Goal: Task Accomplishment & Management: Manage account settings

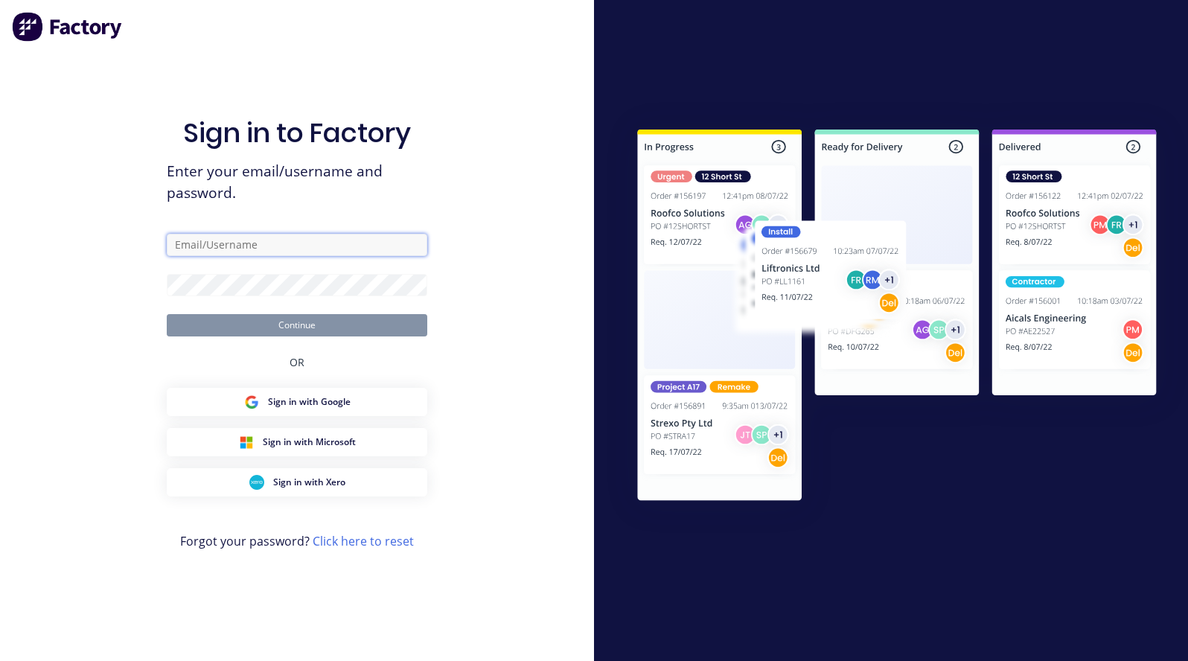
type input "[PERSON_NAME][EMAIL_ADDRESS][DOMAIN_NAME]"
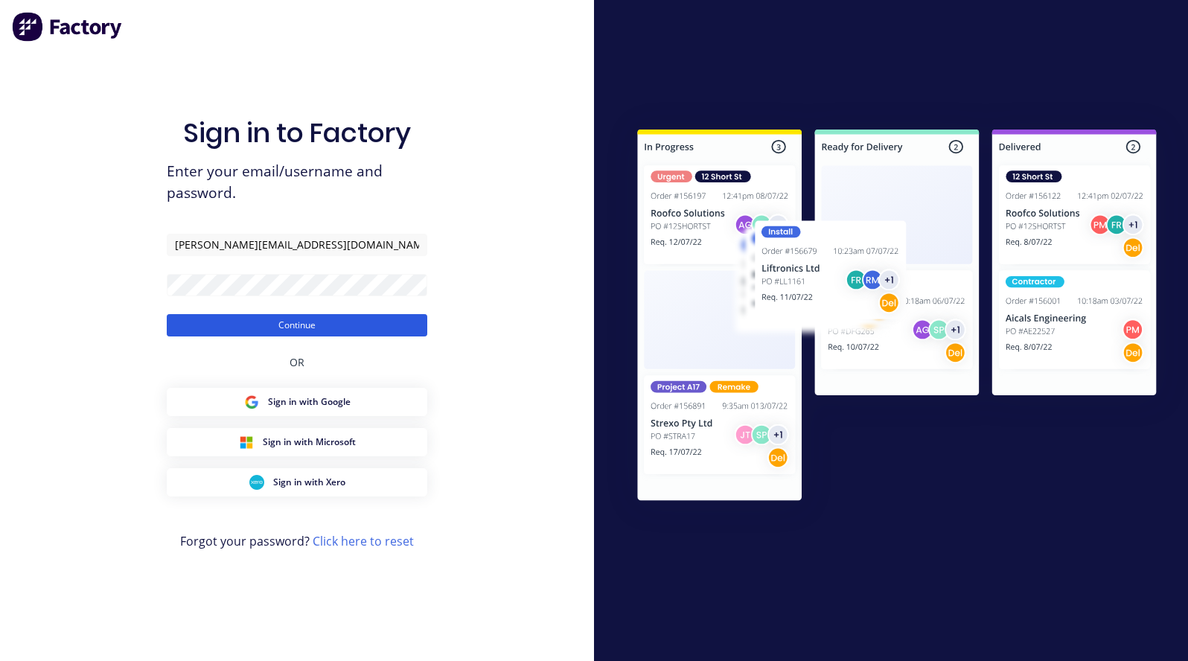
click at [274, 328] on button "Continue" at bounding box center [297, 325] width 261 height 22
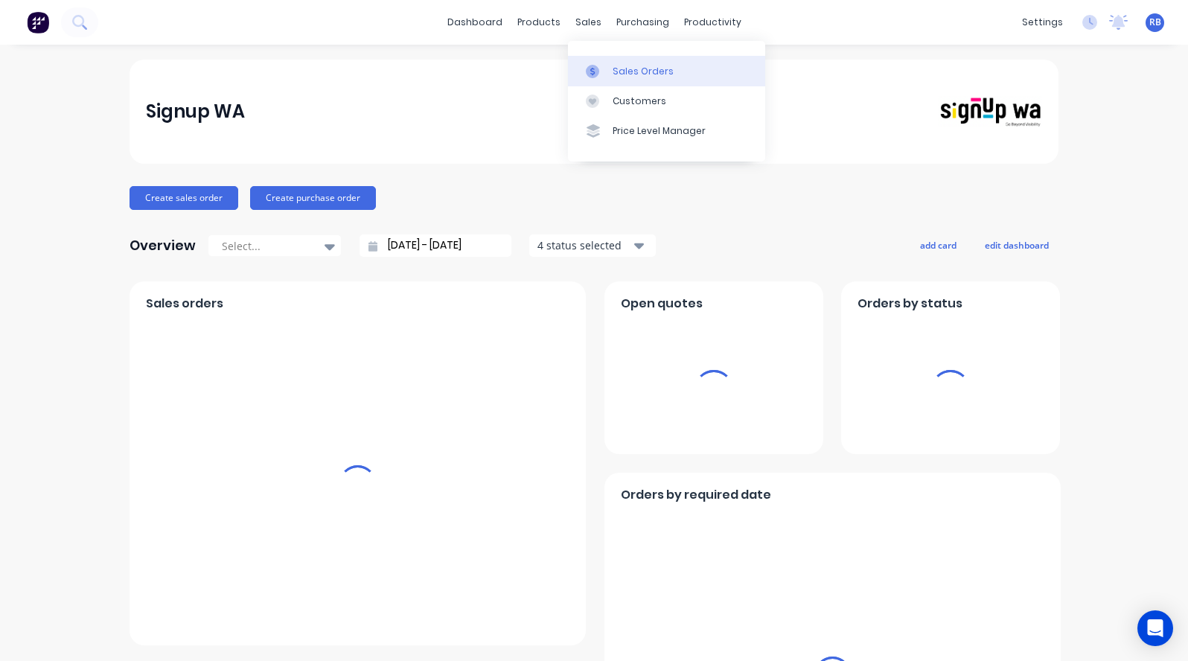
click at [628, 71] on div "Sales Orders" at bounding box center [643, 71] width 61 height 13
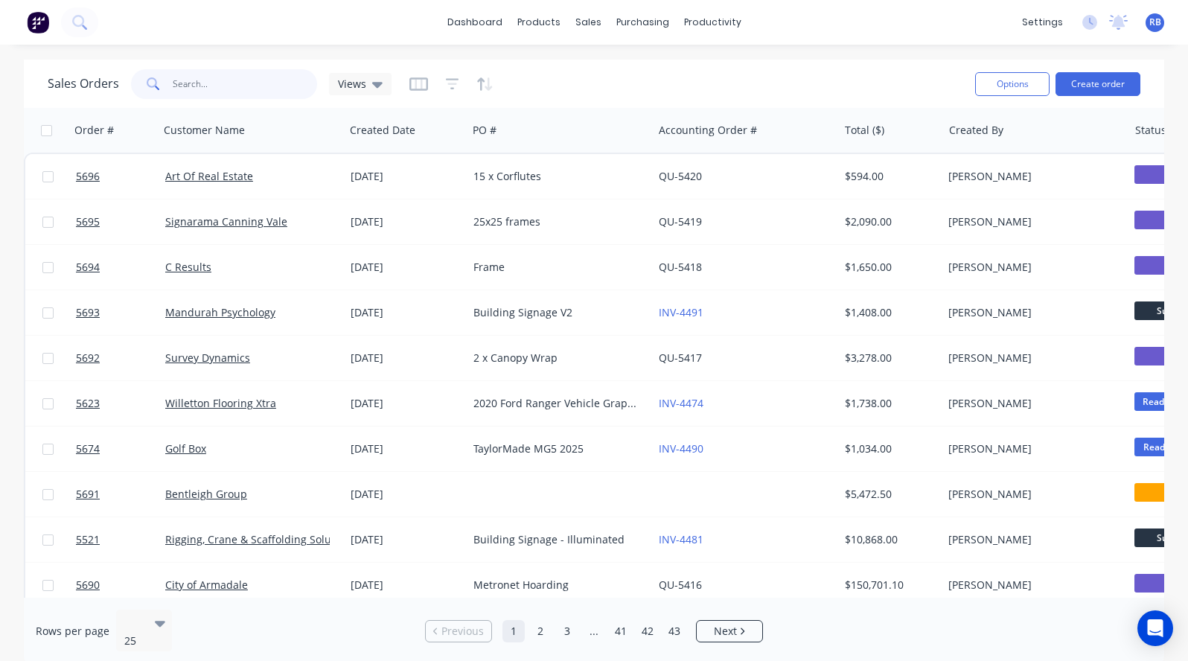
click at [215, 86] on input "text" at bounding box center [245, 84] width 145 height 30
type input "peel"
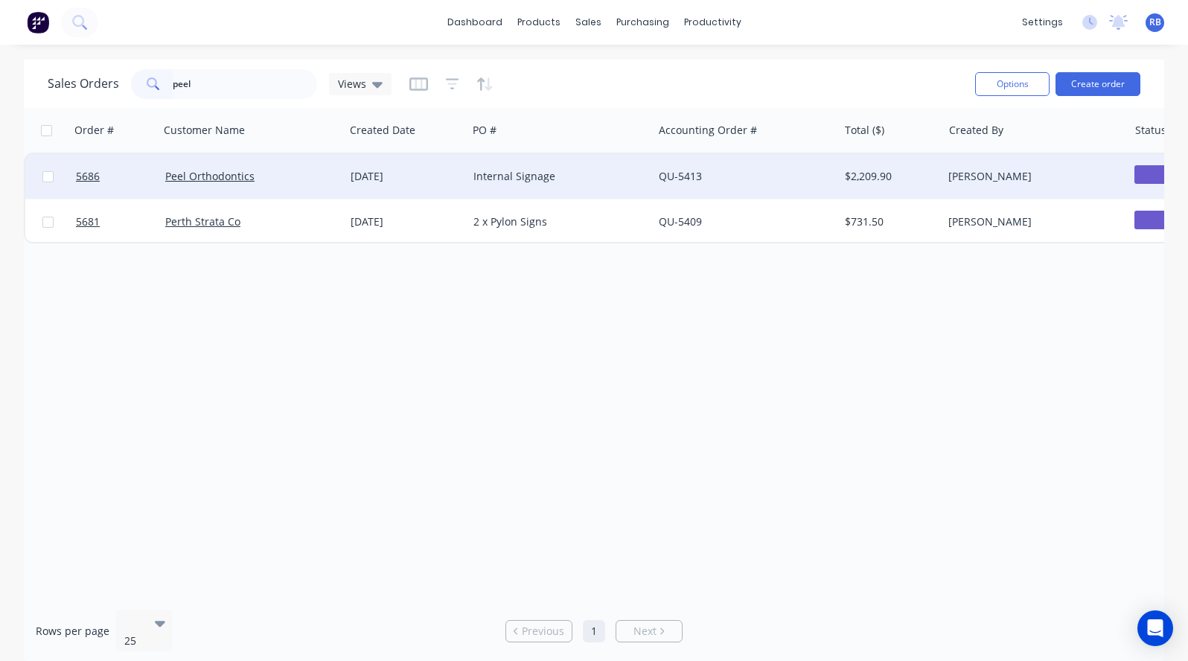
click at [616, 176] on div "Internal Signage" at bounding box center [555, 176] width 165 height 15
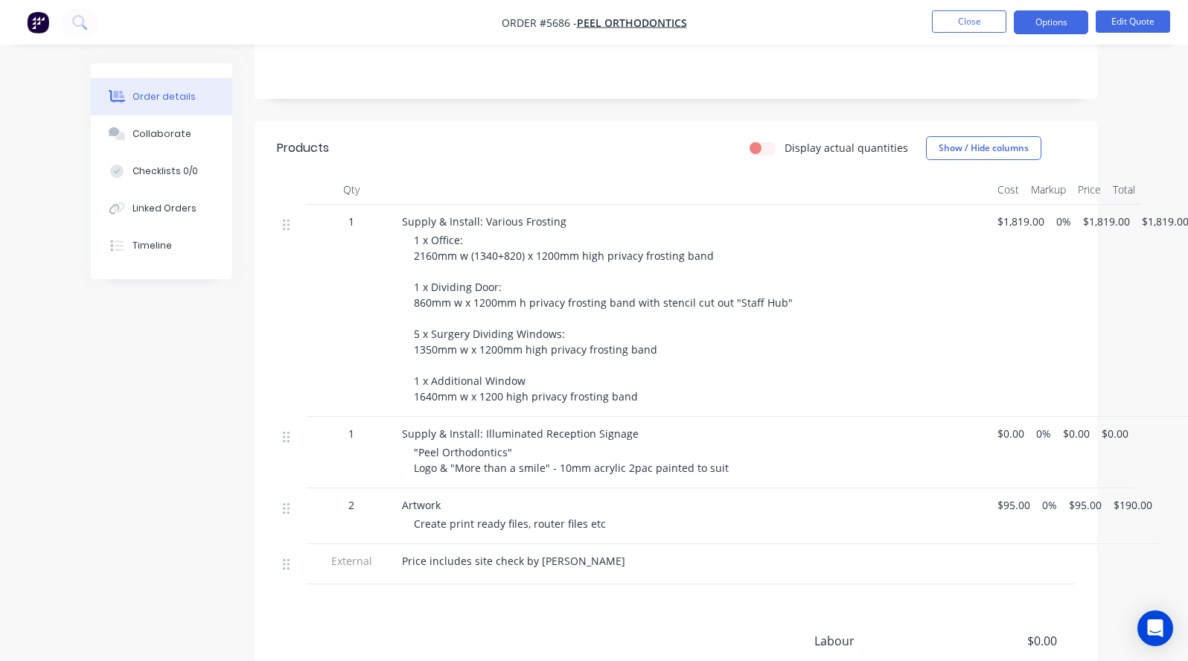
scroll to position [345, 0]
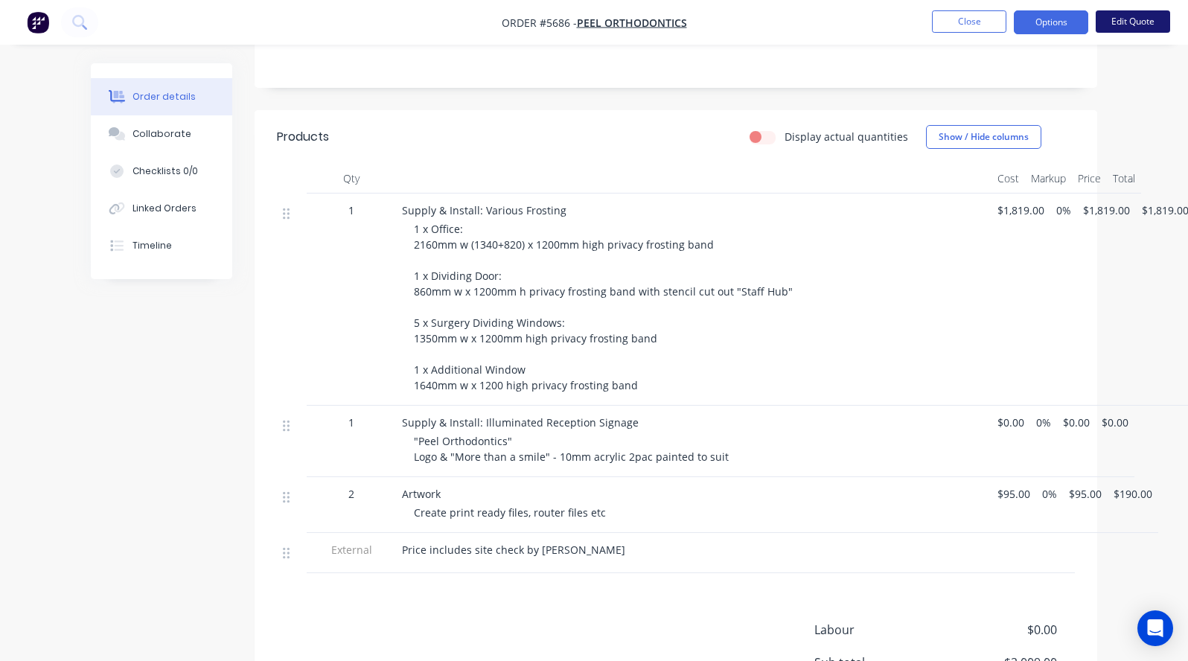
click at [1142, 22] on button "Edit Quote" at bounding box center [1133, 21] width 74 height 22
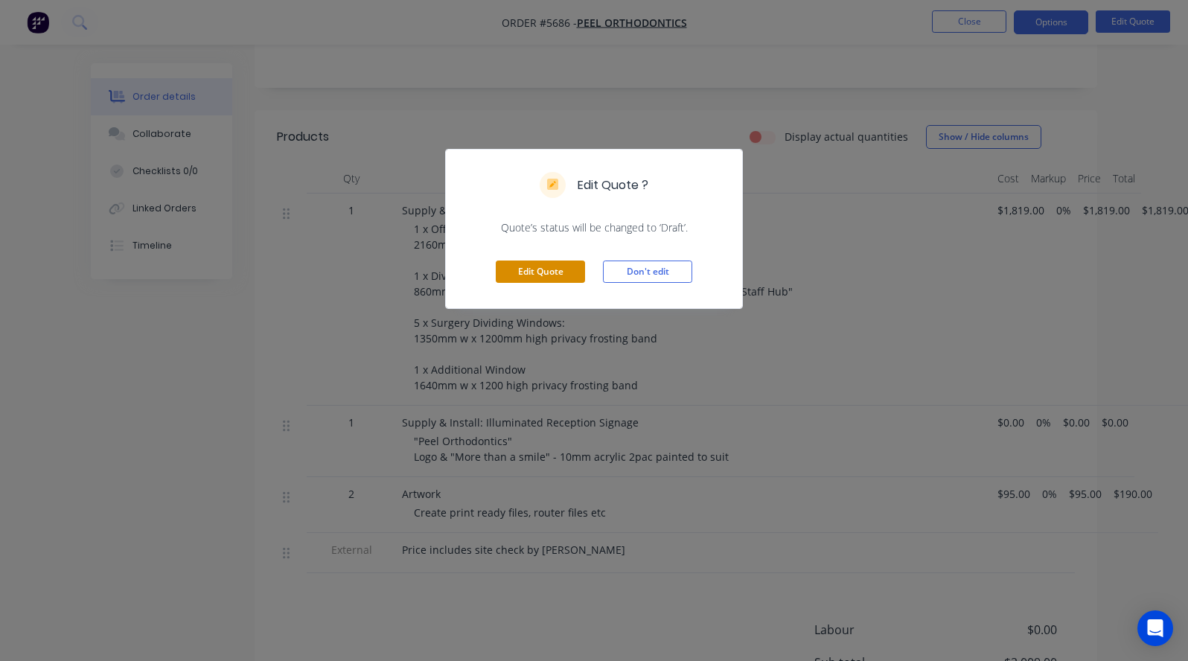
click at [536, 272] on button "Edit Quote" at bounding box center [540, 272] width 89 height 22
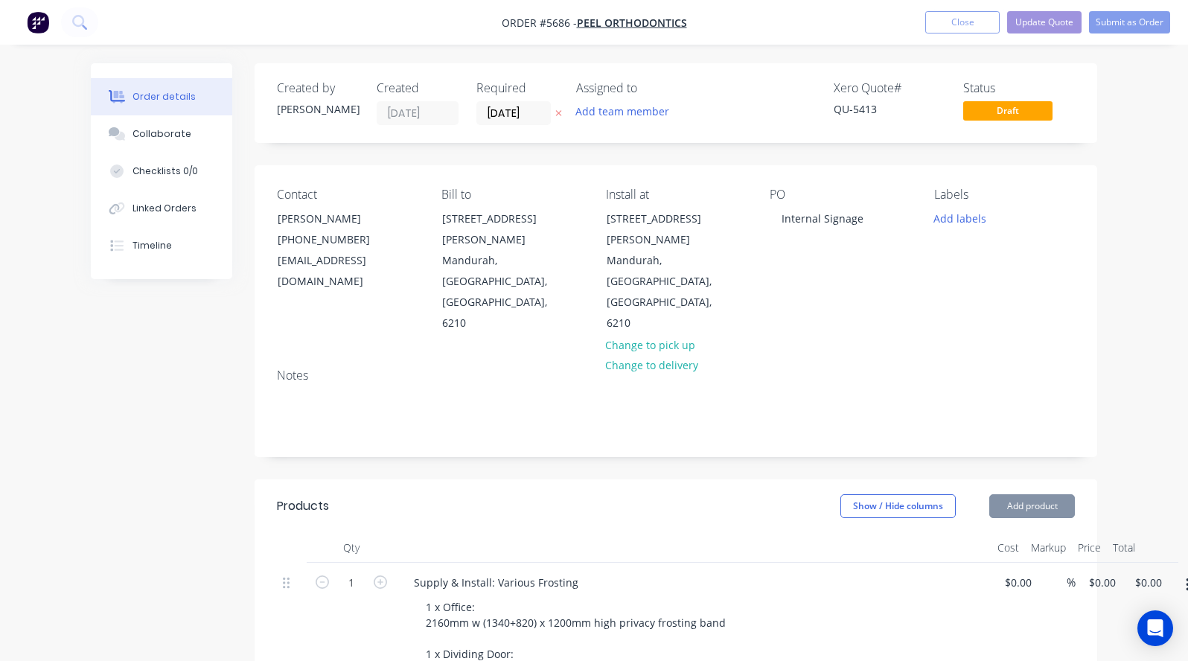
type input "$1,819.00"
type input "$95.00"
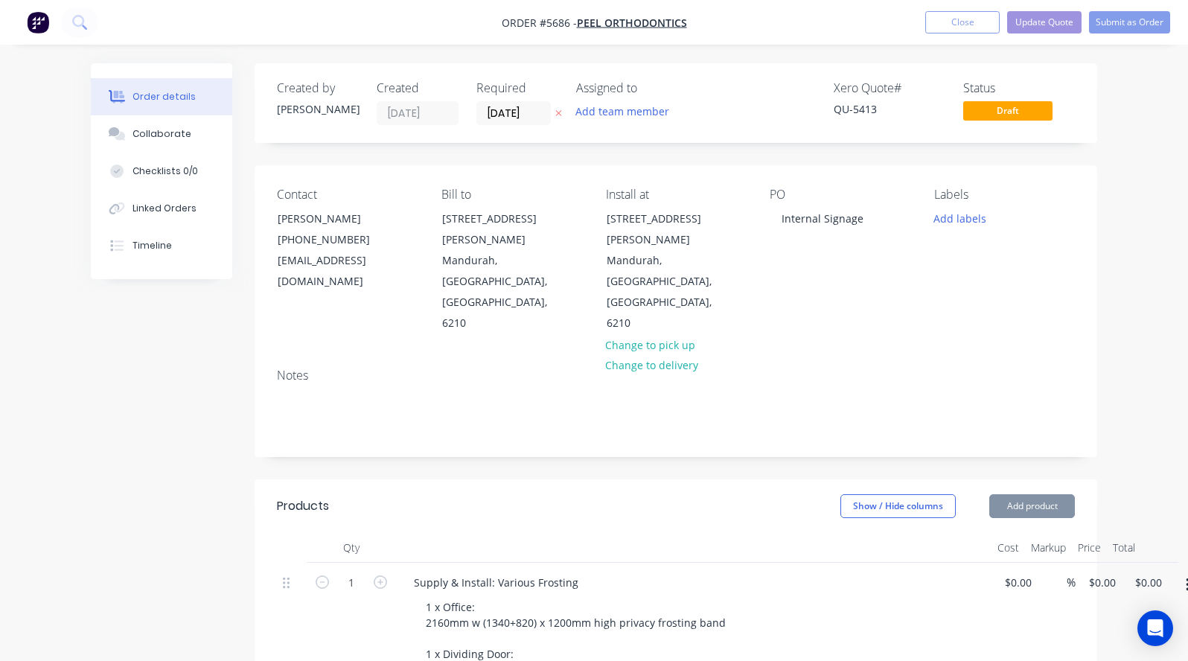
type input "$190.00"
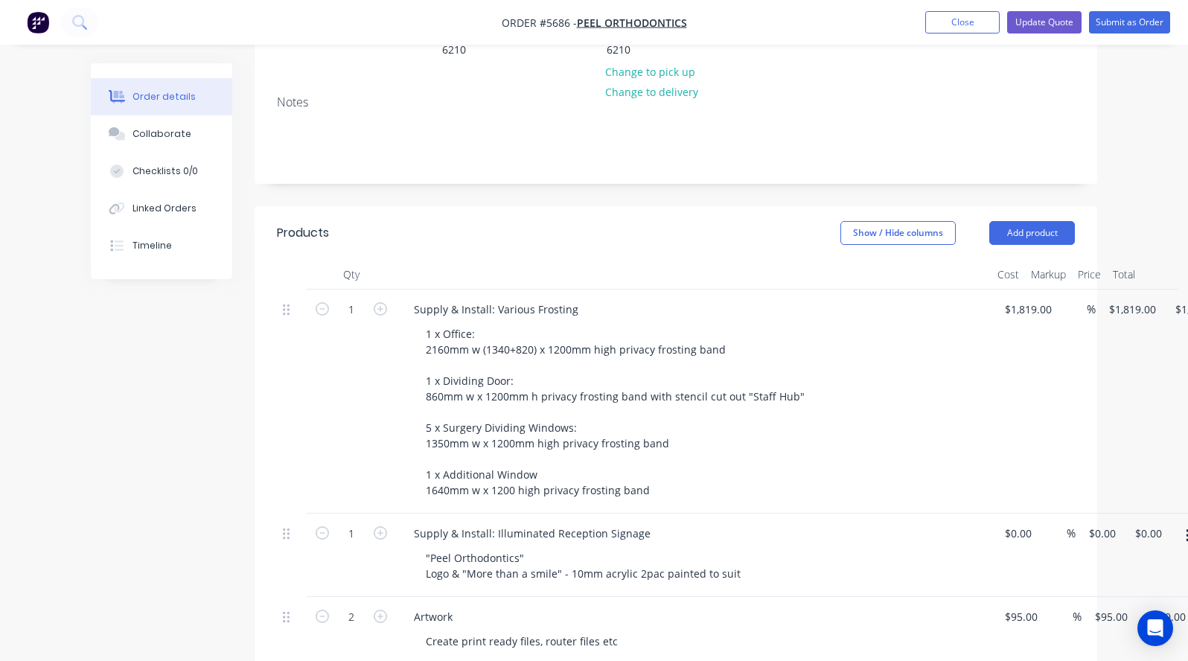
scroll to position [284, 0]
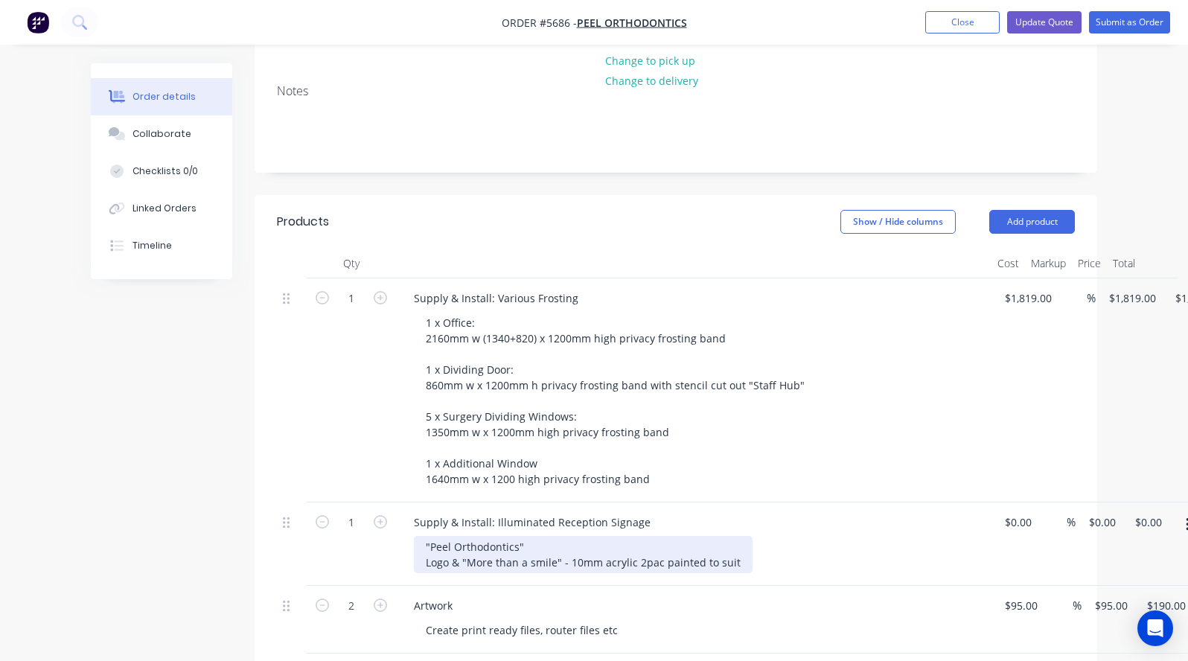
click at [739, 536] on div ""Peel Orthodontics" Logo & "More than a smile" - 10mm acrylic 2pac painted to s…" at bounding box center [583, 554] width 339 height 37
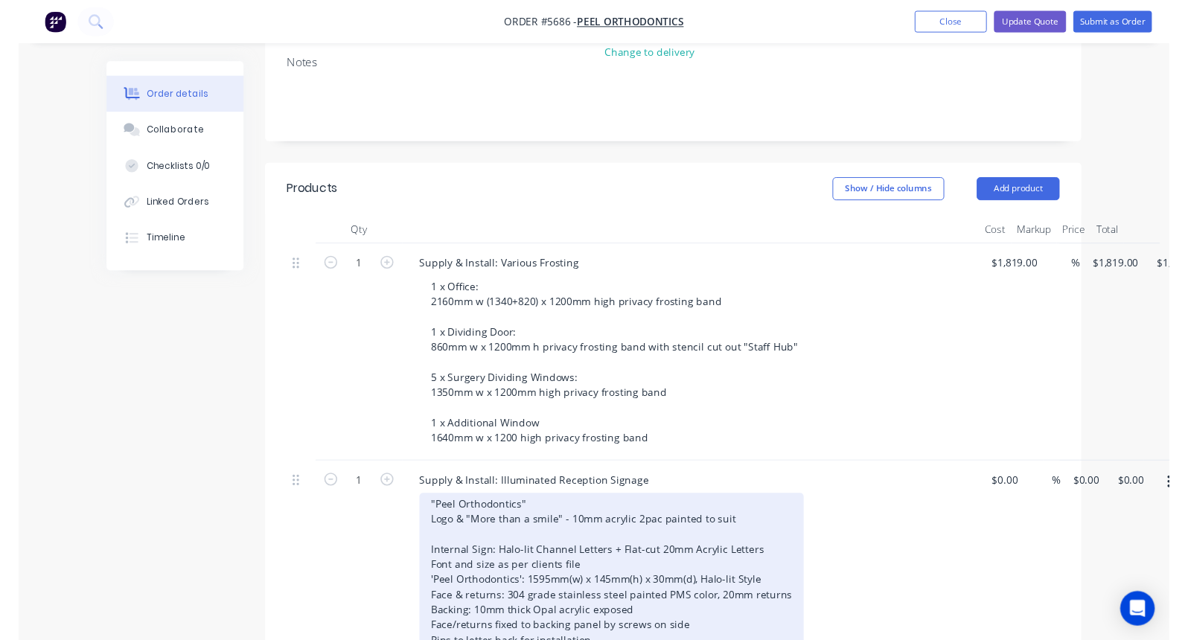
scroll to position [312, 0]
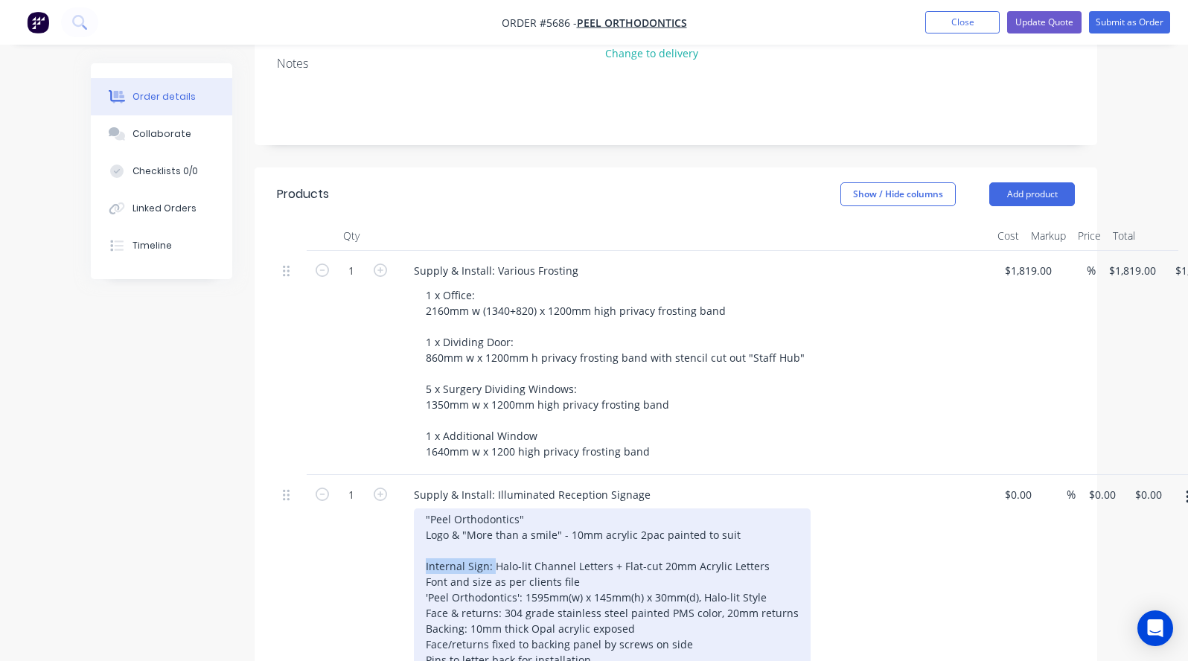
drag, startPoint x: 493, startPoint y: 506, endPoint x: 424, endPoint y: 503, distance: 69.3
click at [424, 508] on div ""Peel Orthodontics" Logo & "More than a smile" - 10mm acrylic 2pac painted to s…" at bounding box center [612, 628] width 397 height 240
drag, startPoint x: 738, startPoint y: 470, endPoint x: 383, endPoint y: 474, distance: 355.1
click at [383, 475] on div "1 Supply & Install: Illuminated Reception Signage "Peel Orthodontics" Logo & "M…" at bounding box center [676, 618] width 798 height 287
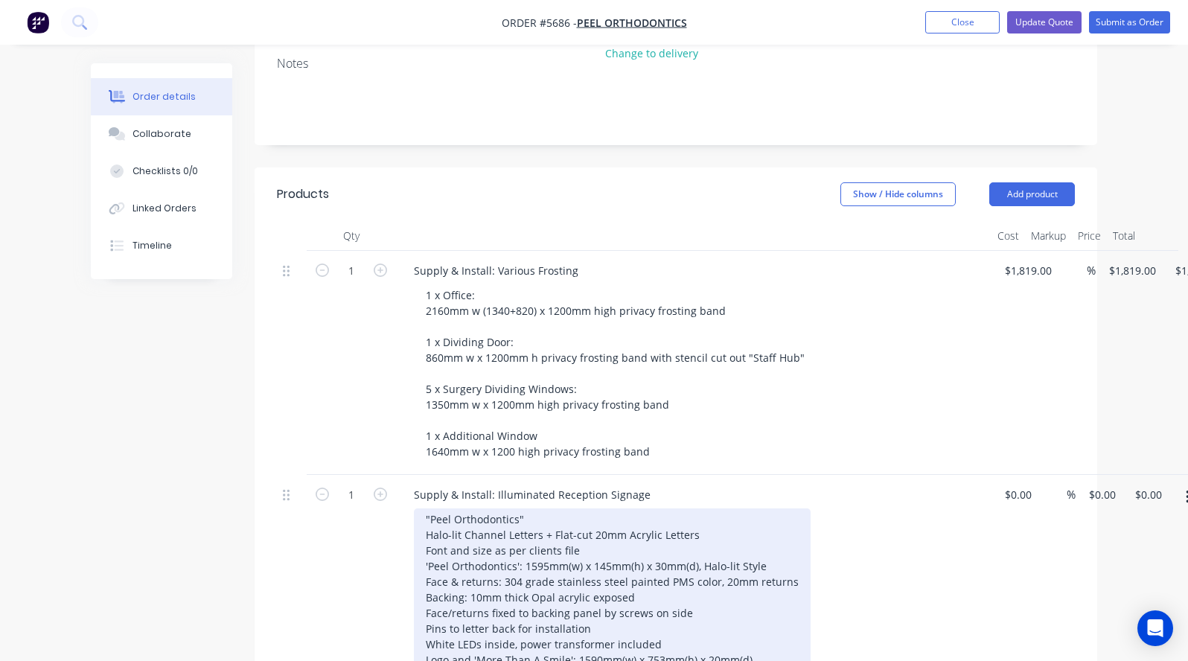
click at [576, 508] on div ""Peel Orthodontics" Halo-lit Channel Letters + Flat-cut 20mm Acrylic Letters Fo…" at bounding box center [612, 612] width 397 height 209
drag, startPoint x: 578, startPoint y: 488, endPoint x: 419, endPoint y: 487, distance: 158.6
click at [419, 508] on div ""Peel Orthodontics" Halo-lit Channel Letters + Flat-cut 20mm Acrylic Letters Fo…" at bounding box center [612, 612] width 397 height 209
drag, startPoint x: 544, startPoint y: 454, endPoint x: 383, endPoint y: 454, distance: 161.6
click at [383, 475] on div "1 Supply & Install: Illuminated Reception Signage "Peel Orthodontics" Halo-lit …" at bounding box center [676, 602] width 798 height 255
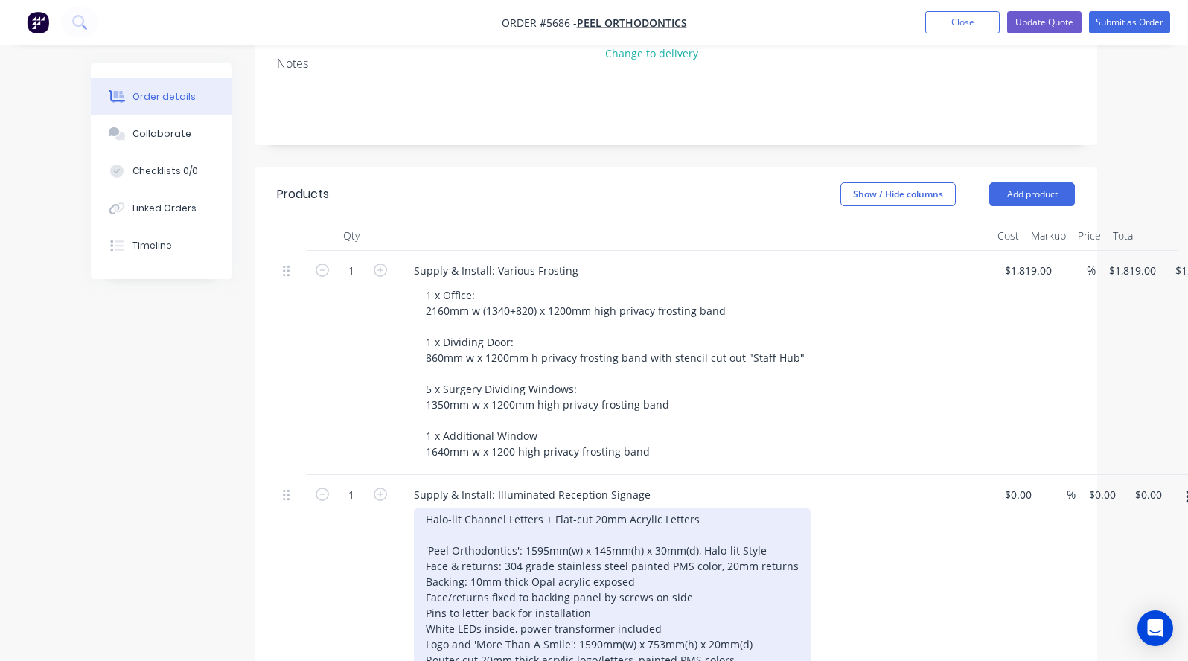
click at [605, 508] on div "Halo-lit Channel Letters + Flat-cut 20mm Acrylic Letters 'Peel Orthodontics': 1…" at bounding box center [612, 605] width 397 height 194
click at [468, 508] on div "Halo-lit Channel Letters + Flat-cut 20mm Acrylic Letters 'Peel Orthodontics': 1…" at bounding box center [612, 605] width 397 height 194
drag, startPoint x: 590, startPoint y: 549, endPoint x: 427, endPoint y: 535, distance: 163.7
click at [427, 535] on div "Halo-lit Channel Letters + Flat-cut 20mm Acrylic Letters 'Peel Orthodontics': 1…" at bounding box center [613, 605] width 399 height 194
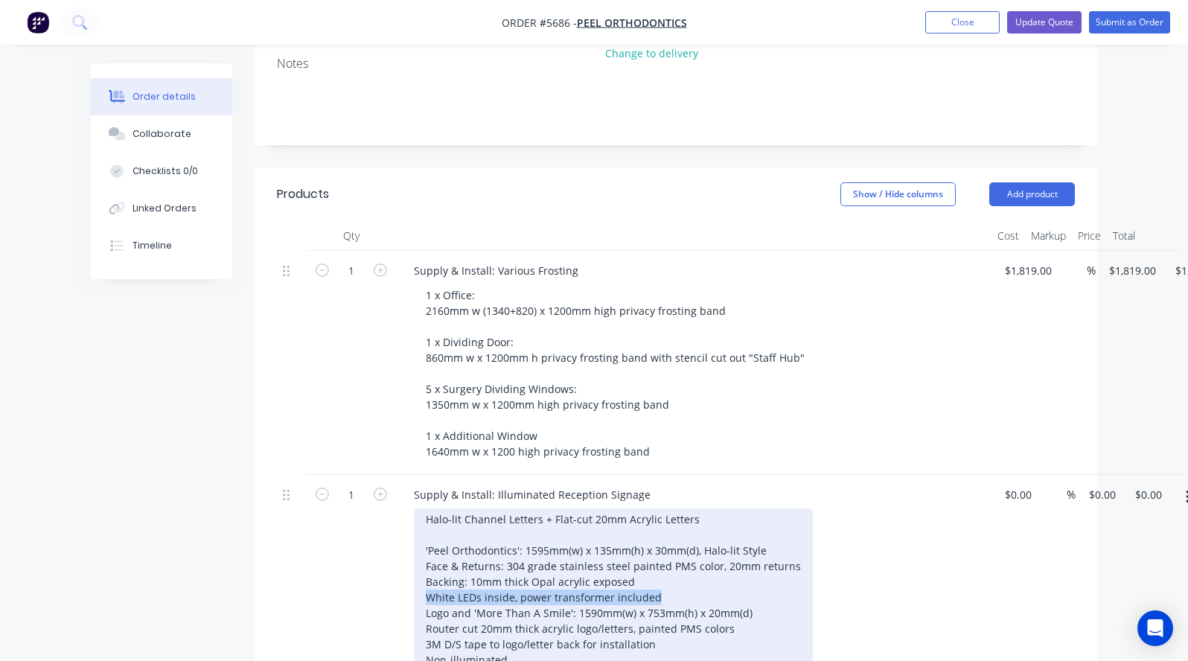
drag, startPoint x: 659, startPoint y: 533, endPoint x: 383, endPoint y: 531, distance: 276.2
click at [383, 531] on div "1 Supply & Install: Illuminated Reception Signage Halo-lit Channel Letters + Fl…" at bounding box center [676, 579] width 798 height 208
drag, startPoint x: 756, startPoint y: 568, endPoint x: 578, endPoint y: 567, distance: 178.7
click at [578, 567] on div "Halo-lit Channel Letters + Flat-cut 20mm Acrylic Letters 'Peel Orthodontics': 1…" at bounding box center [613, 589] width 399 height 162
click at [514, 613] on div "Halo-lit Channel Letters + Flat-cut 20mm Acrylic Letters 'Peel Orthodontics': 1…" at bounding box center [613, 589] width 399 height 162
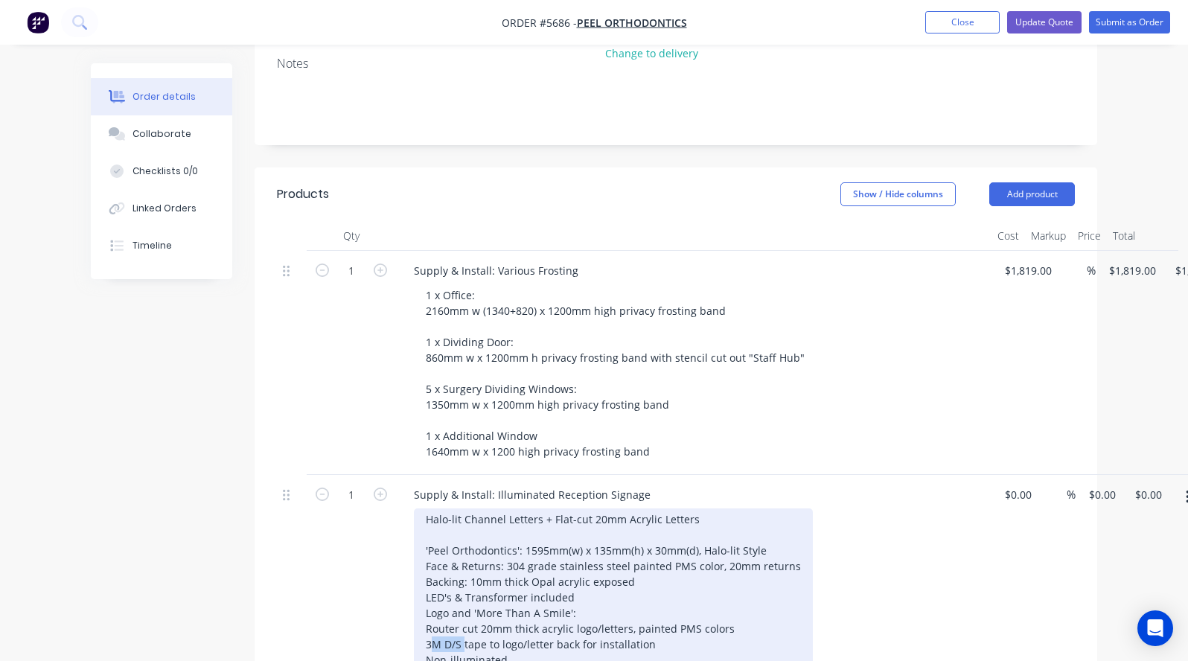
drag, startPoint x: 461, startPoint y: 596, endPoint x: 392, endPoint y: 596, distance: 69.2
click at [392, 596] on div "1 Supply & Install: Illuminated Reception Signage Halo-lit Channel Letters + Fl…" at bounding box center [676, 579] width 798 height 208
drag, startPoint x: 512, startPoint y: 613, endPoint x: 484, endPoint y: 613, distance: 28.3
click at [484, 613] on div "Halo-lit Channel Letters + Flat-cut 20mm Acrylic Letters 'Peel Orthodontics': 1…" at bounding box center [613, 589] width 399 height 162
drag, startPoint x: 656, startPoint y: 598, endPoint x: 409, endPoint y: 599, distance: 246.4
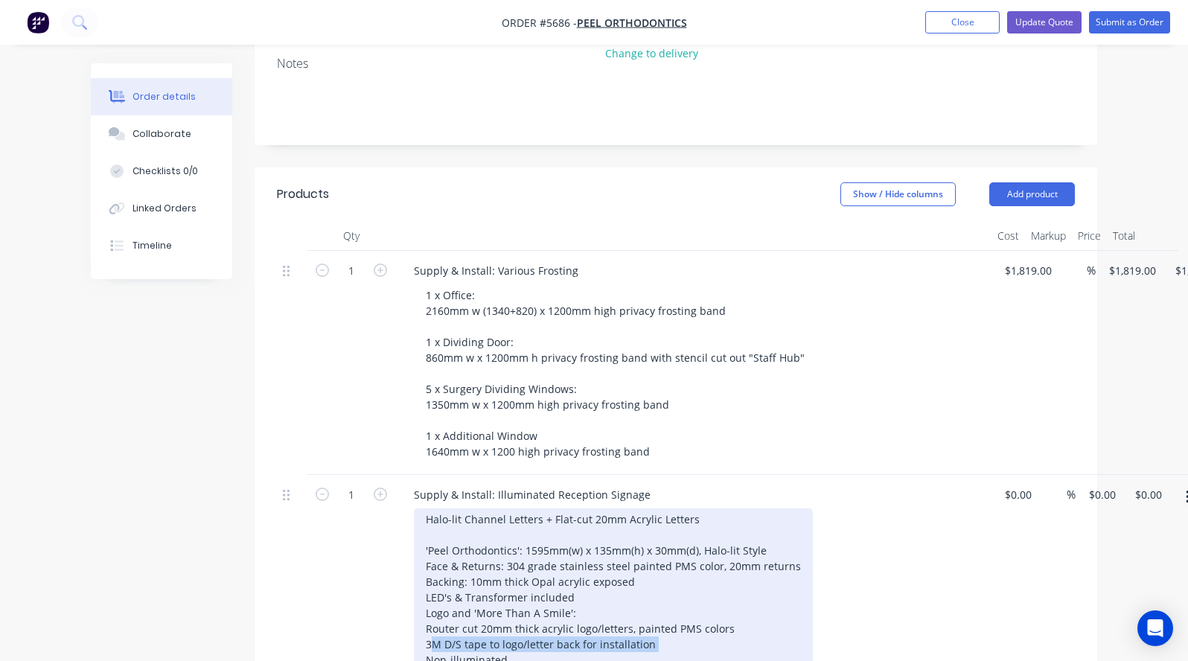
click at [409, 599] on div "Supply & Install: Illuminated Reception Signage Halo-lit Channel Letters + Flat…" at bounding box center [694, 579] width 596 height 208
drag, startPoint x: 433, startPoint y: 595, endPoint x: 549, endPoint y: 599, distance: 115.5
click at [549, 599] on div "Halo-lit Channel Letters + Flat-cut 20mm Acrylic Letters 'Peel Orthodontics': 1…" at bounding box center [613, 581] width 399 height 147
click at [612, 535] on div "Halo-lit Channel Letters + Flat-cut 20mm Acrylic Letters 'Peel Orthodontics': 1…" at bounding box center [613, 589] width 399 height 162
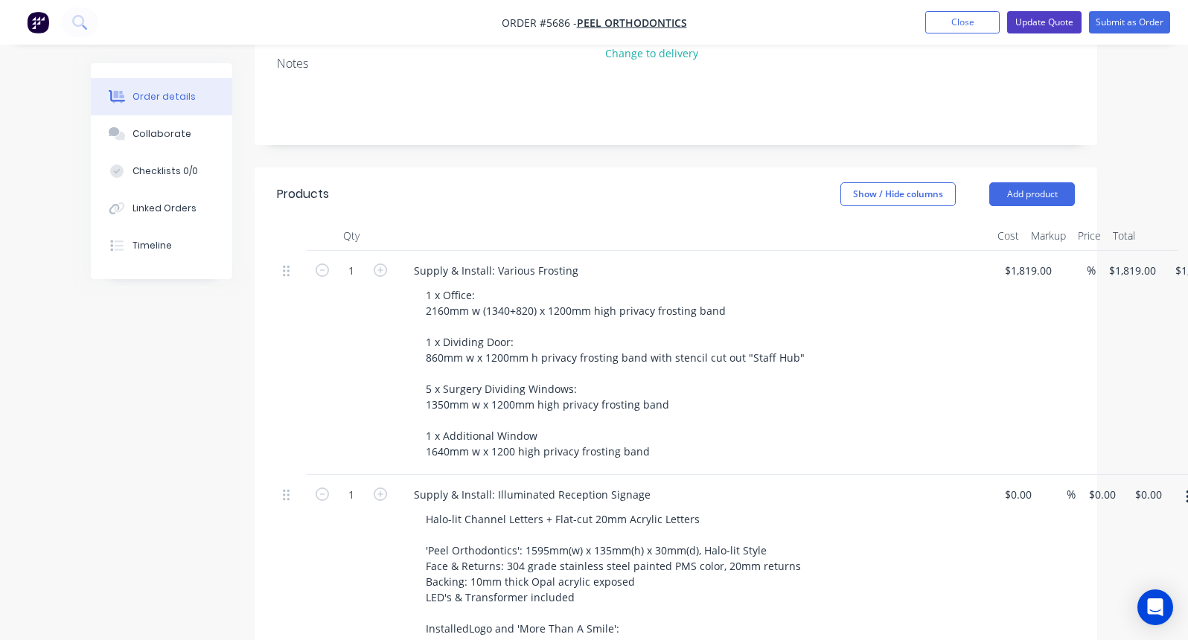
click at [1053, 22] on button "Update Quote" at bounding box center [1044, 22] width 74 height 22
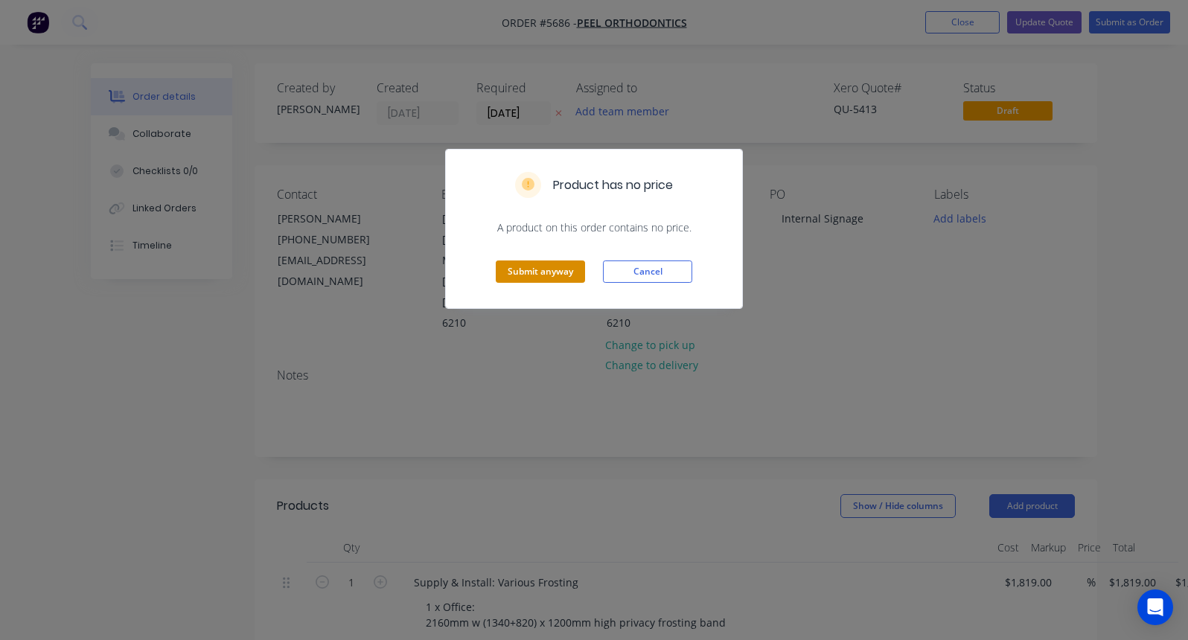
click at [548, 262] on button "Submit anyway" at bounding box center [540, 272] width 89 height 22
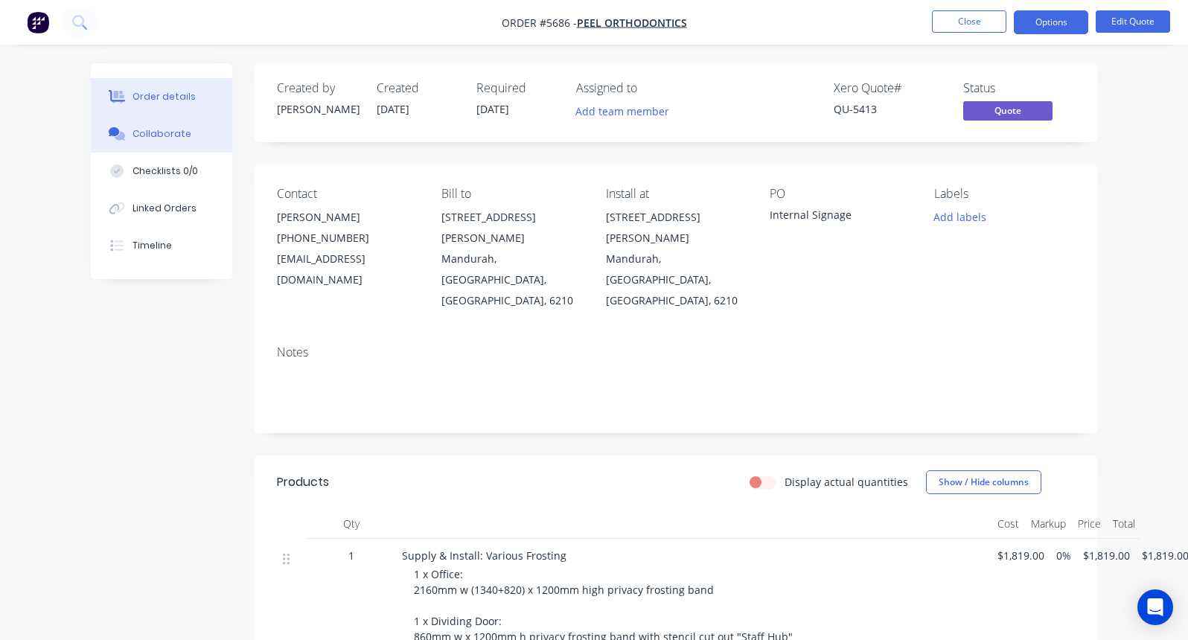
click at [155, 131] on div "Collaborate" at bounding box center [162, 133] width 59 height 13
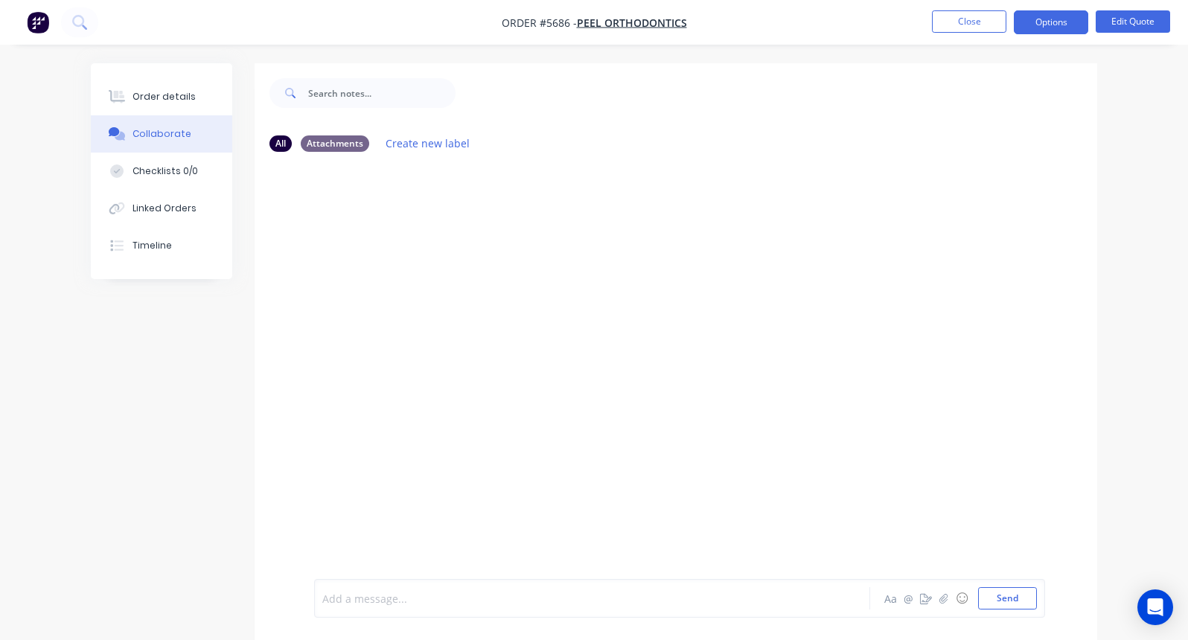
click at [350, 596] on div at bounding box center [590, 599] width 535 height 16
drag, startPoint x: 361, startPoint y: 599, endPoint x: 301, endPoint y: 599, distance: 60.3
click at [301, 599] on div "$232.50 in import charges expected Aa @ ☺ Send" at bounding box center [676, 598] width 843 height 83
click at [1007, 599] on button "Send" at bounding box center [1007, 598] width 59 height 22
click at [340, 603] on div at bounding box center [590, 599] width 535 height 16
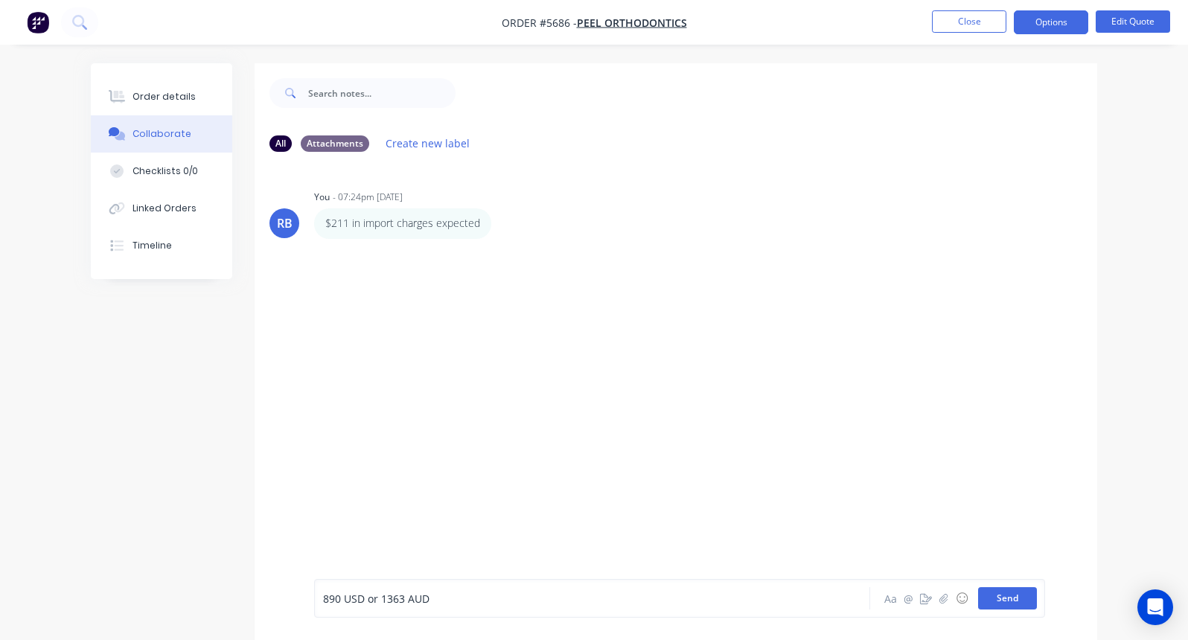
click at [1002, 599] on button "Send" at bounding box center [1007, 598] width 59 height 22
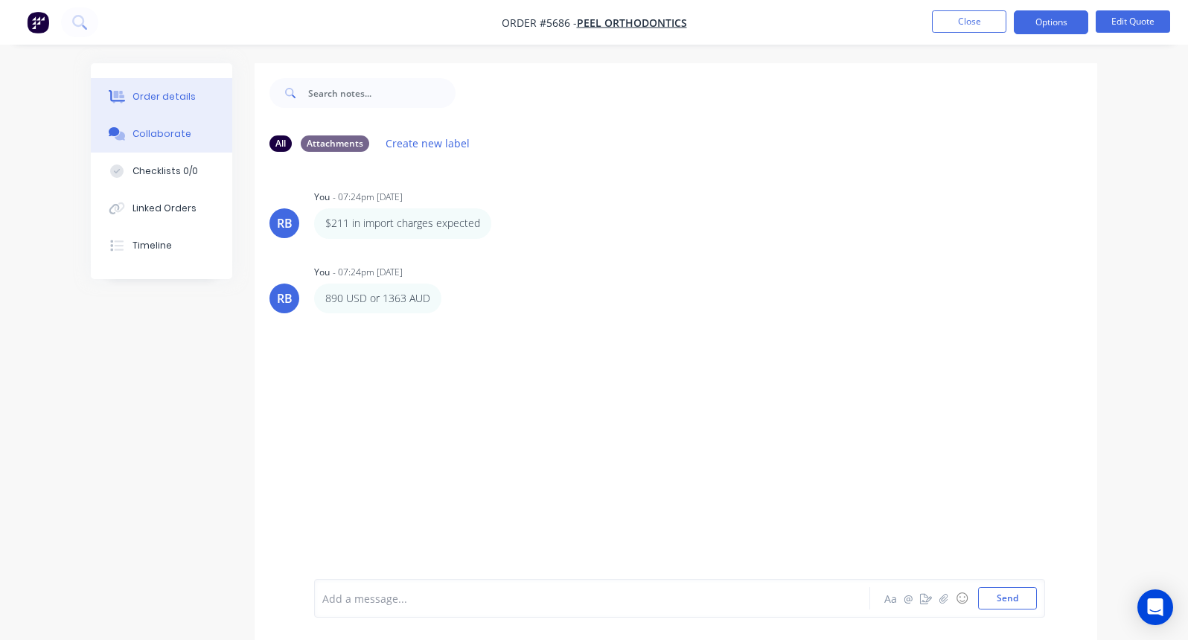
click at [176, 92] on div "Order details" at bounding box center [164, 96] width 63 height 13
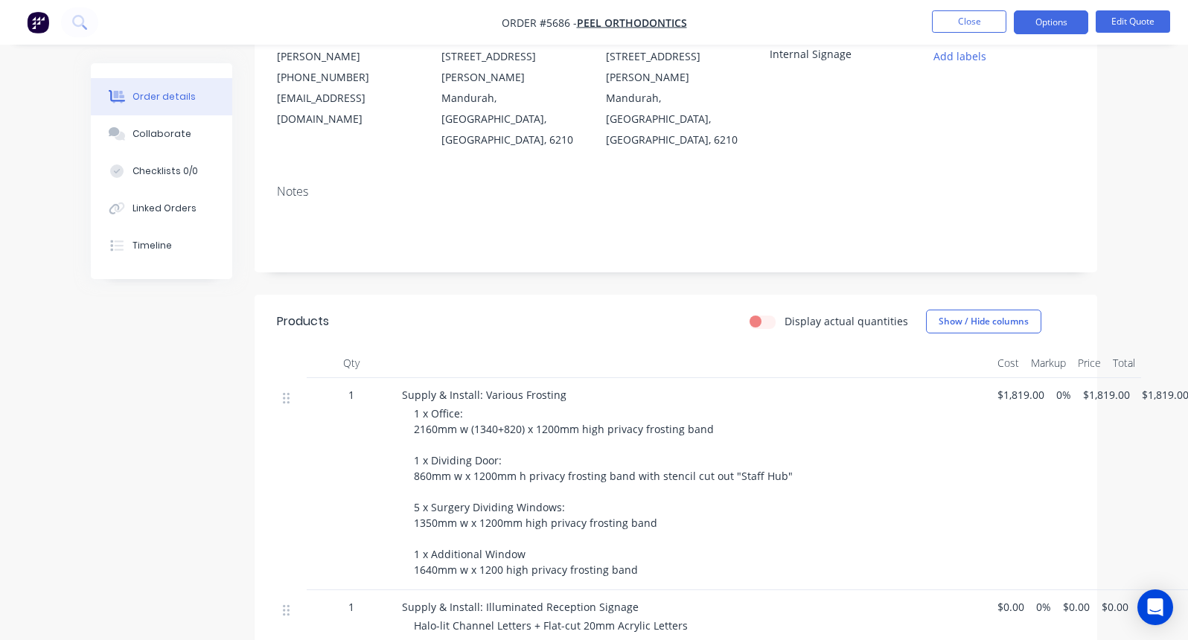
scroll to position [162, 0]
click at [179, 136] on div "Collaborate" at bounding box center [162, 133] width 59 height 13
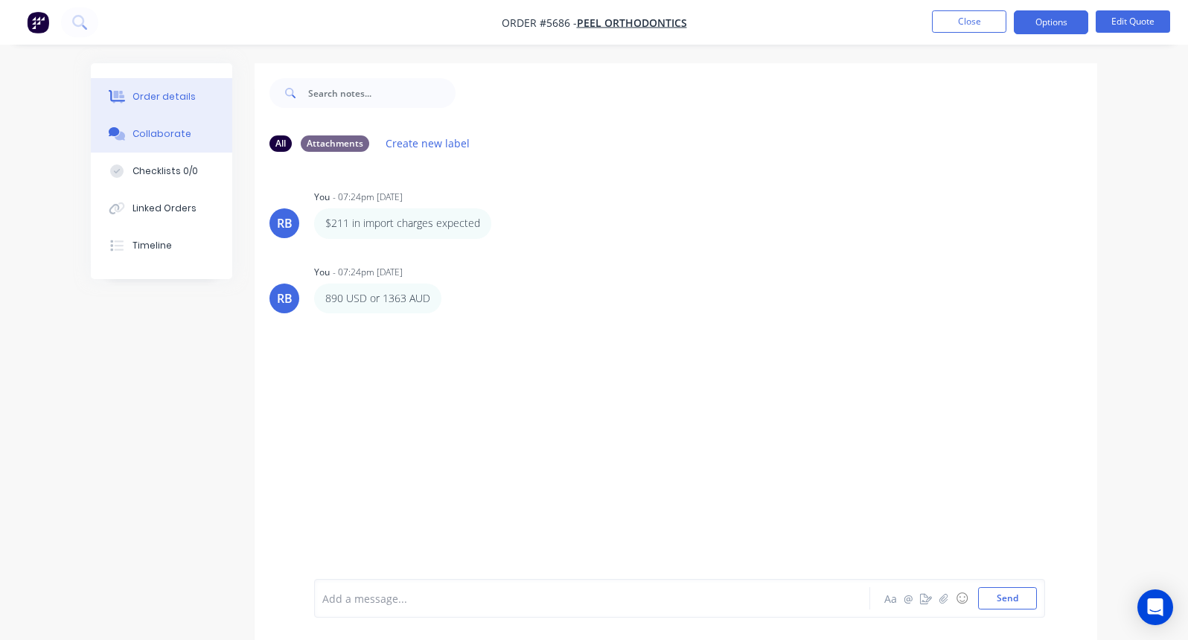
click at [189, 94] on div "Order details" at bounding box center [164, 96] width 63 height 13
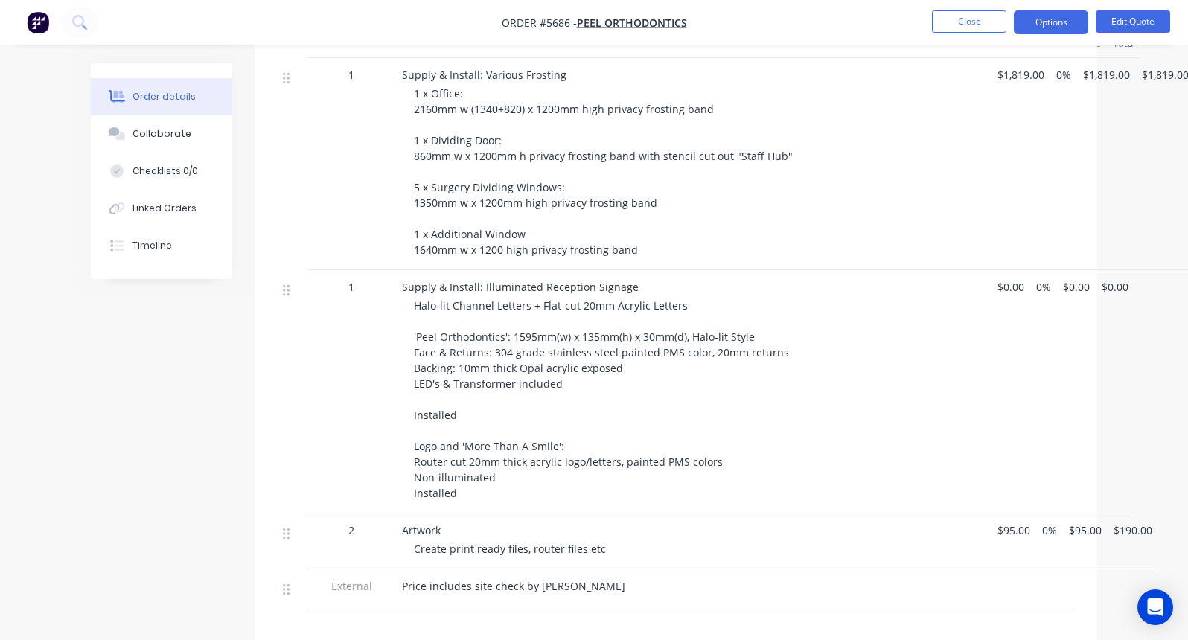
scroll to position [483, 0]
click at [1010, 277] on span "$0.00" at bounding box center [1011, 285] width 27 height 16
click at [1139, 17] on button "Edit Quote" at bounding box center [1133, 21] width 74 height 22
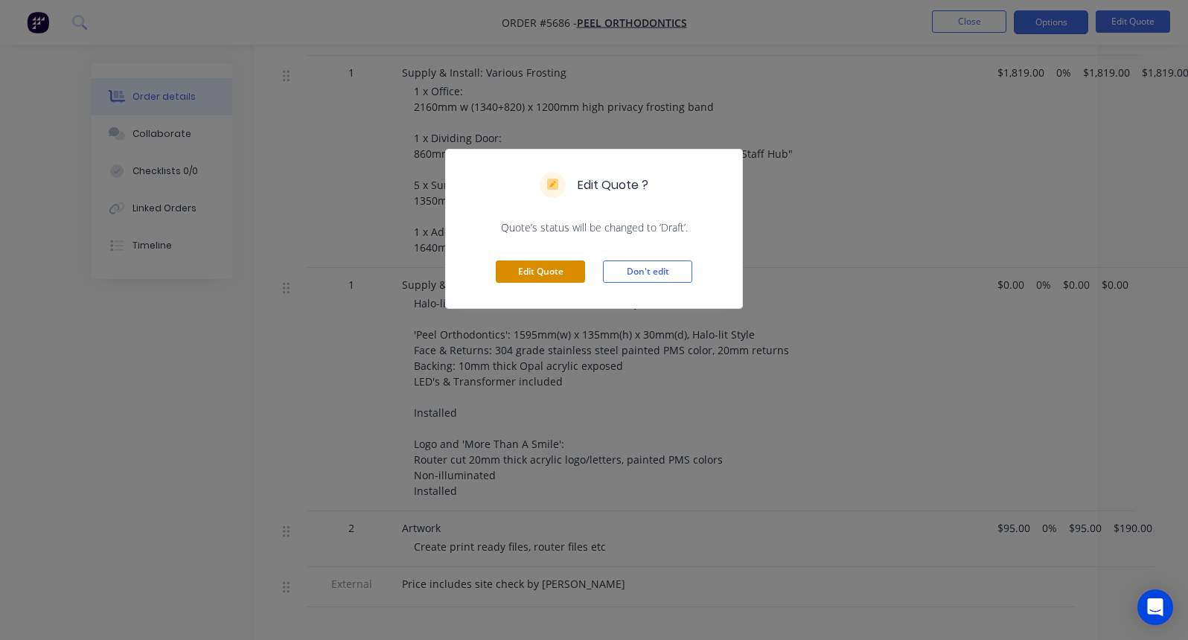
click at [552, 272] on button "Edit Quote" at bounding box center [540, 272] width 89 height 22
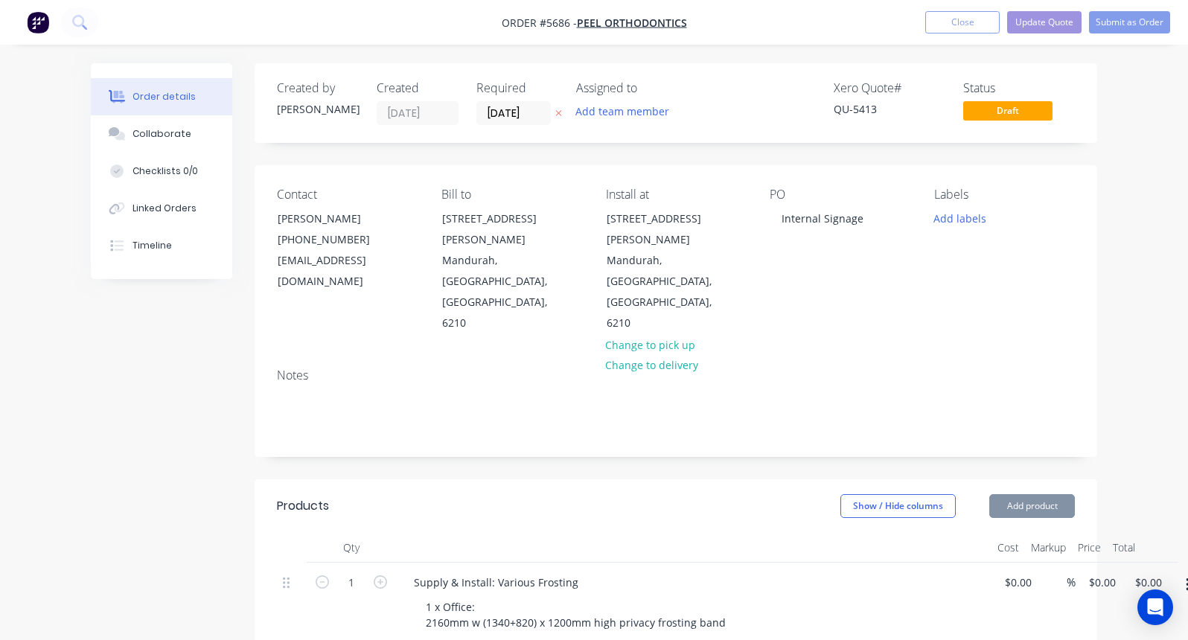
type input "$1,819.00"
type input "$95.00"
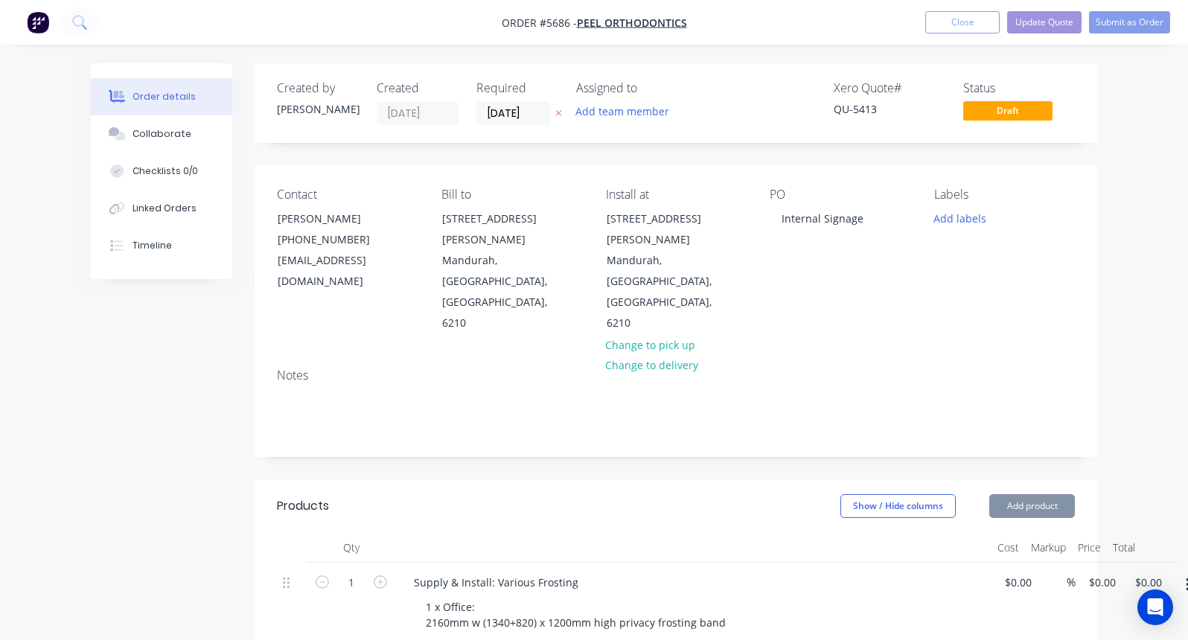
type input "$190.00"
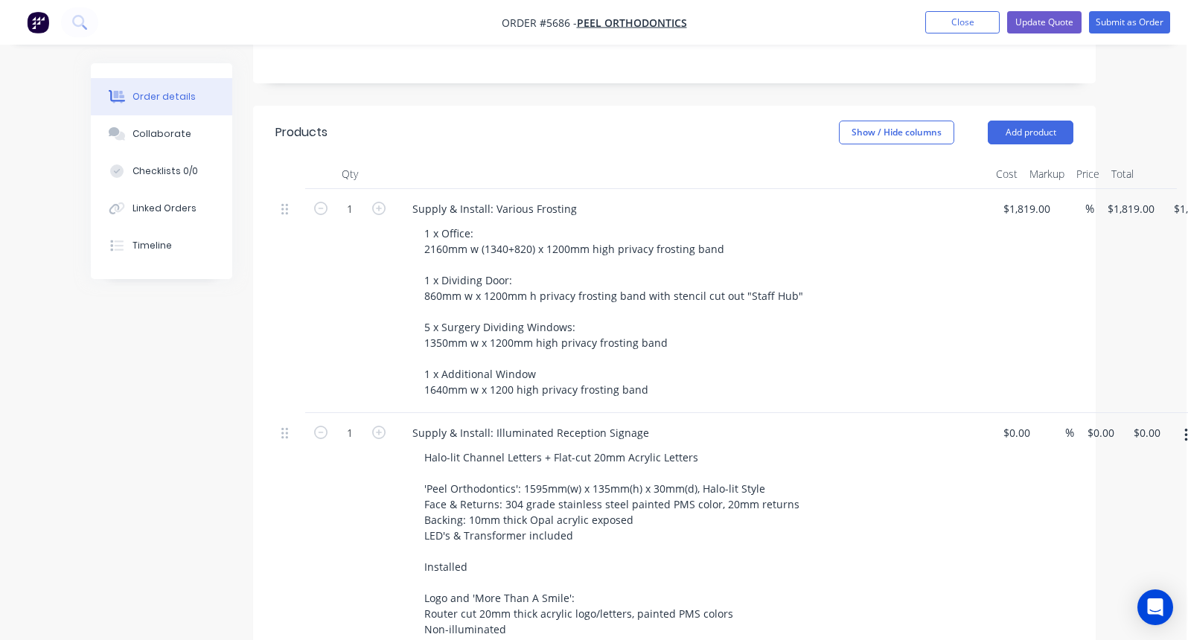
scroll to position [385, 1]
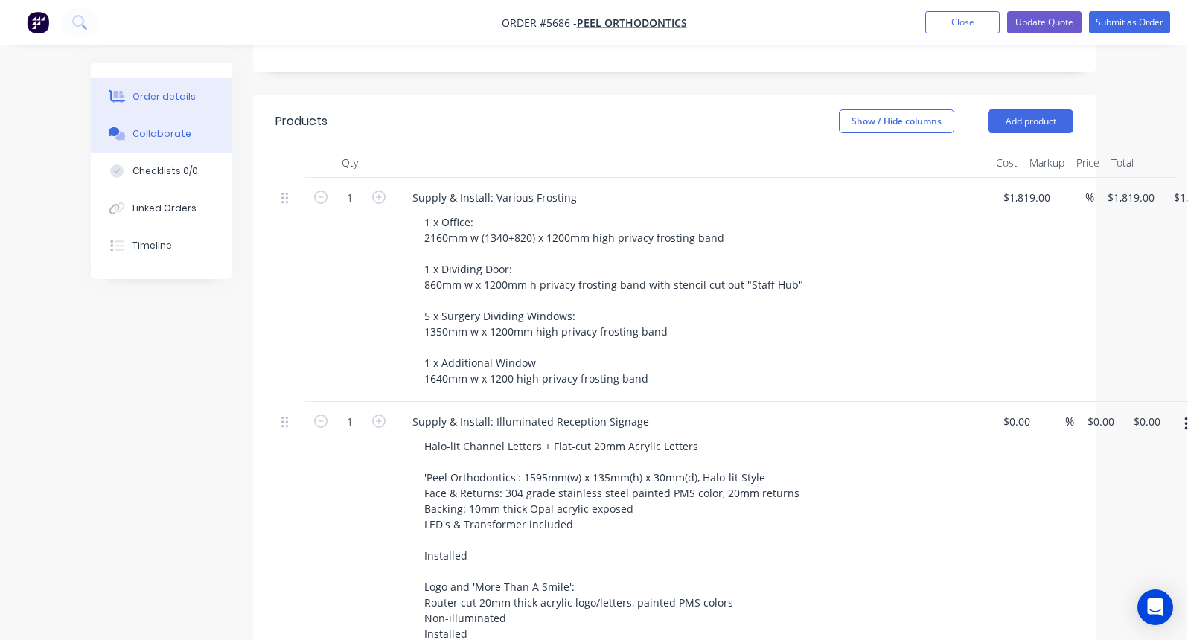
click at [181, 147] on button "Collaborate" at bounding box center [161, 133] width 141 height 37
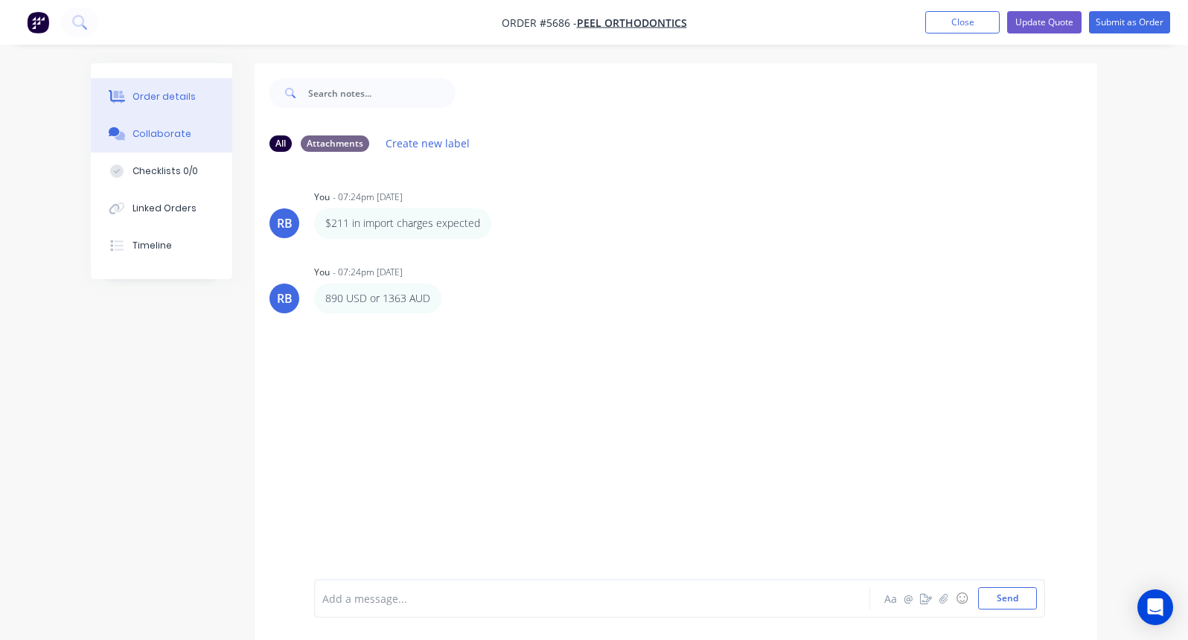
click at [184, 90] on div "Order details" at bounding box center [164, 96] width 63 height 13
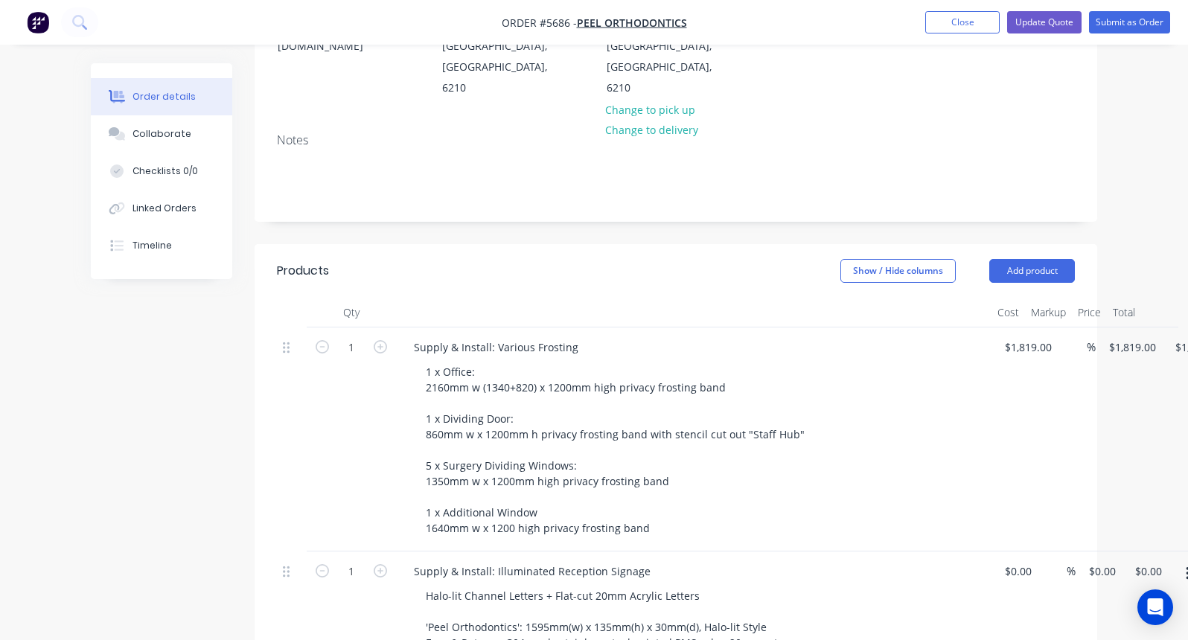
scroll to position [317, 0]
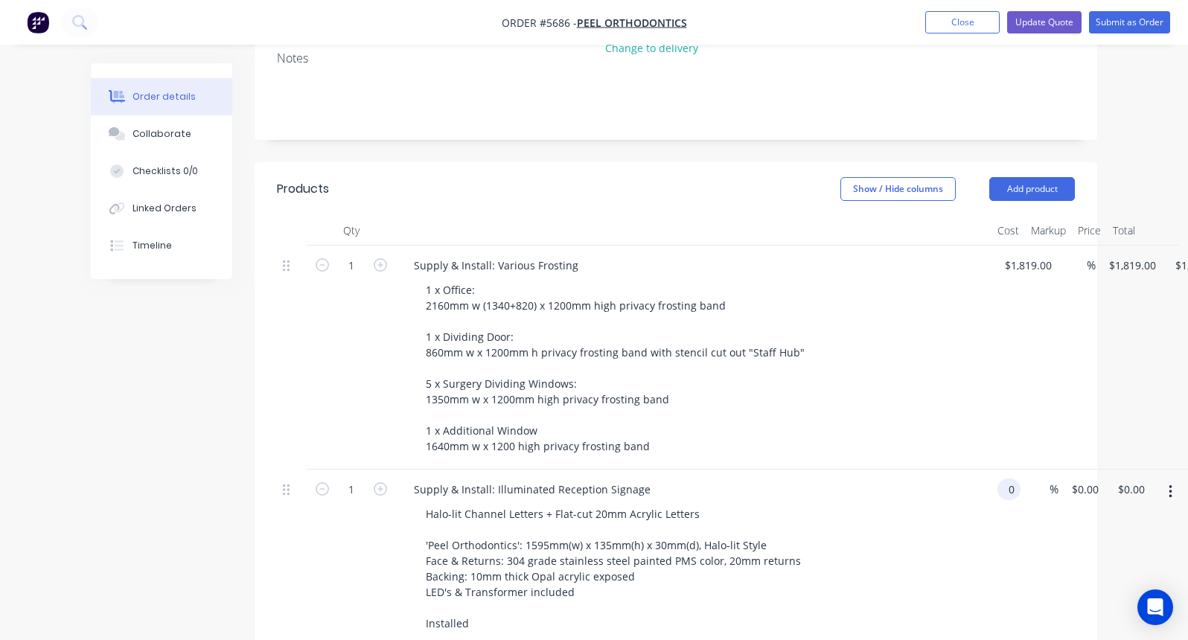
click at [1019, 479] on input "0" at bounding box center [1012, 490] width 17 height 22
type input "$3,523.00"
click at [913, 503] on div "Halo-lit Channel Letters + Flat-cut 20mm Acrylic Letters 'Peel Orthodontics': 1…" at bounding box center [700, 607] width 572 height 209
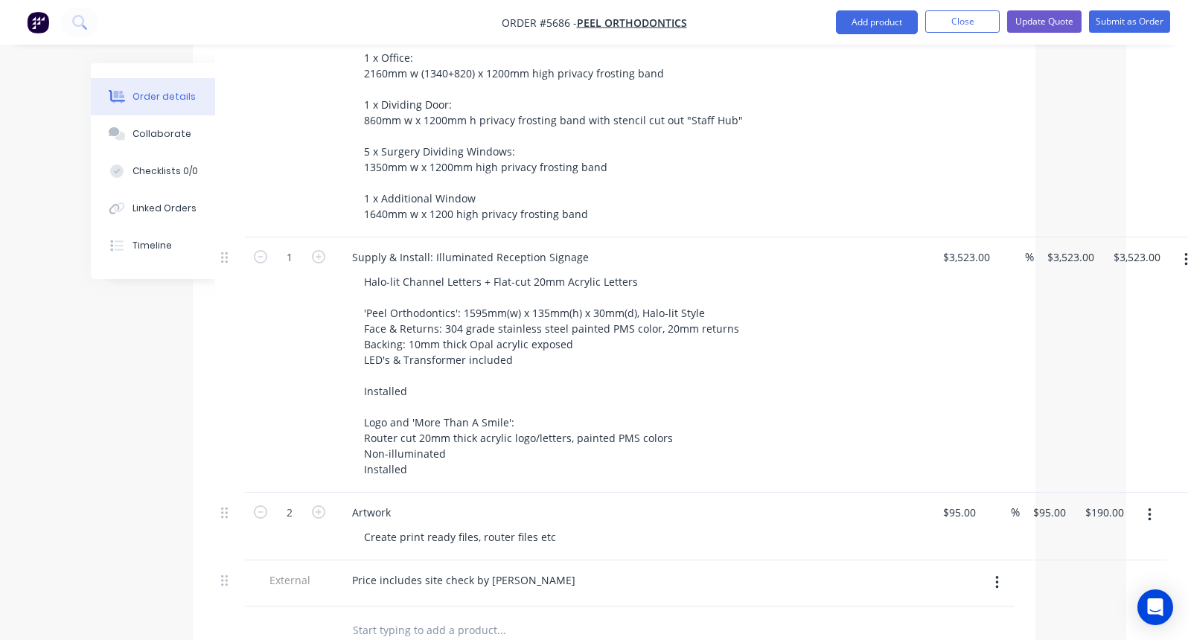
scroll to position [549, 63]
click at [251, 504] on button "button" at bounding box center [258, 512] width 19 height 16
type input "1"
type input "$95.00"
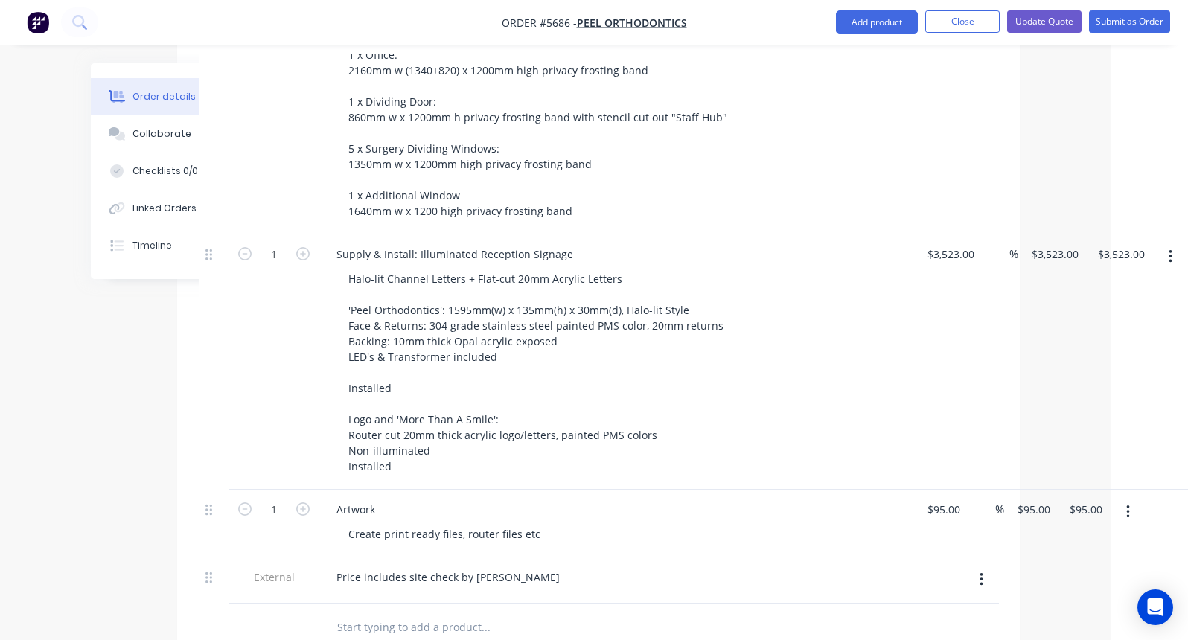
scroll to position [552, 77]
click at [981, 573] on icon "button" at bounding box center [981, 579] width 3 height 13
click at [910, 638] on div "Delete" at bounding box center [928, 649] width 115 height 22
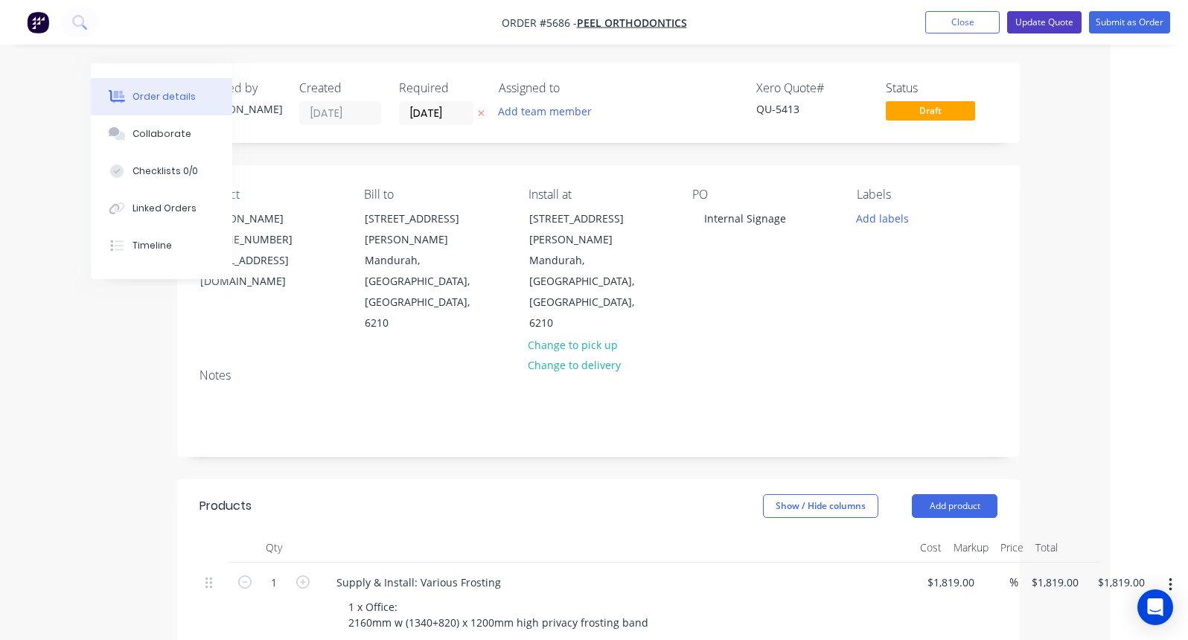
scroll to position [0, 77]
click at [1054, 23] on button "Update Quote" at bounding box center [1044, 22] width 74 height 22
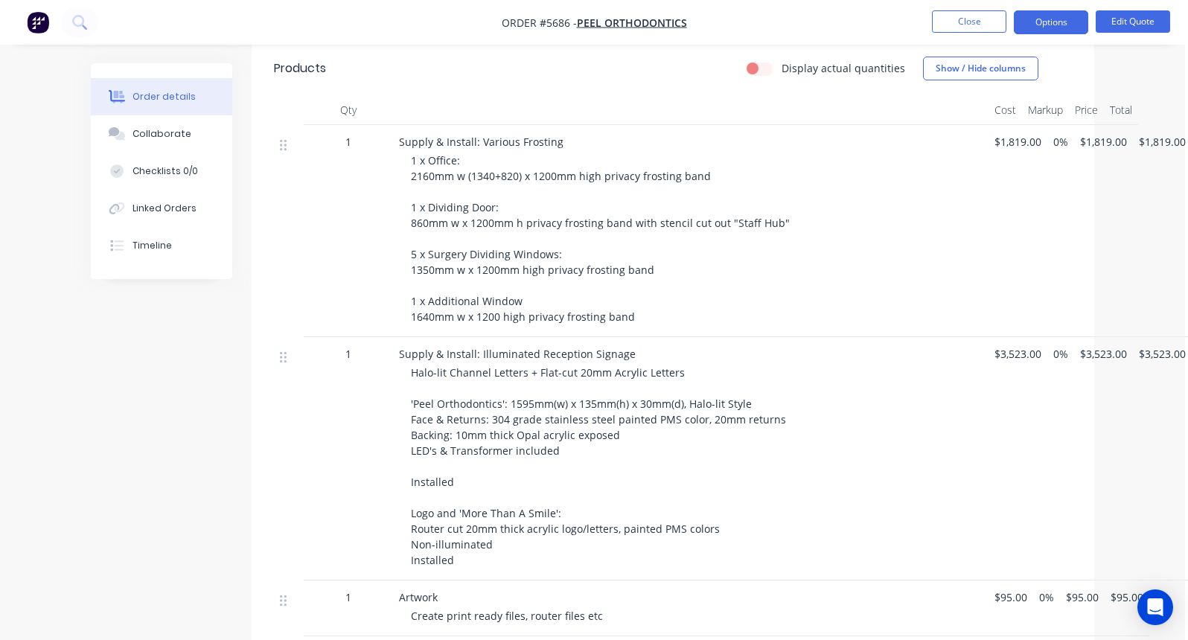
scroll to position [435, 3]
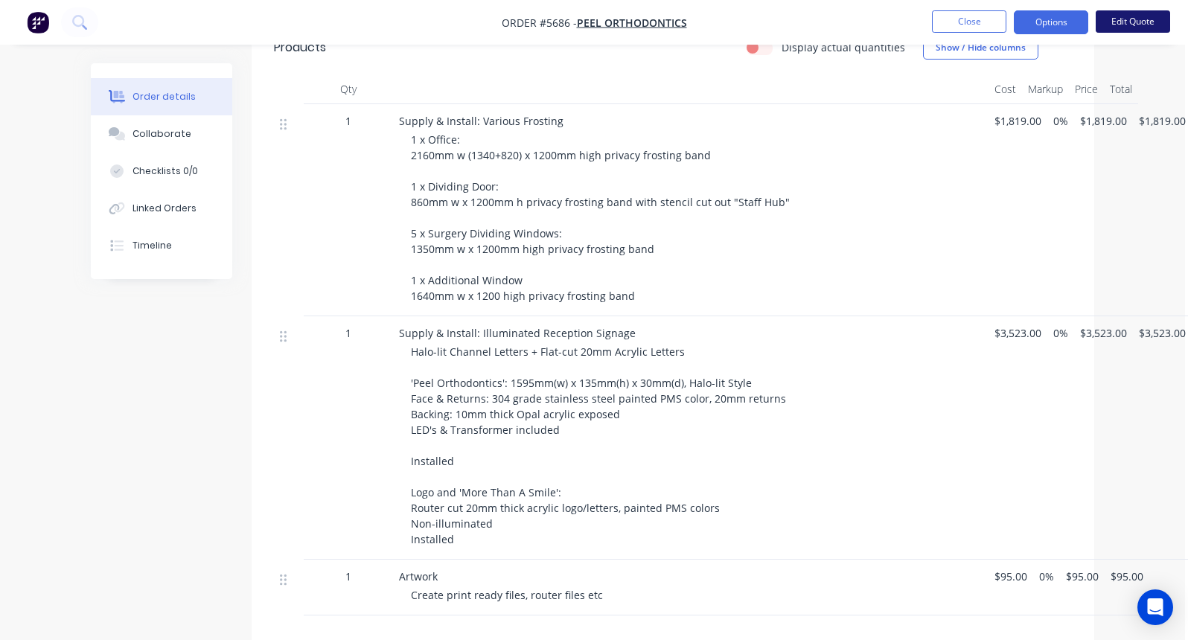
click at [1130, 25] on button "Edit Quote" at bounding box center [1133, 21] width 74 height 22
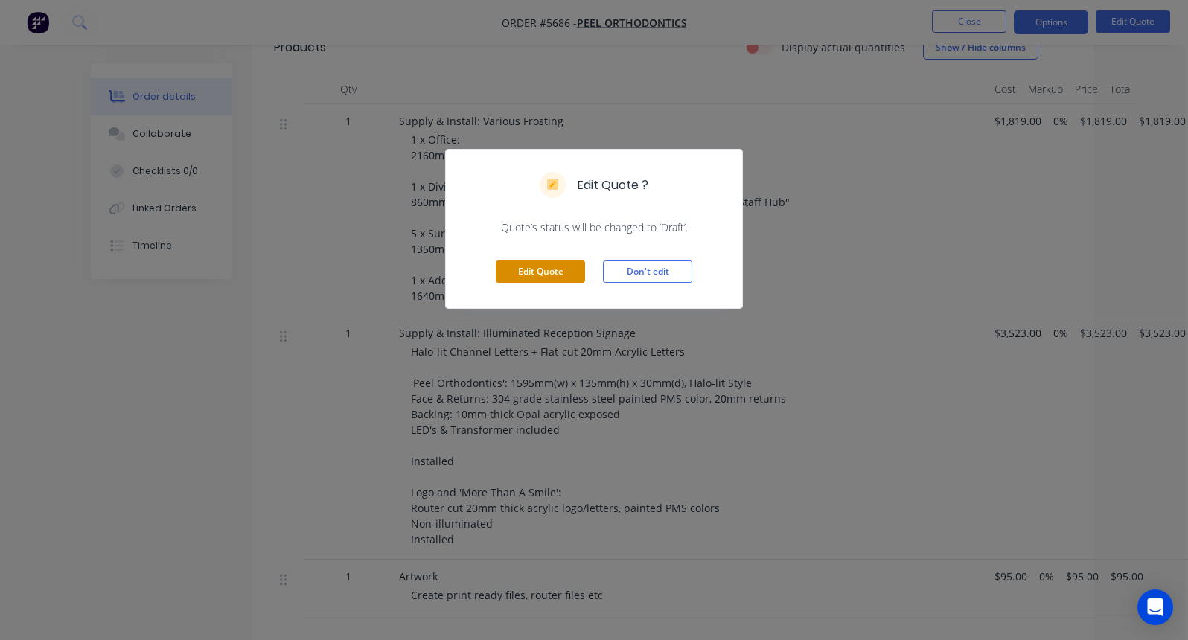
click at [536, 267] on button "Edit Quote" at bounding box center [540, 272] width 89 height 22
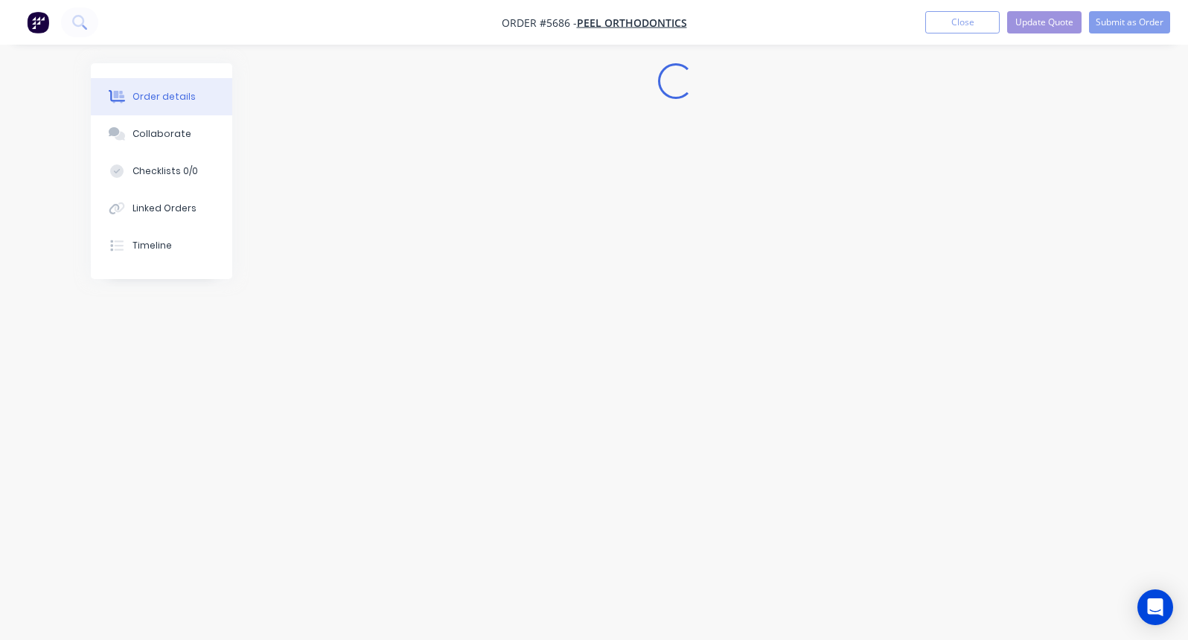
scroll to position [0, 0]
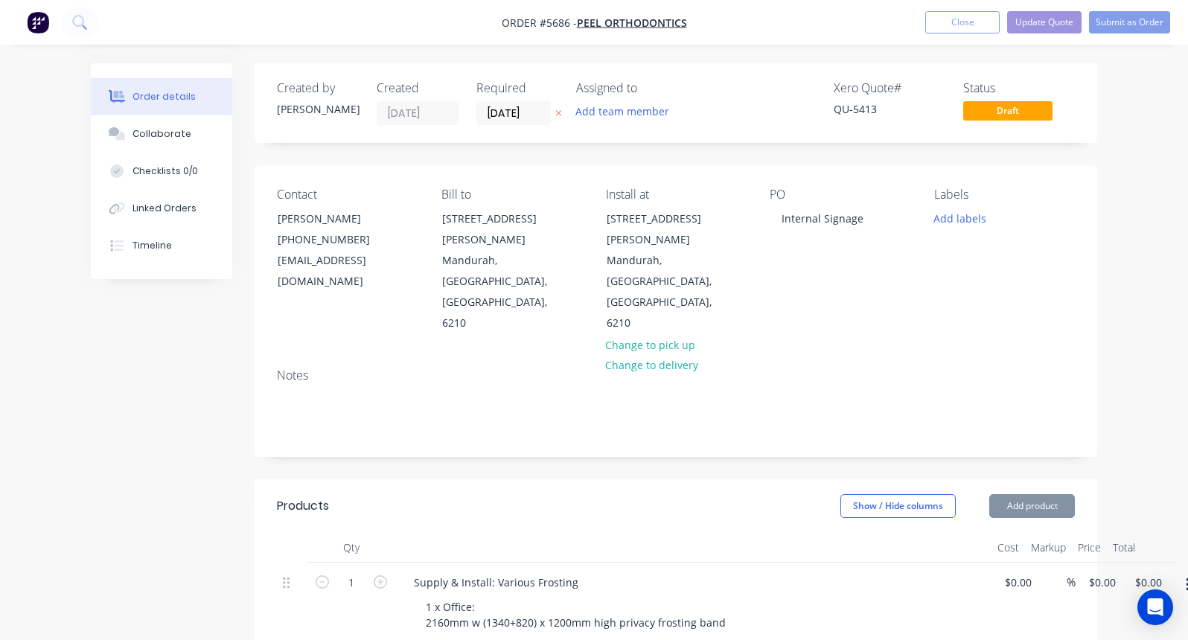
type input "$1,819.00"
type input "$3,523.00"
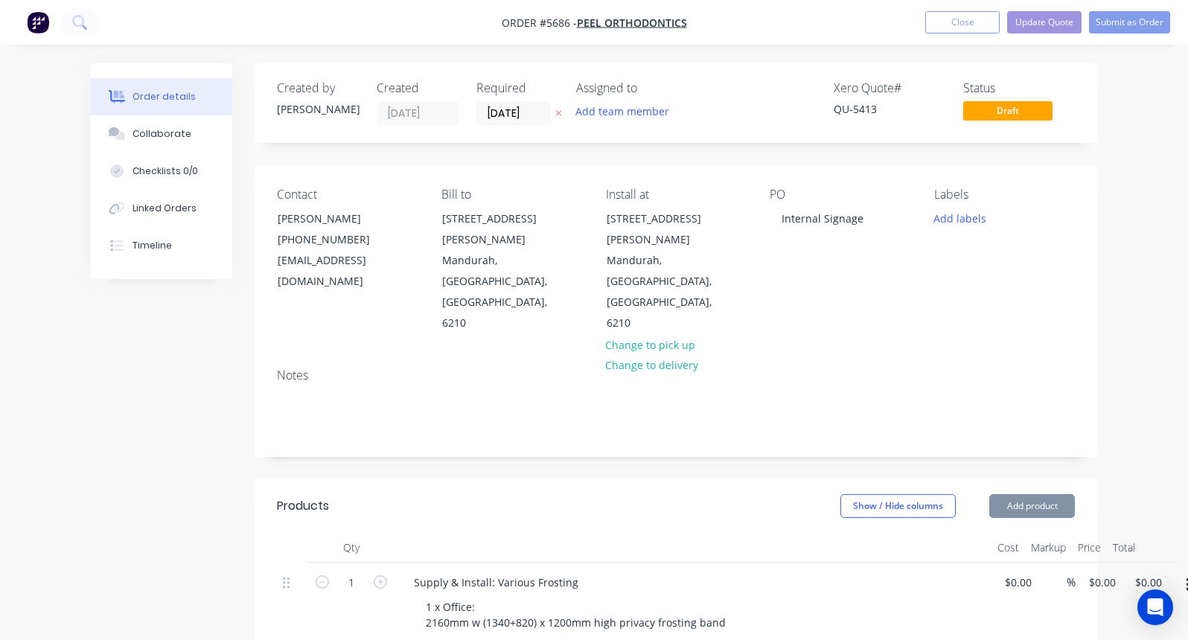
type input "$3,523.00"
type input "$95.00"
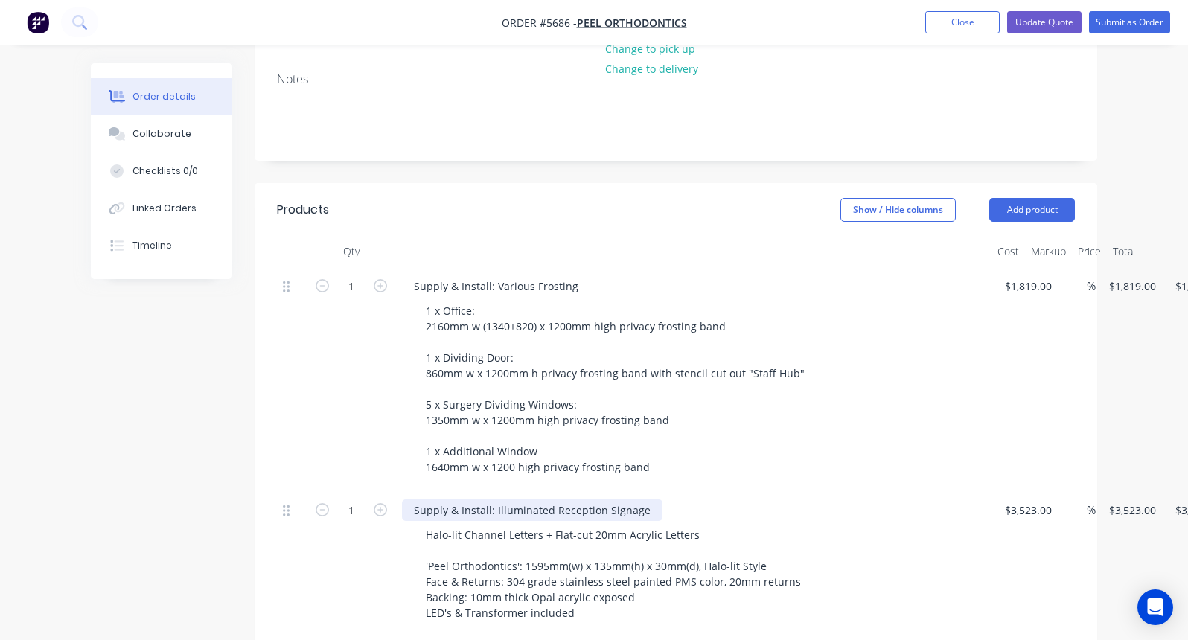
scroll to position [345, 0]
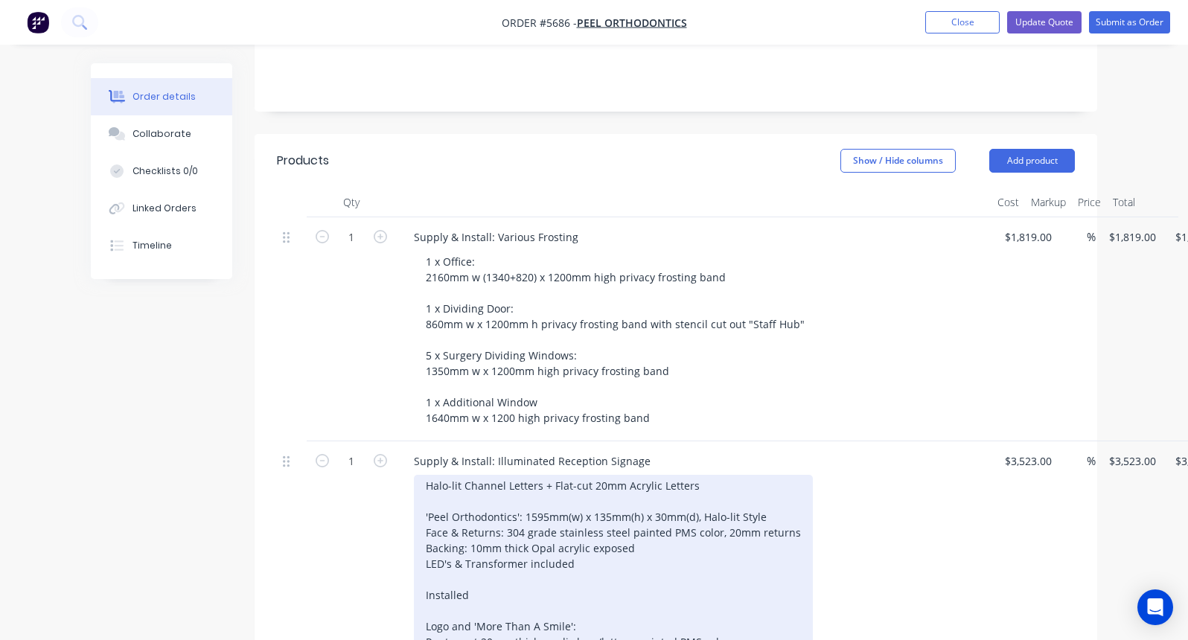
click at [591, 475] on div "Halo-lit Channel Letters + Flat-cut 20mm Acrylic Letters 'Peel Orthodontics': 1…" at bounding box center [613, 579] width 399 height 209
click at [434, 515] on div "Halo-lit Channel Letters + 20mm Acrylic Letters 'Peel Orthodontics': 1595mm(w) …" at bounding box center [613, 579] width 399 height 209
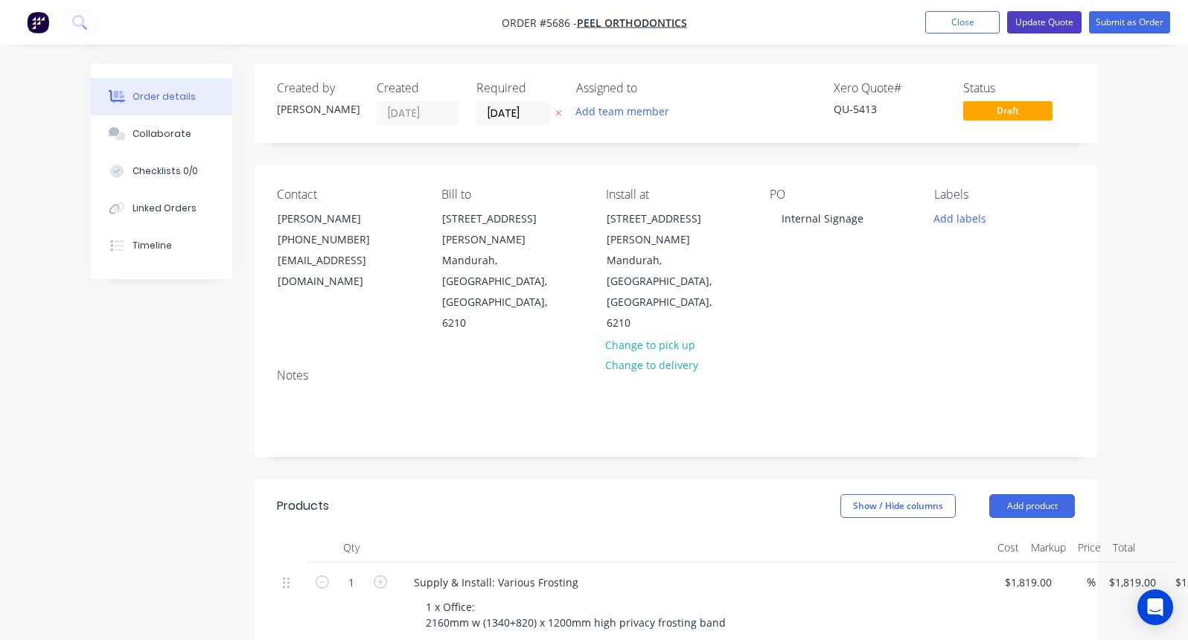
scroll to position [0, 0]
click at [1044, 22] on button "Update Quote" at bounding box center [1044, 22] width 74 height 22
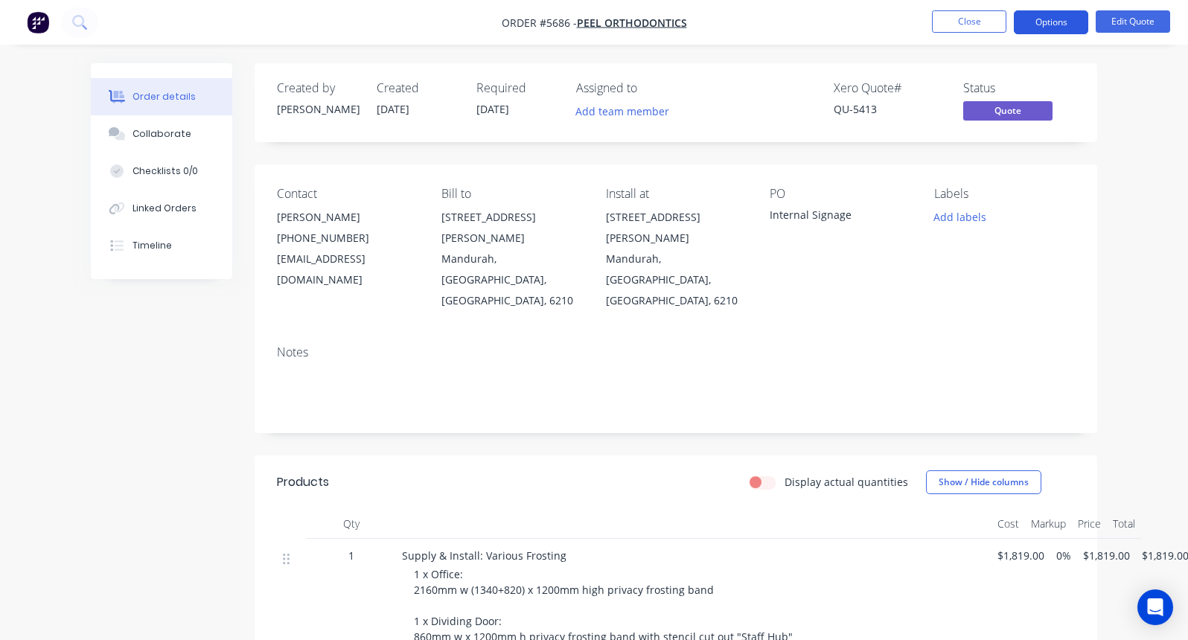
click at [1054, 22] on button "Options" at bounding box center [1051, 22] width 74 height 24
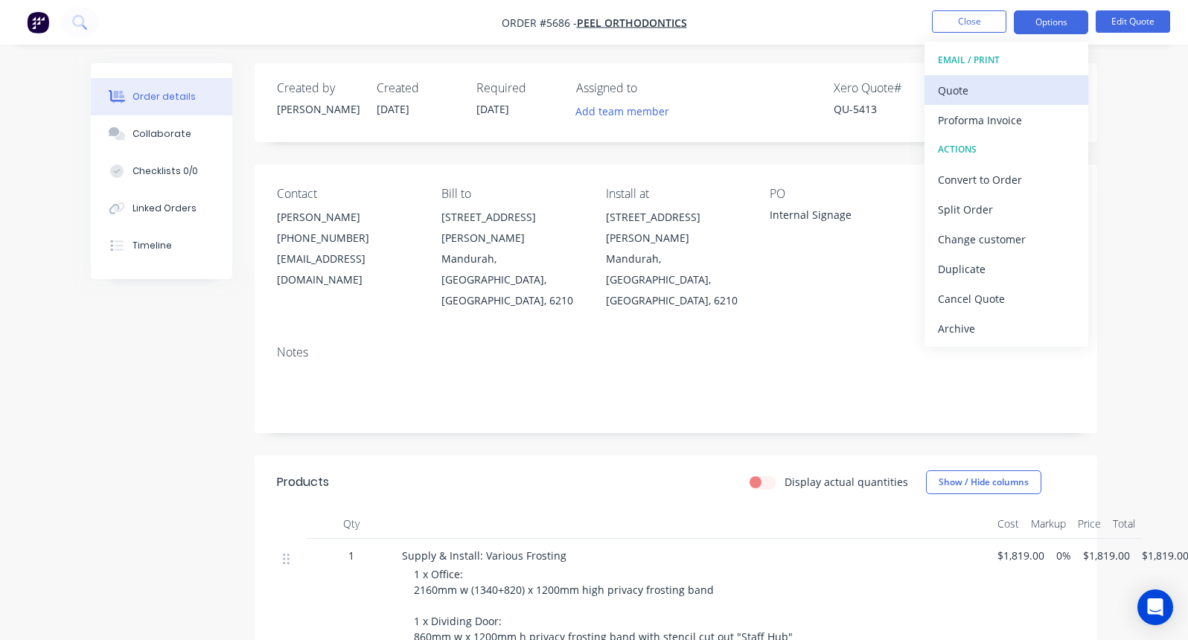
click at [960, 80] on div "Quote" at bounding box center [1006, 91] width 137 height 22
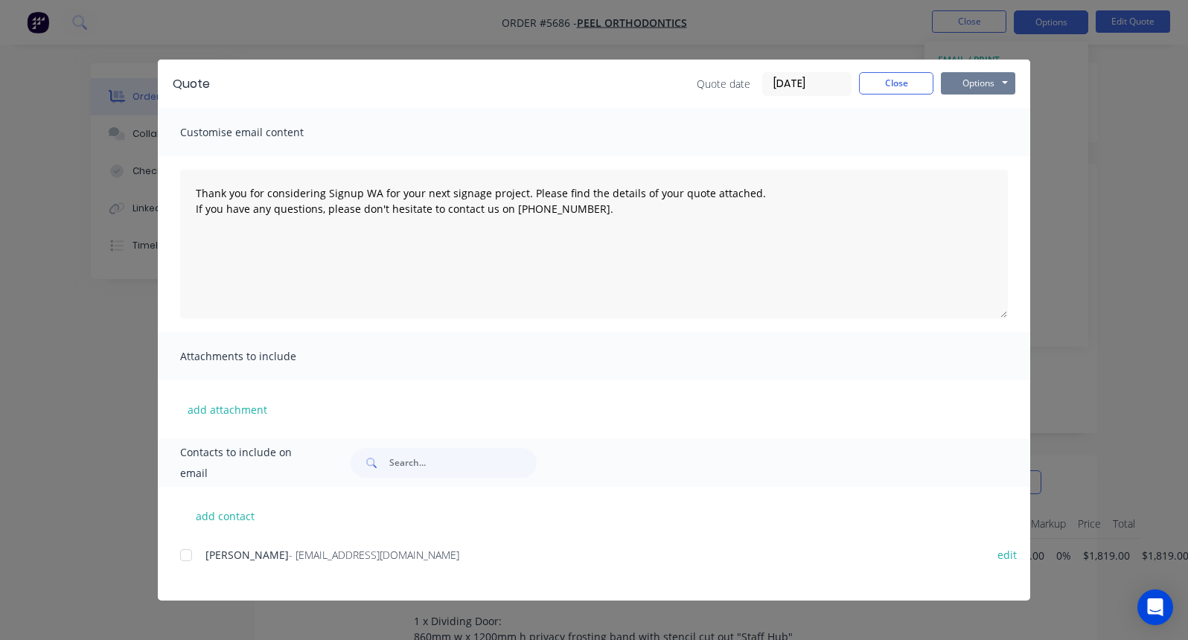
click at [992, 84] on button "Options" at bounding box center [978, 83] width 74 height 22
click at [977, 141] on button "Print" at bounding box center [988, 134] width 95 height 25
click at [910, 95] on div "Quote date [DATE] Close Options Preview Print Email" at bounding box center [856, 84] width 319 height 24
click at [903, 80] on button "Close" at bounding box center [896, 83] width 74 height 22
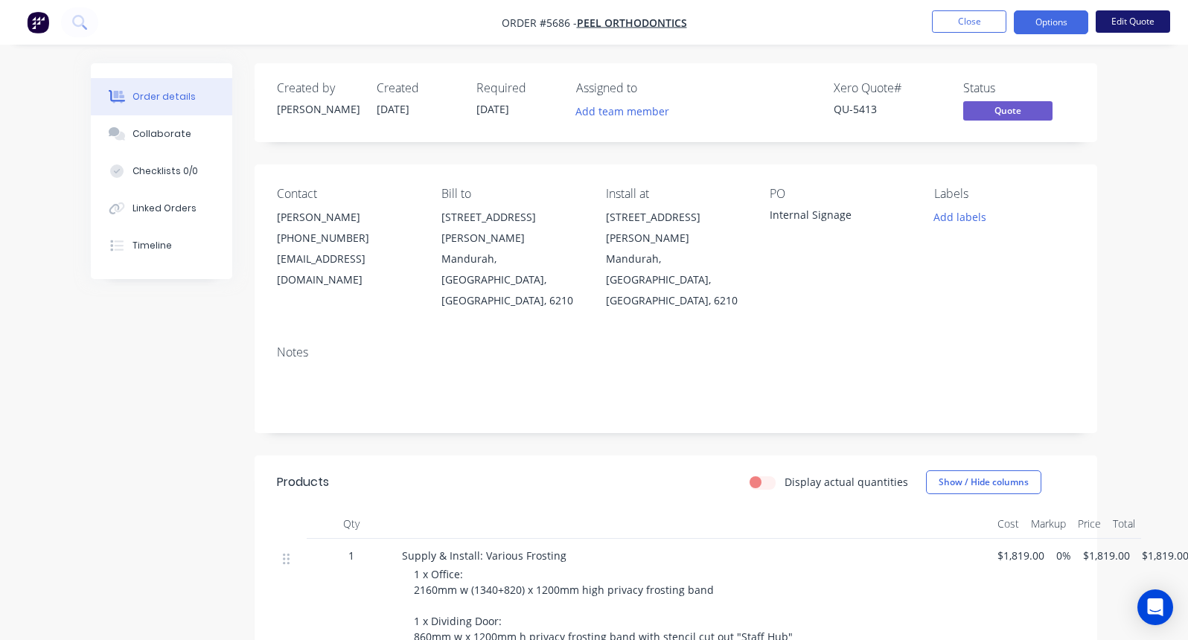
click at [1139, 28] on button "Edit Quote" at bounding box center [1133, 21] width 74 height 22
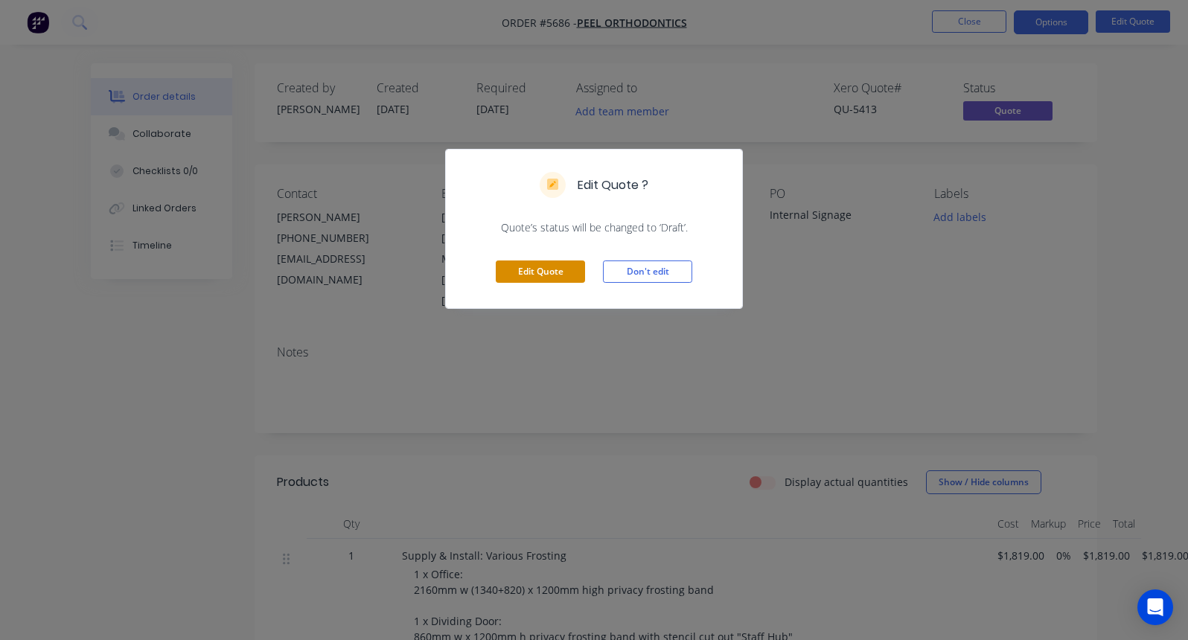
click at [538, 272] on button "Edit Quote" at bounding box center [540, 272] width 89 height 22
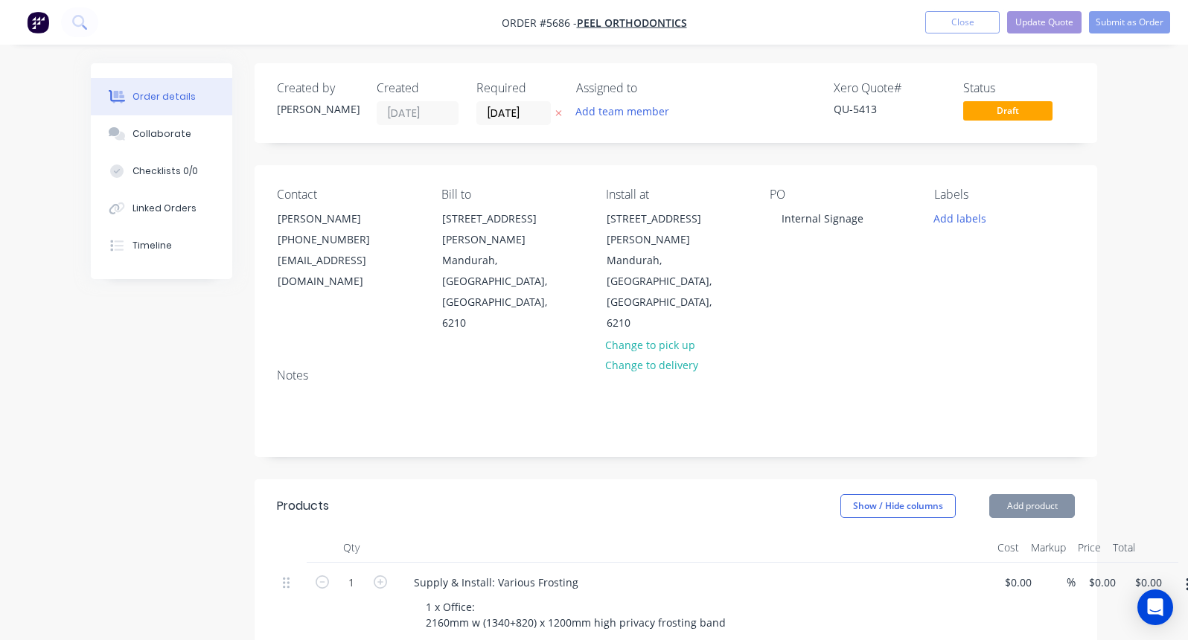
type input "$1,819.00"
type input "$3,523.00"
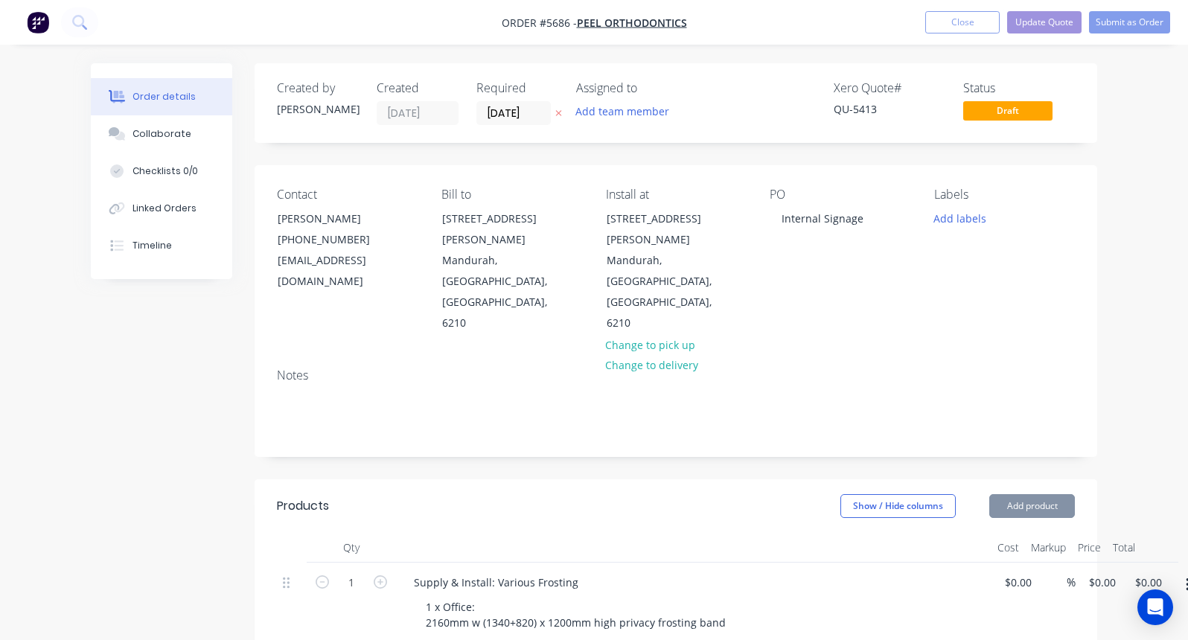
type input "$3,523.00"
type input "$95.00"
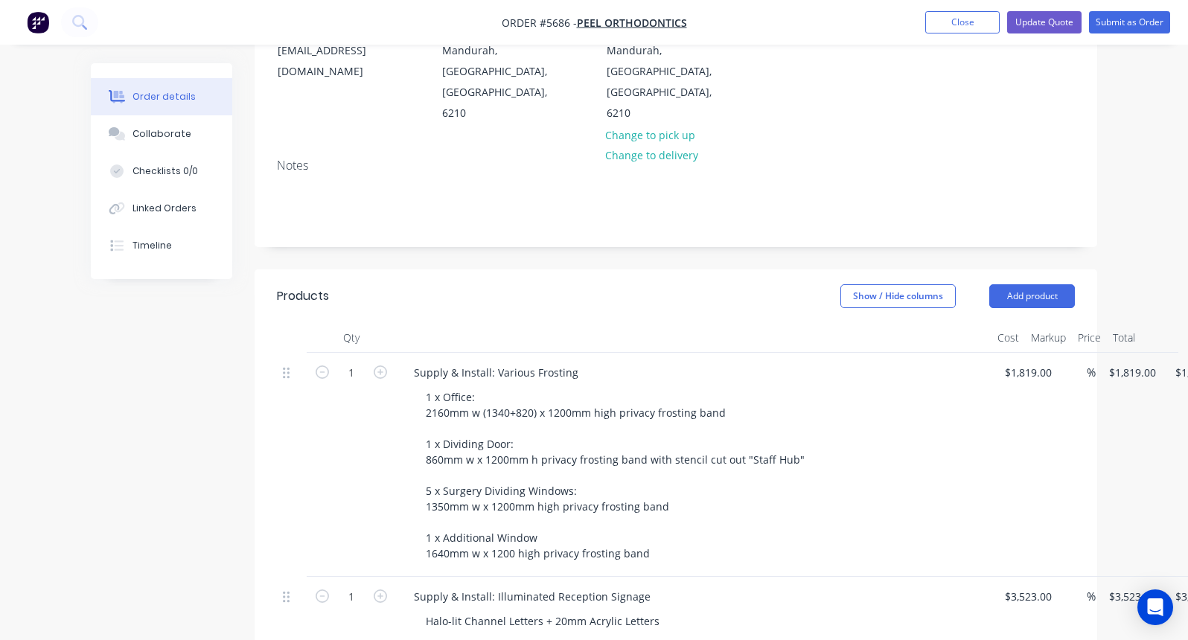
scroll to position [219, 0]
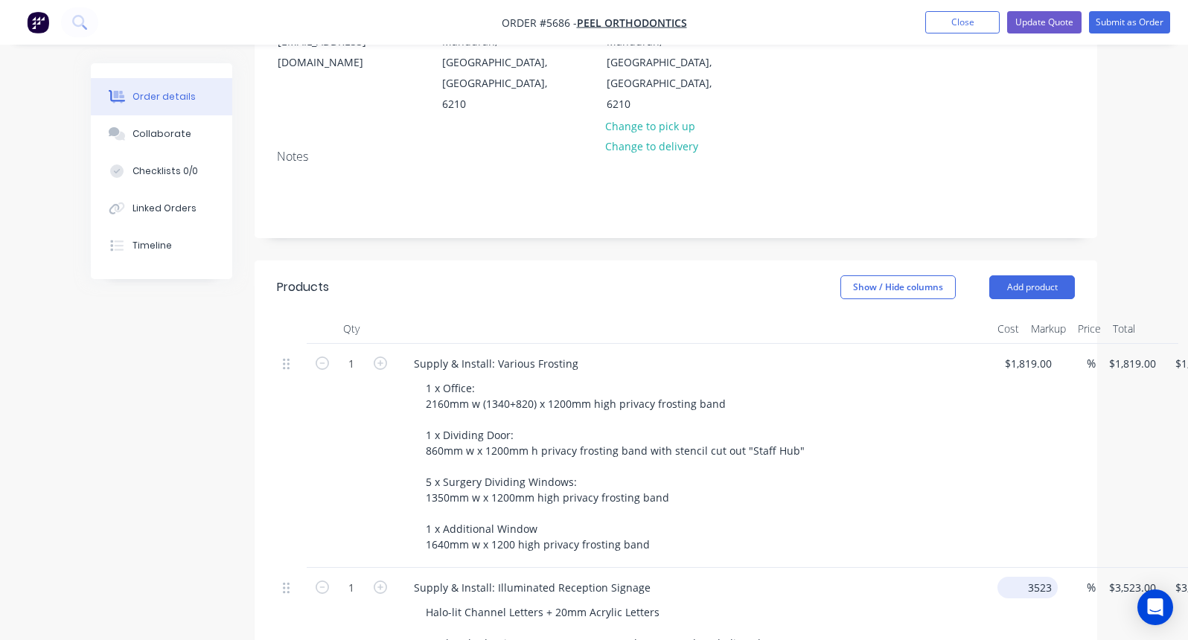
click at [1027, 577] on input "3523" at bounding box center [1031, 588] width 54 height 22
type input "$5,315.00"
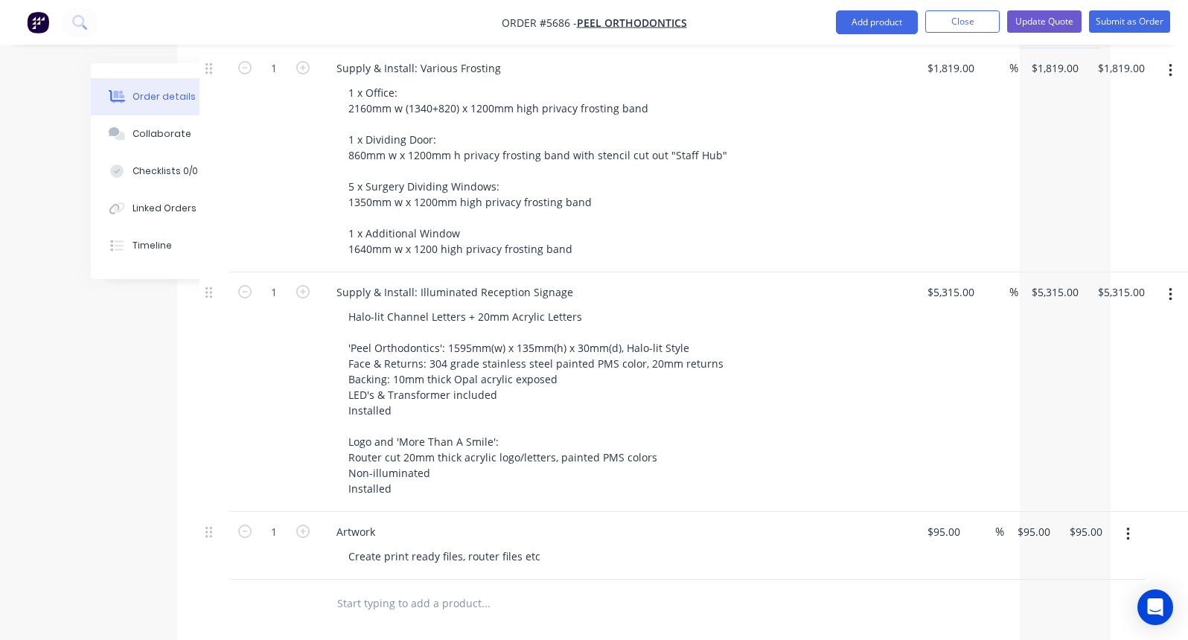
scroll to position [518, 77]
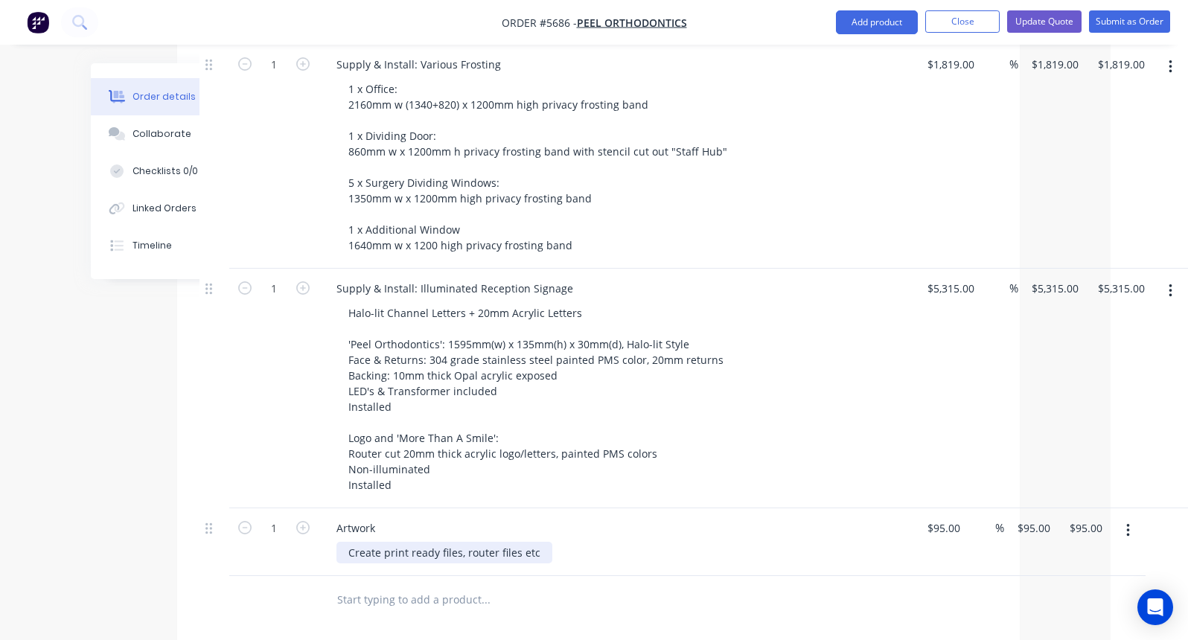
click at [405, 542] on div "Create print ready files, router files etc" at bounding box center [445, 553] width 216 height 22
click at [383, 542] on div "Create print ready files, router files etc" at bounding box center [445, 553] width 216 height 22
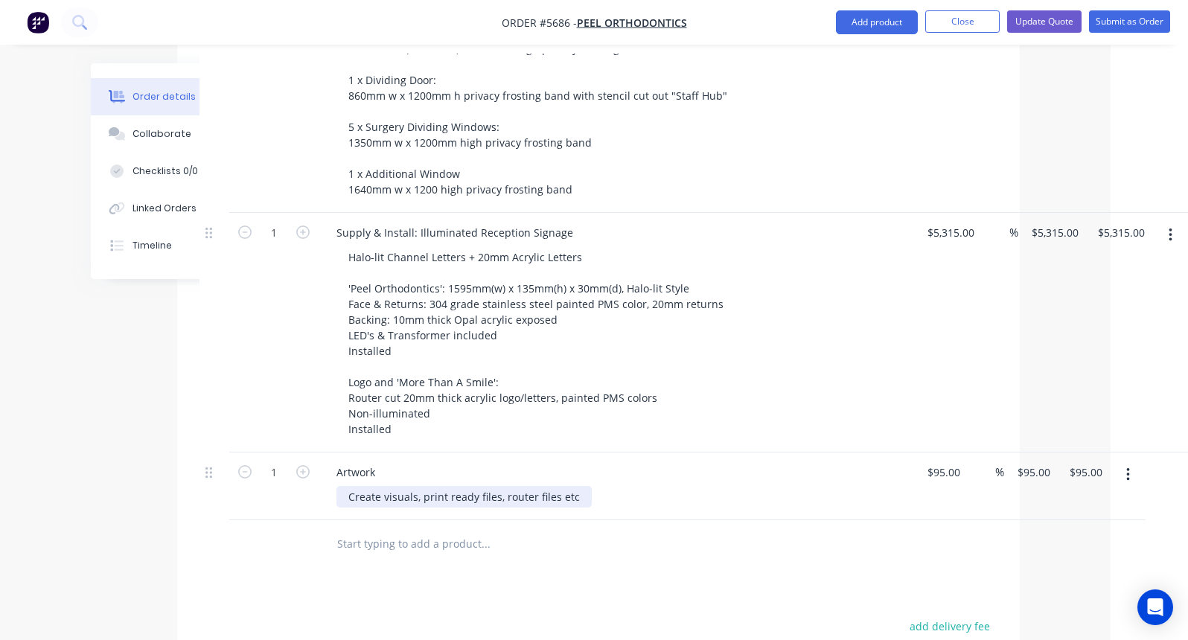
scroll to position [601, 77]
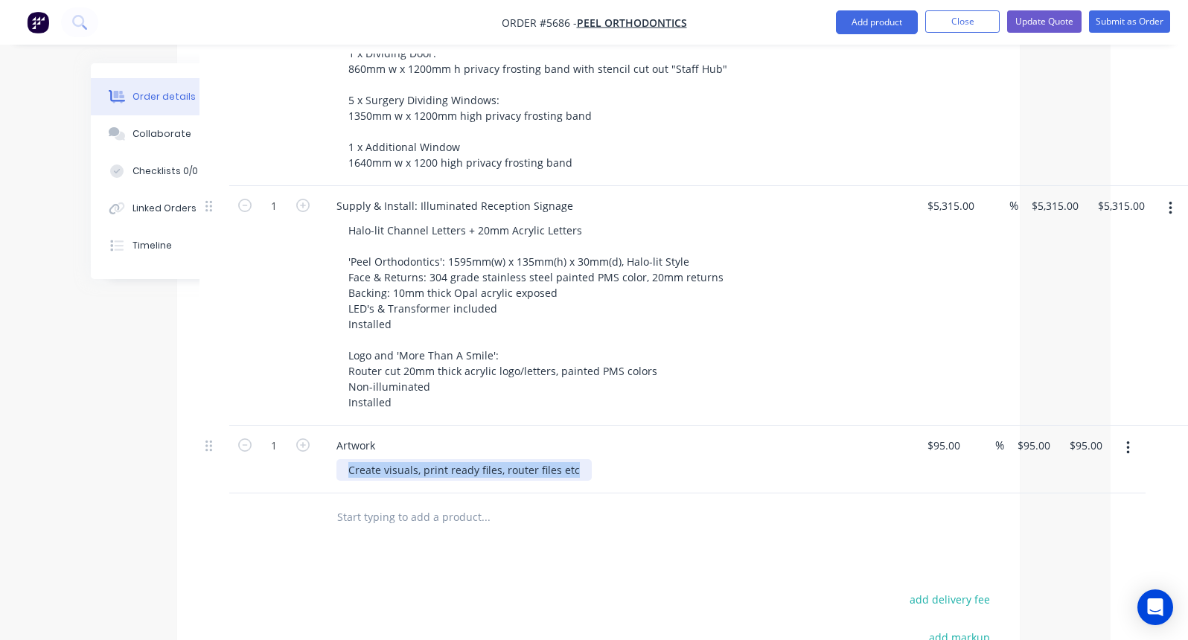
drag, startPoint x: 578, startPoint y: 404, endPoint x: 339, endPoint y: 403, distance: 239.0
click at [339, 459] on div "Create visuals, print ready files, router files etc" at bounding box center [464, 470] width 255 height 22
drag, startPoint x: 379, startPoint y: 383, endPoint x: 325, endPoint y: 383, distance: 54.3
click at [325, 435] on div "Artwork" at bounding box center [356, 446] width 63 height 22
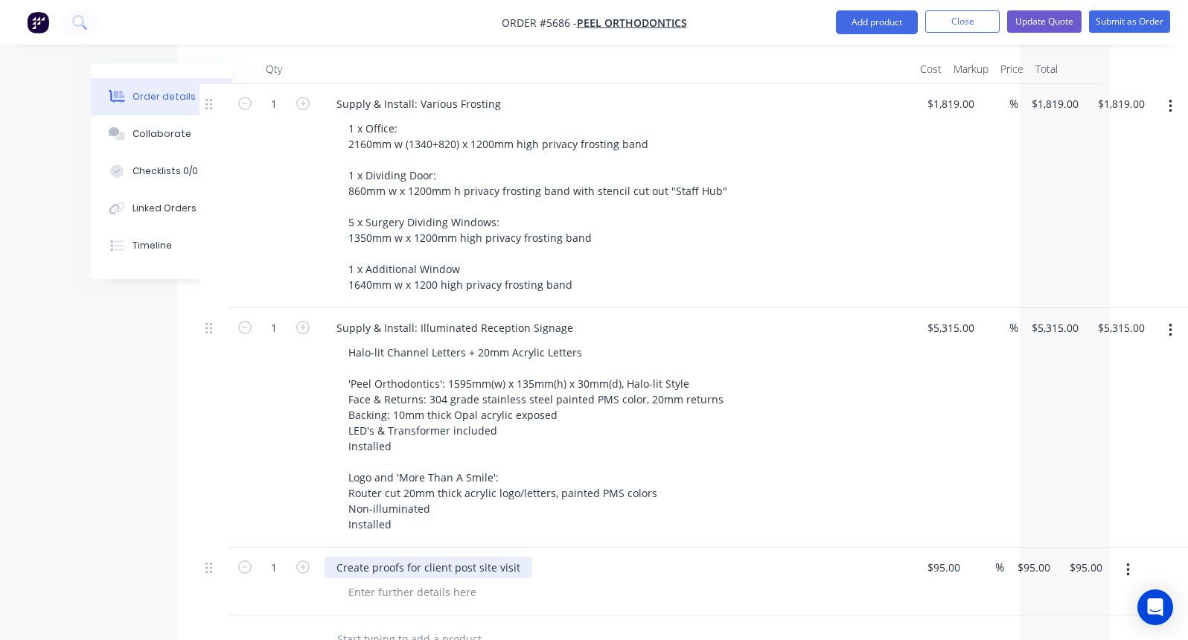
scroll to position [479, 77]
click at [1036, 23] on button "Update Quote" at bounding box center [1044, 21] width 74 height 22
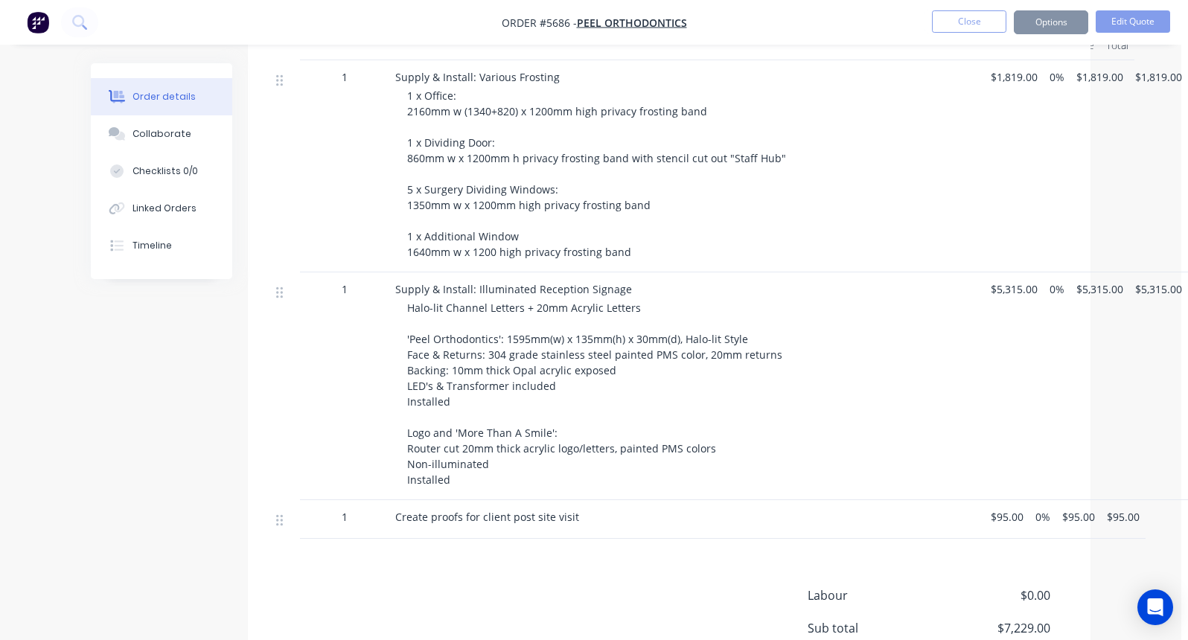
scroll to position [0, 0]
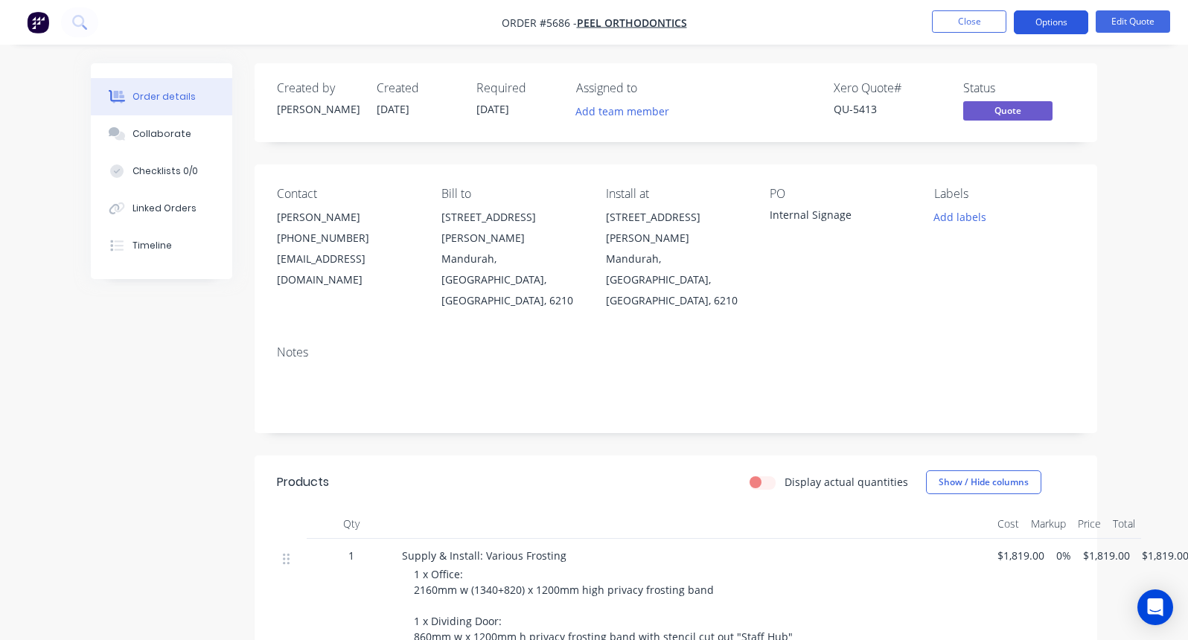
click at [1049, 13] on button "Options" at bounding box center [1051, 22] width 74 height 24
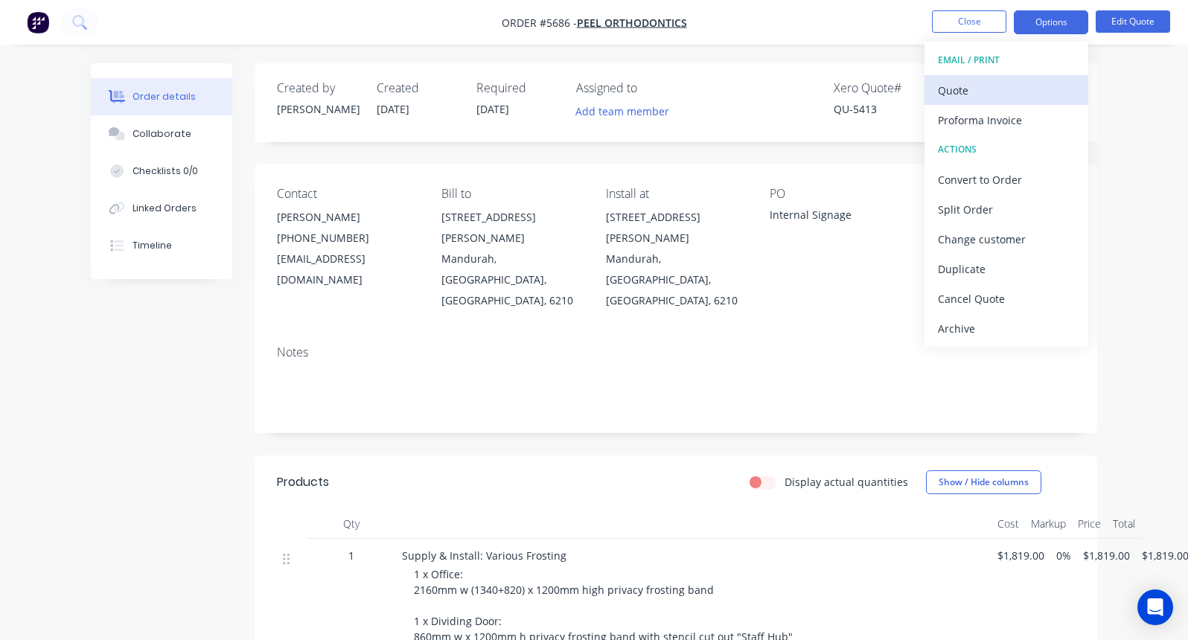
click at [969, 91] on div "Quote" at bounding box center [1006, 91] width 137 height 22
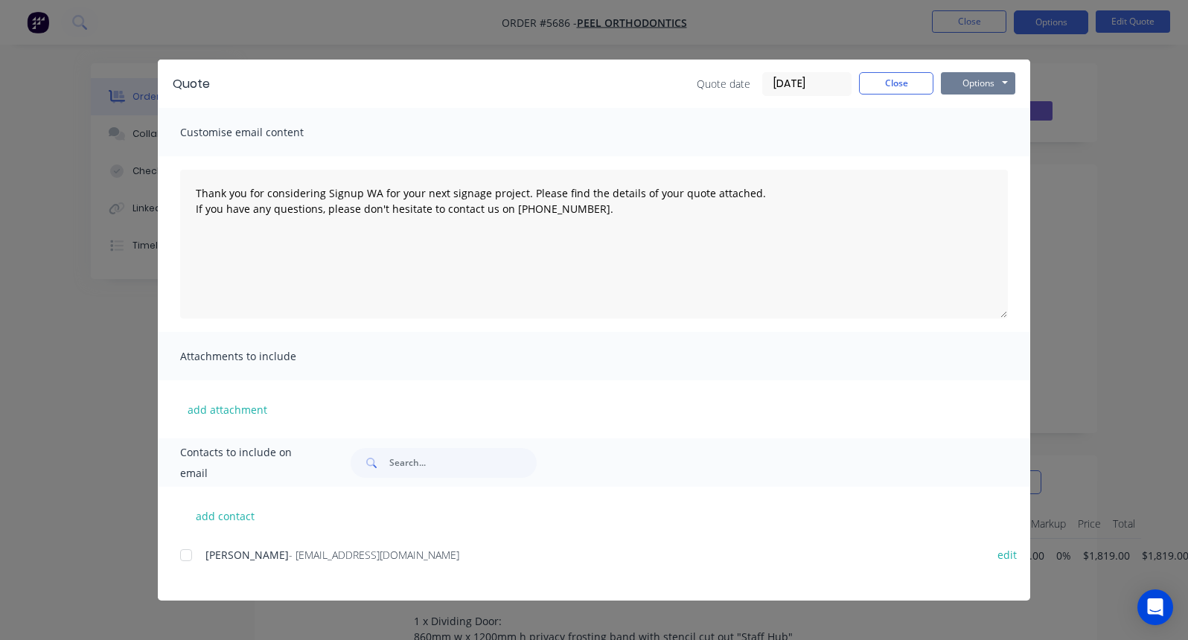
click at [983, 80] on button "Options" at bounding box center [978, 83] width 74 height 22
click at [986, 136] on button "Print" at bounding box center [988, 134] width 95 height 25
click at [895, 90] on button "Close" at bounding box center [896, 83] width 74 height 22
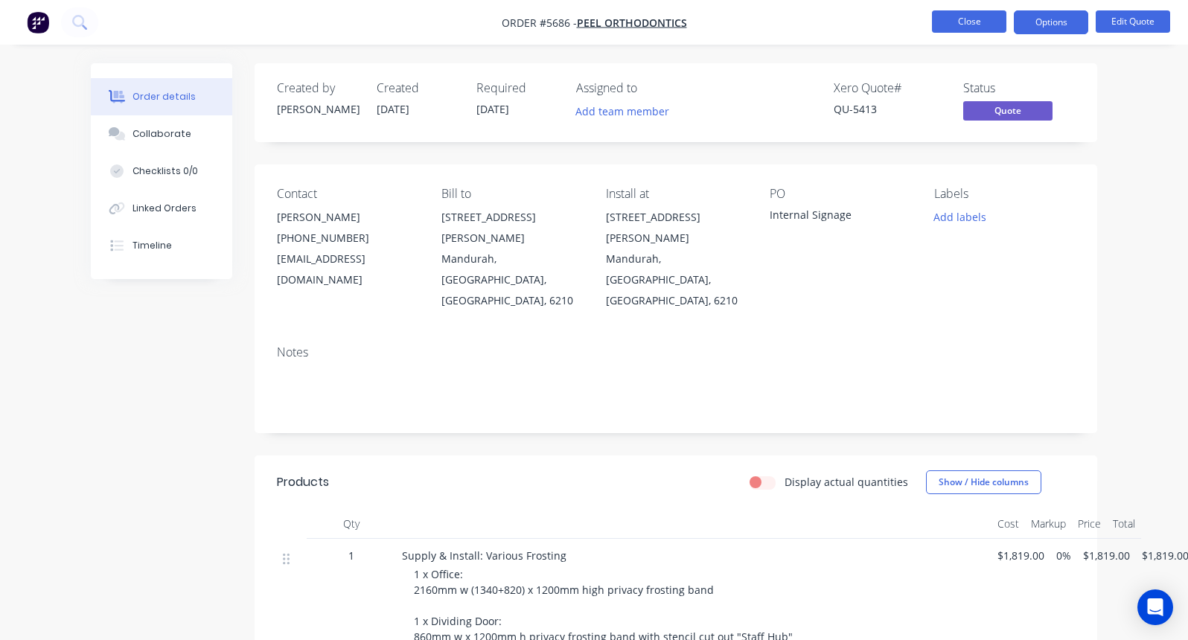
click at [953, 25] on button "Close" at bounding box center [969, 21] width 74 height 22
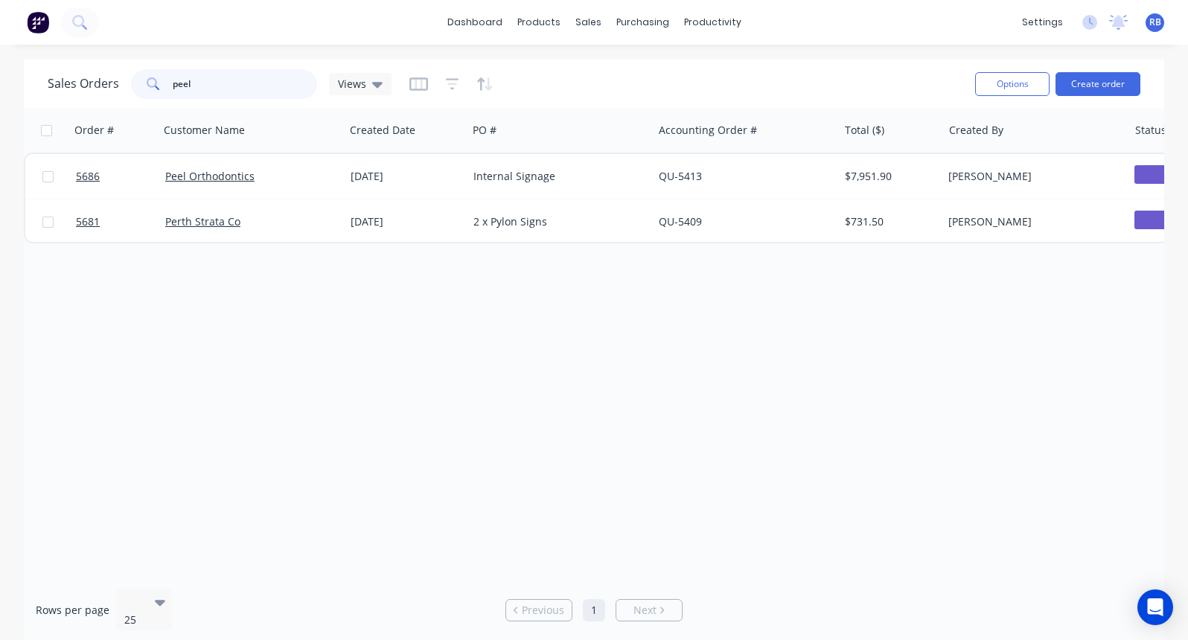
drag, startPoint x: 230, startPoint y: 83, endPoint x: 130, endPoint y: 83, distance: 99.8
click at [131, 83] on div "peel" at bounding box center [224, 84] width 186 height 30
type input "[PERSON_NAME]"
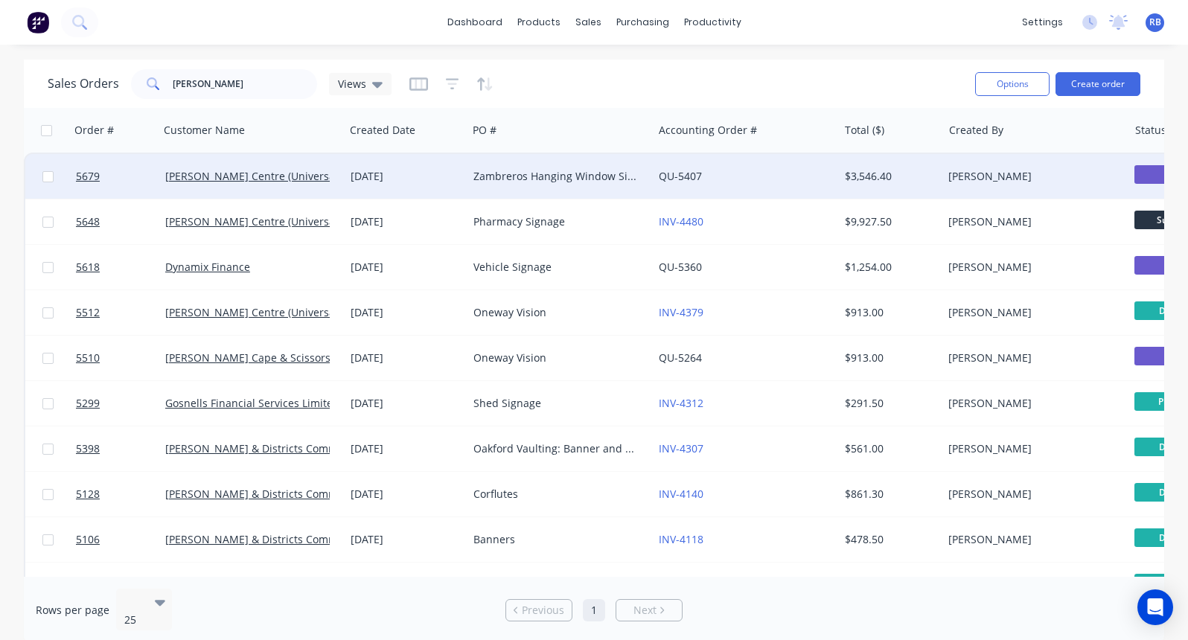
click at [527, 178] on div "Zambreros Hanging Window Sign" at bounding box center [555, 176] width 165 height 15
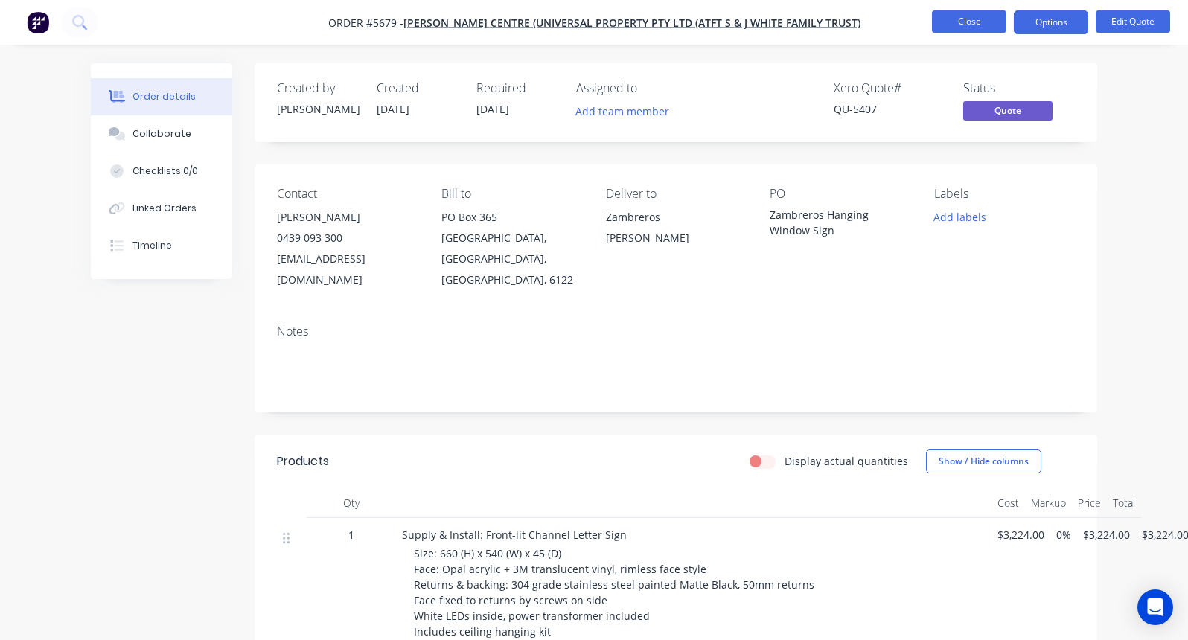
click at [968, 22] on button "Close" at bounding box center [969, 21] width 74 height 22
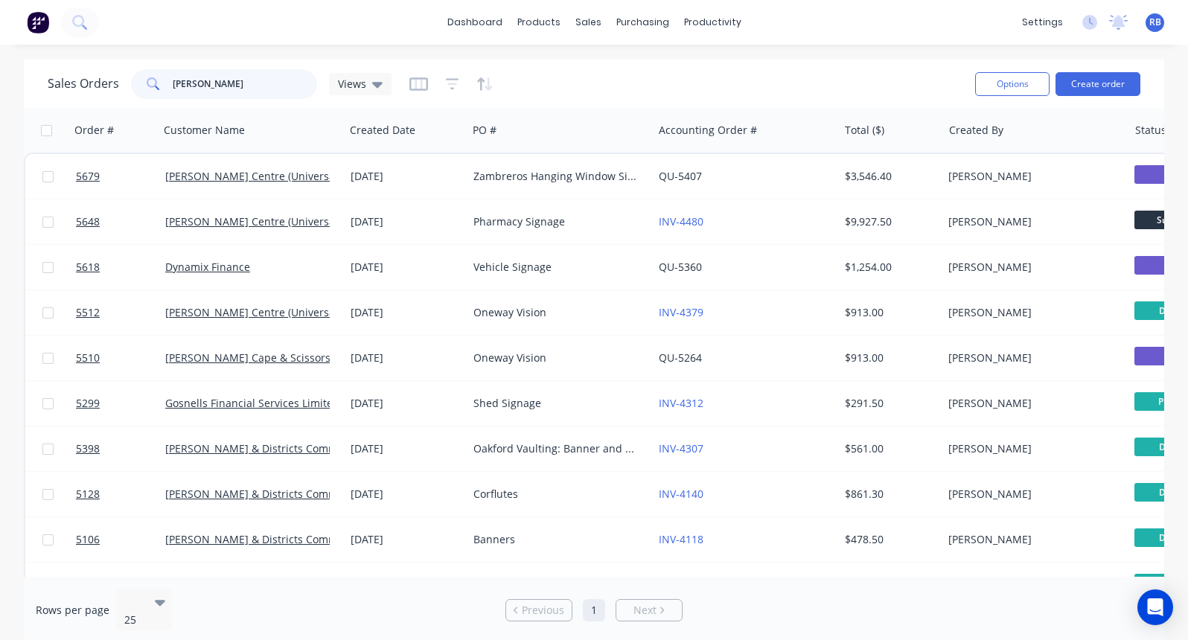
drag, startPoint x: 208, startPoint y: 86, endPoint x: 137, endPoint y: 86, distance: 70.7
click at [137, 86] on div "[PERSON_NAME]" at bounding box center [224, 84] width 186 height 30
type input "peel"
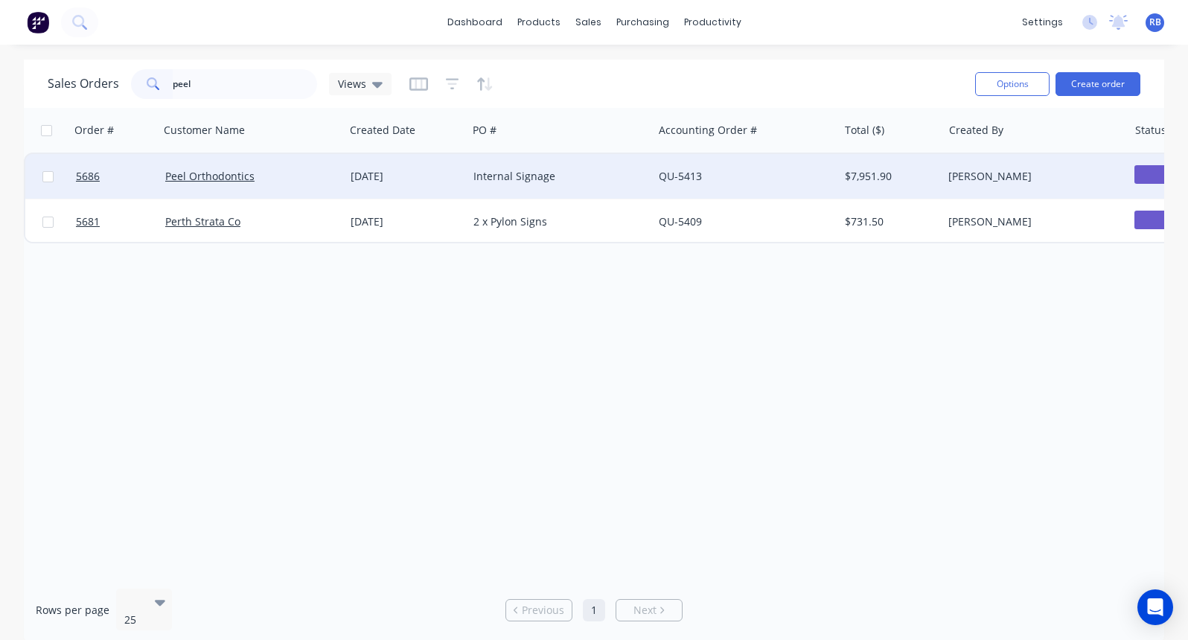
click at [564, 177] on div "Internal Signage" at bounding box center [555, 176] width 165 height 15
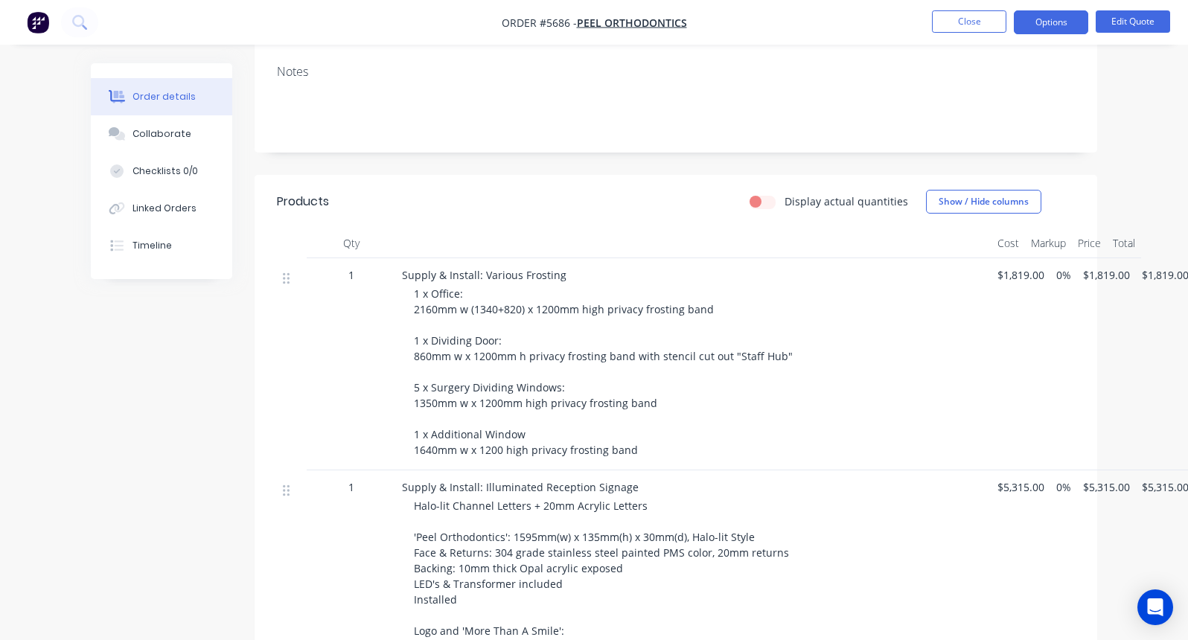
scroll to position [287, 0]
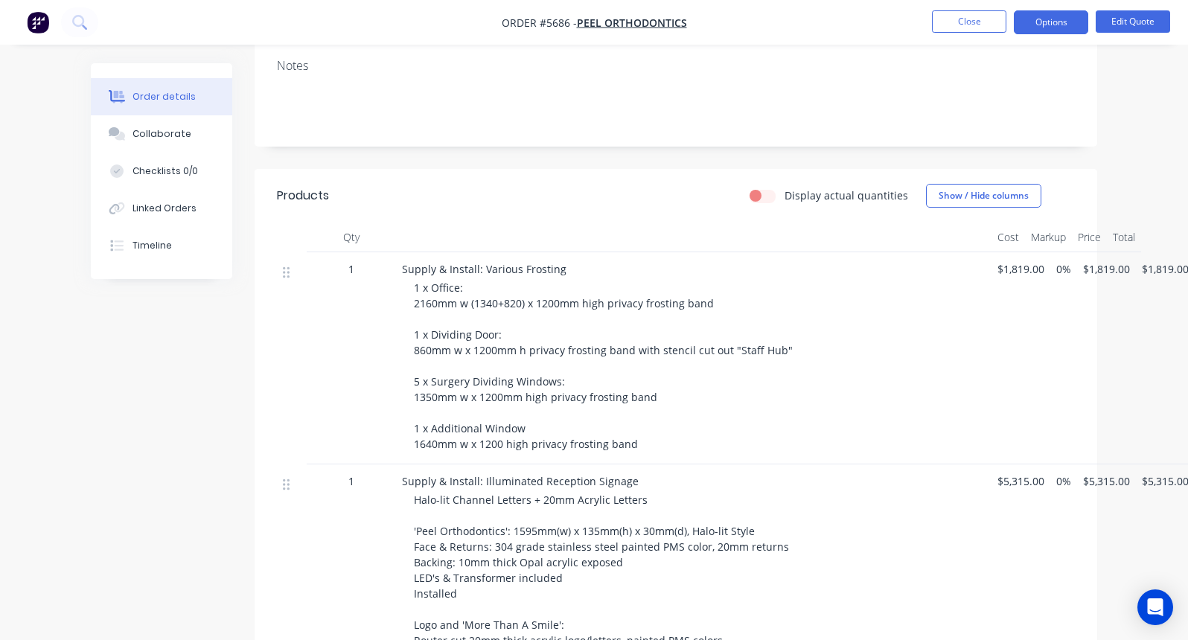
click at [1011, 473] on span "$5,315.00" at bounding box center [1021, 481] width 47 height 16
click at [1133, 26] on button "Edit Quote" at bounding box center [1133, 21] width 74 height 22
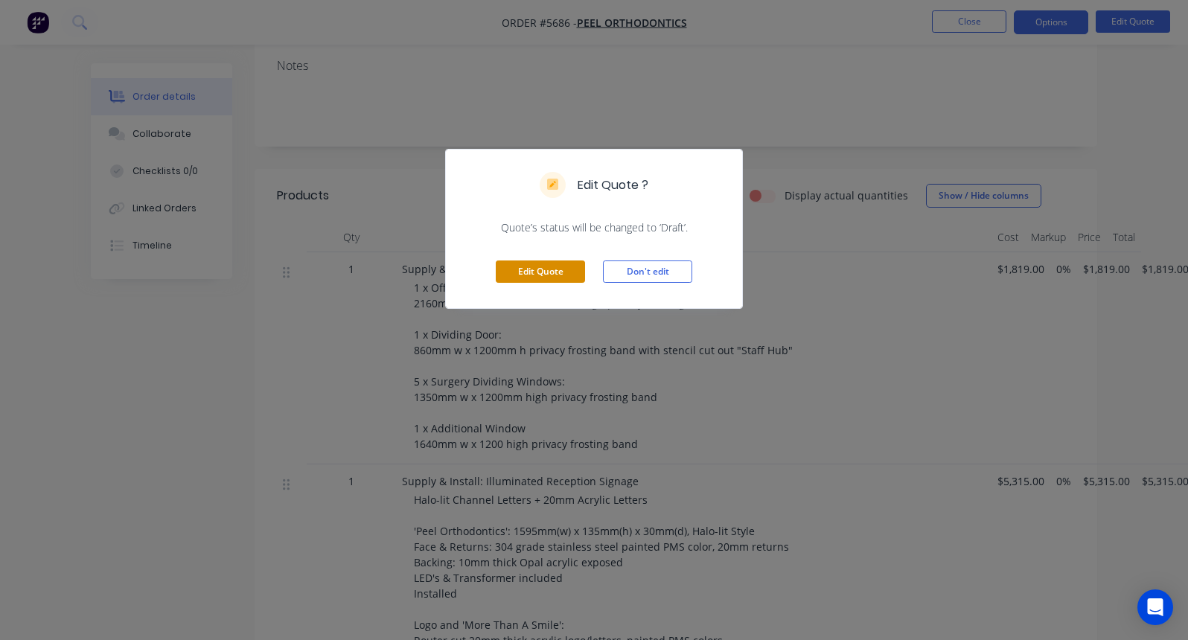
click at [550, 270] on button "Edit Quote" at bounding box center [540, 272] width 89 height 22
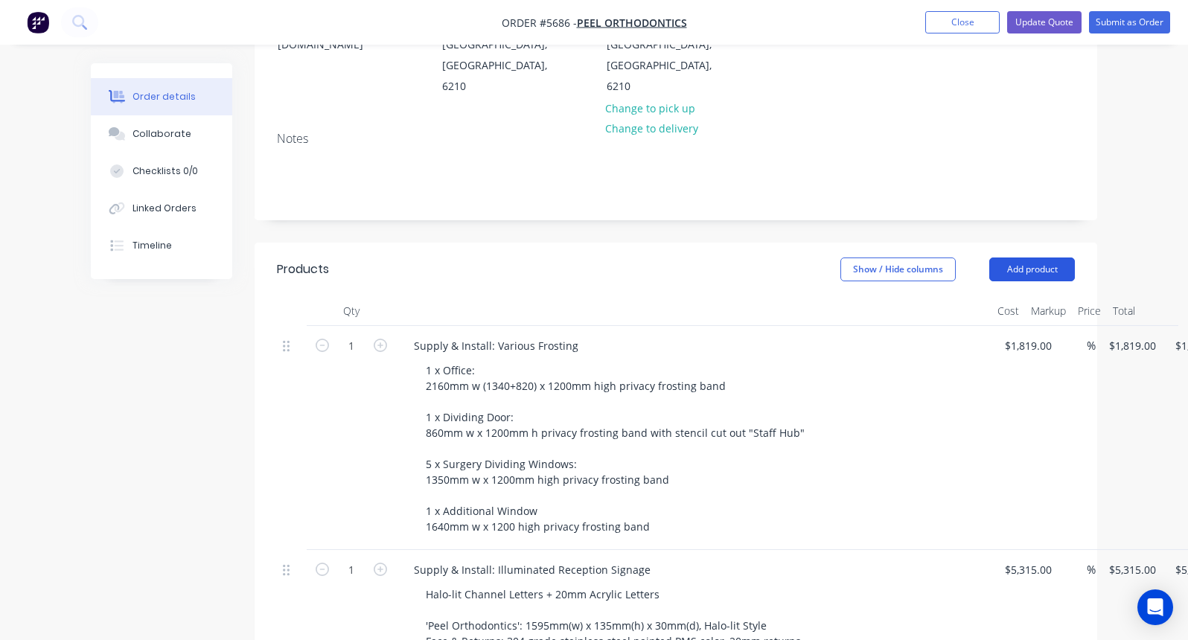
scroll to position [274, 0]
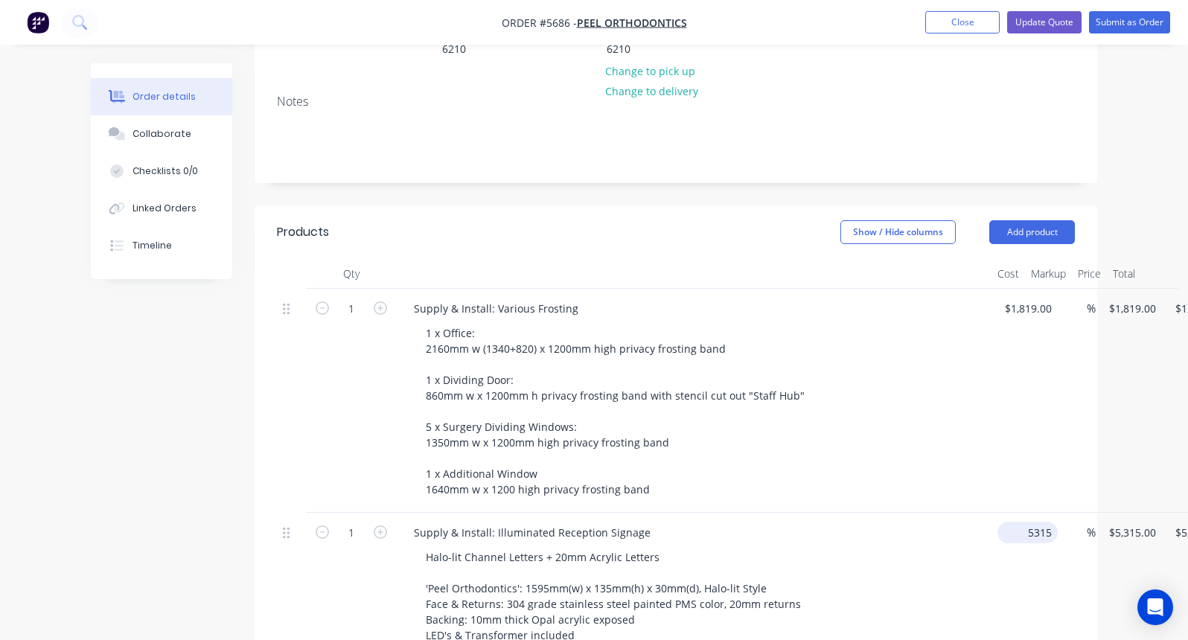
click at [1024, 522] on input "5315" at bounding box center [1031, 533] width 54 height 22
type input "$4,360.00"
click at [954, 546] on div "Halo-lit Channel Letters + 20mm Acrylic Letters 'Peel Orthodontics': 1595mm(w) …" at bounding box center [700, 643] width 572 height 194
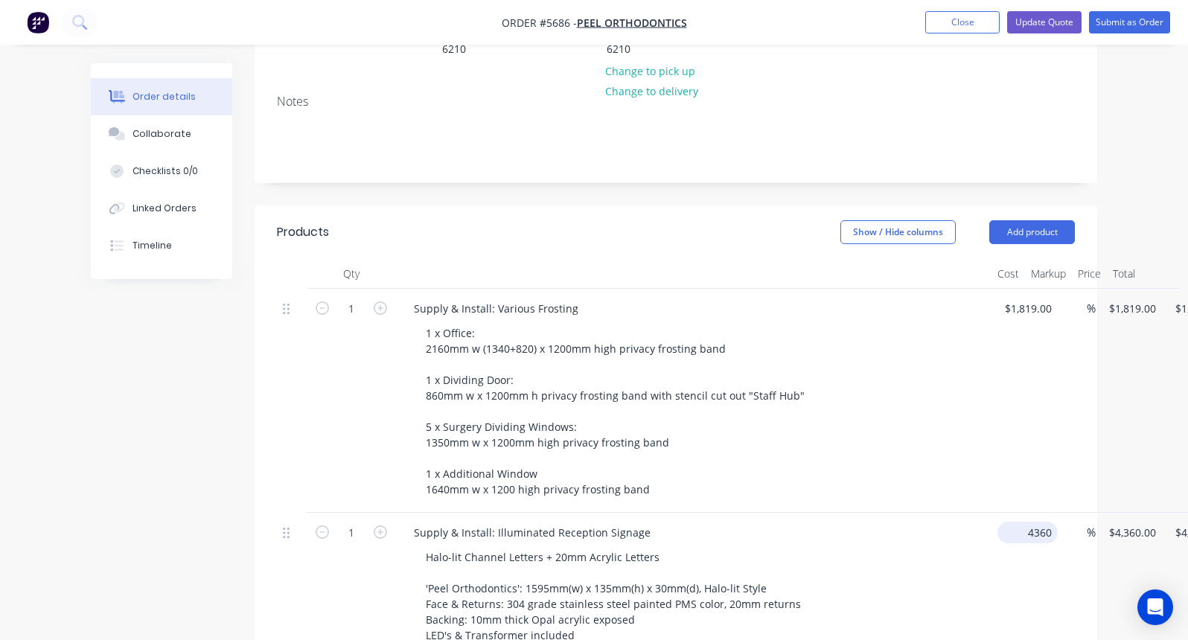
click at [1022, 522] on input "4360" at bounding box center [1031, 533] width 54 height 22
type input "$4,480.00"
click at [1026, 552] on div "$4,480.00 4480" at bounding box center [1013, 633] width 43 height 240
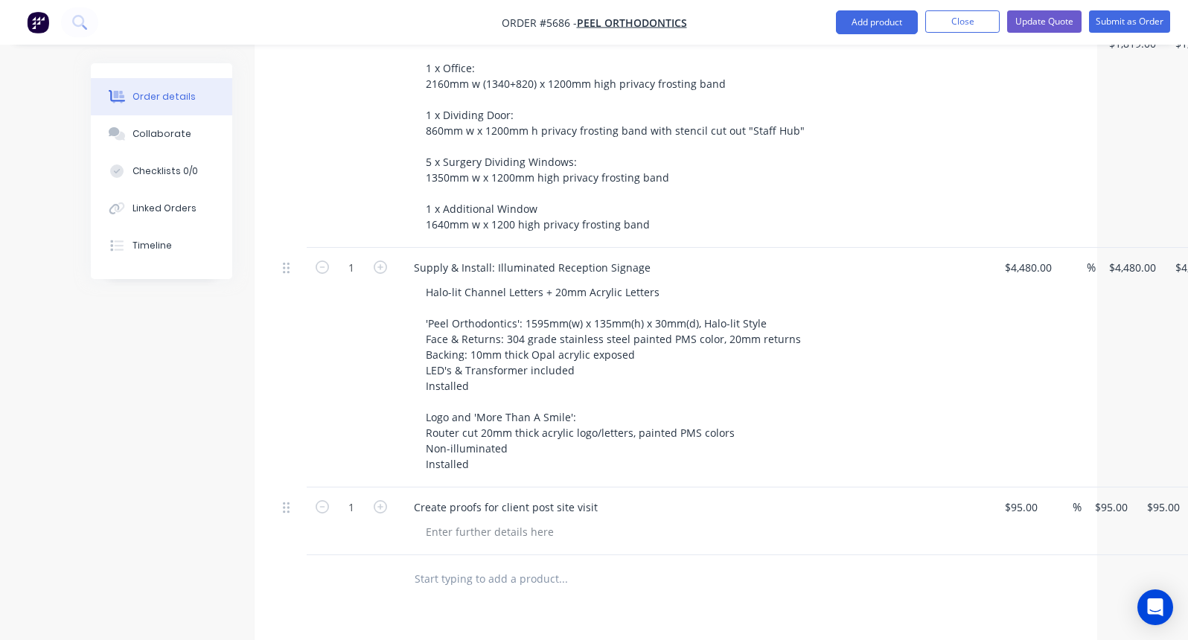
scroll to position [436, 0]
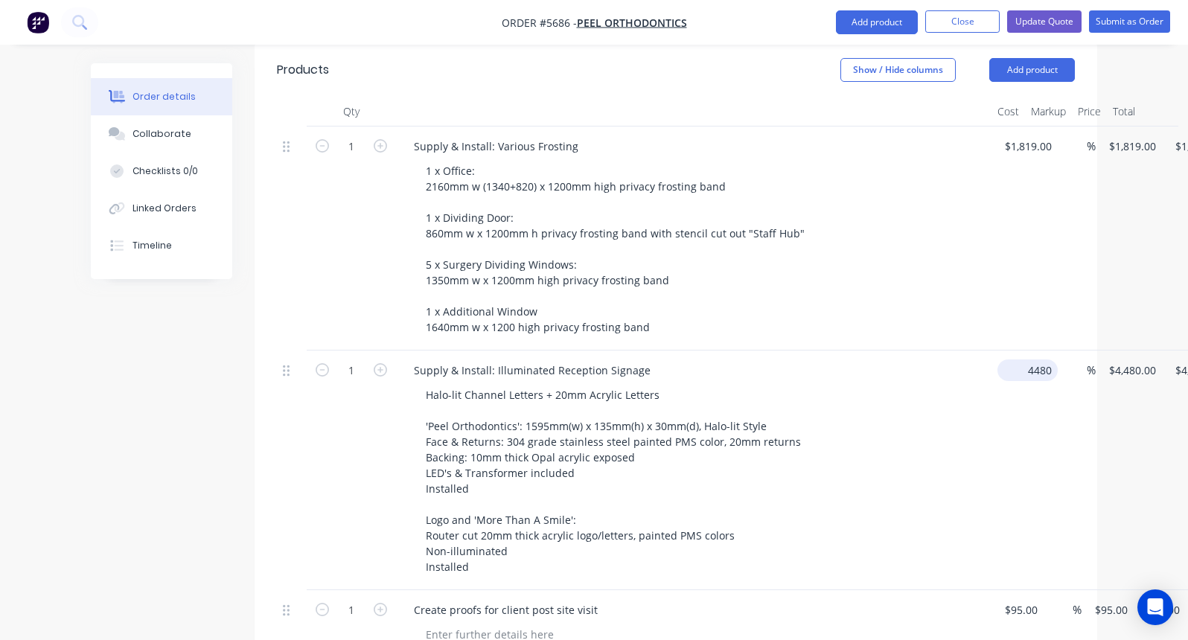
click at [1027, 360] on input "4480" at bounding box center [1031, 371] width 54 height 22
type input "$4,606.00"
click at [1009, 351] on div "$4,606.00 4606" at bounding box center [1013, 471] width 43 height 240
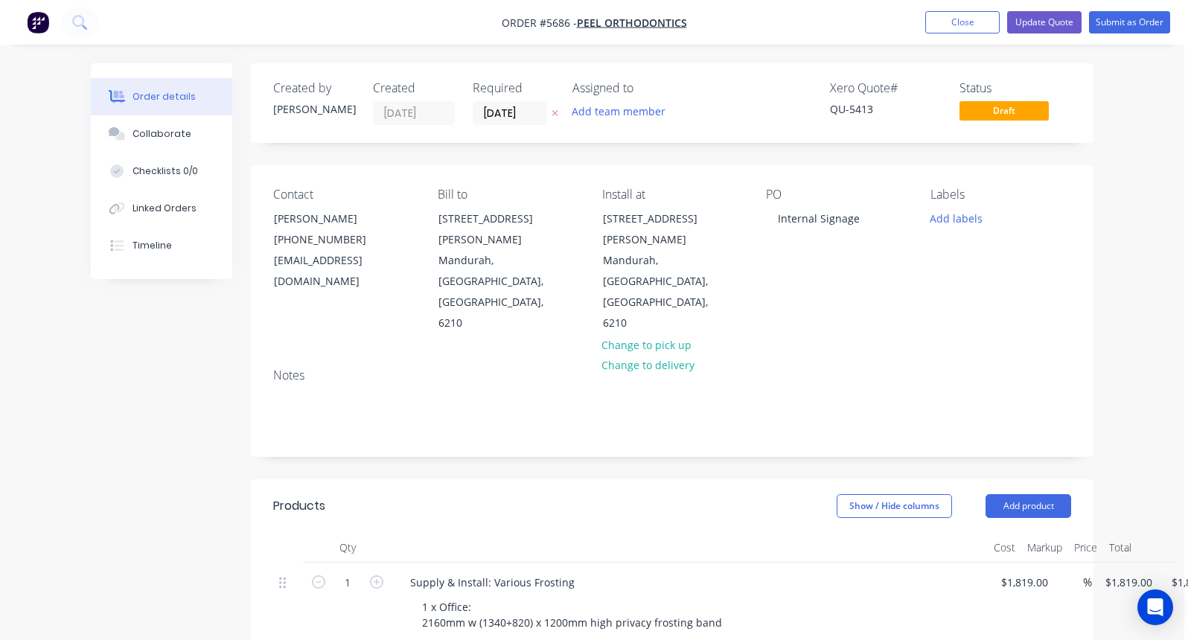
scroll to position [0, 4]
click at [1045, 24] on button "Update Quote" at bounding box center [1044, 22] width 74 height 22
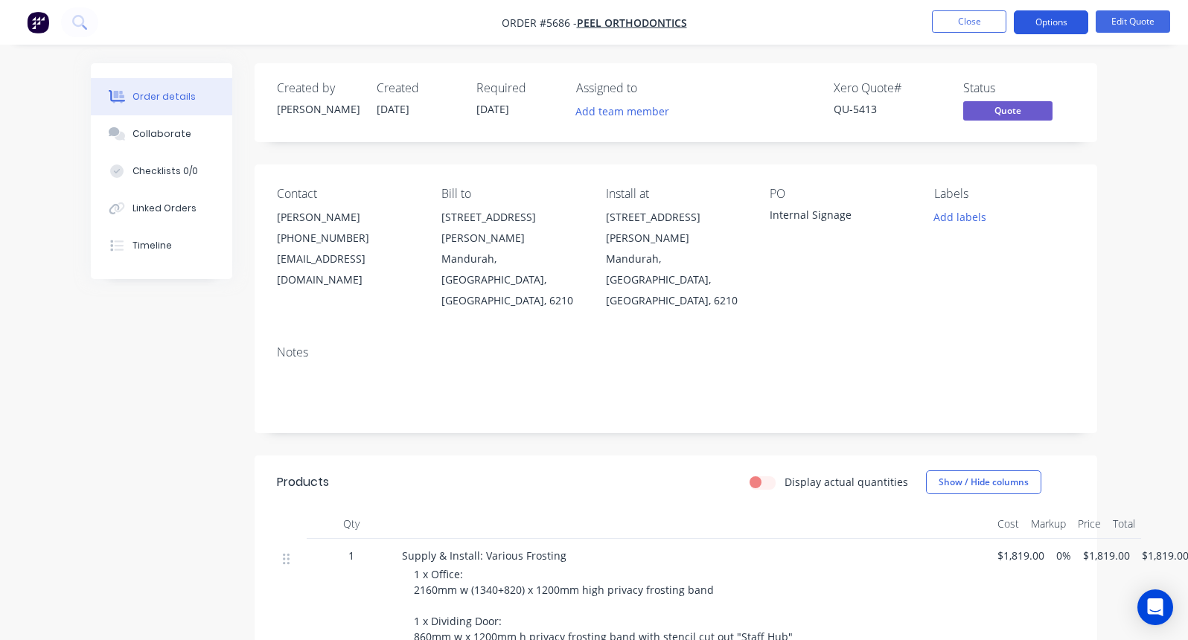
click at [1053, 30] on button "Options" at bounding box center [1051, 22] width 74 height 24
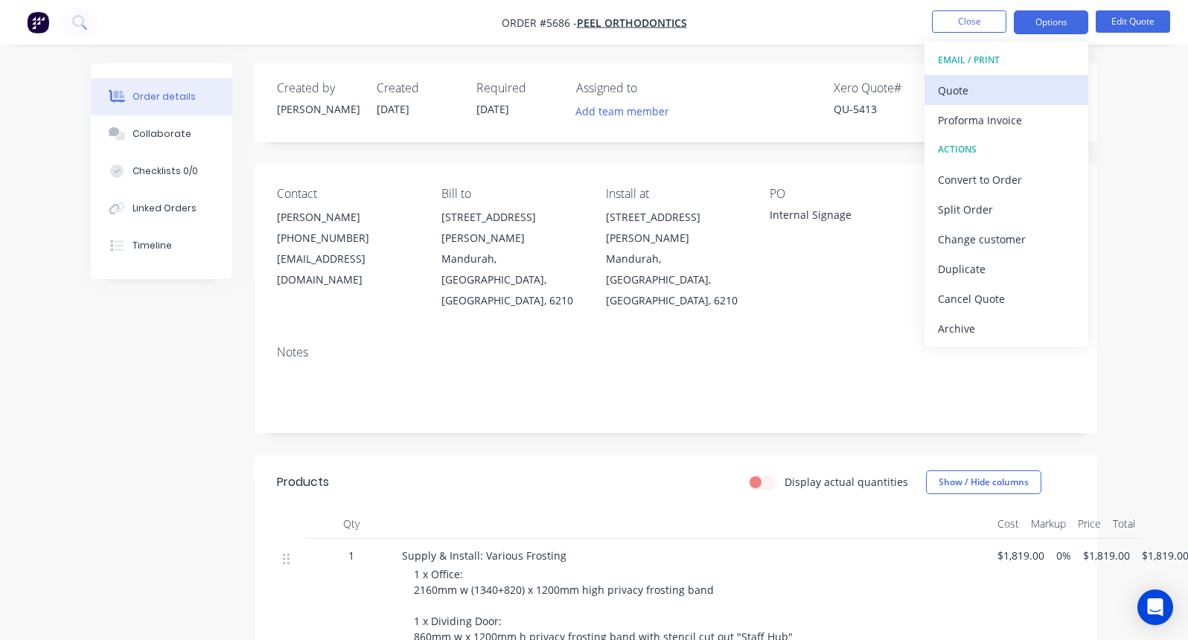
click at [972, 83] on div "Quote" at bounding box center [1006, 91] width 137 height 22
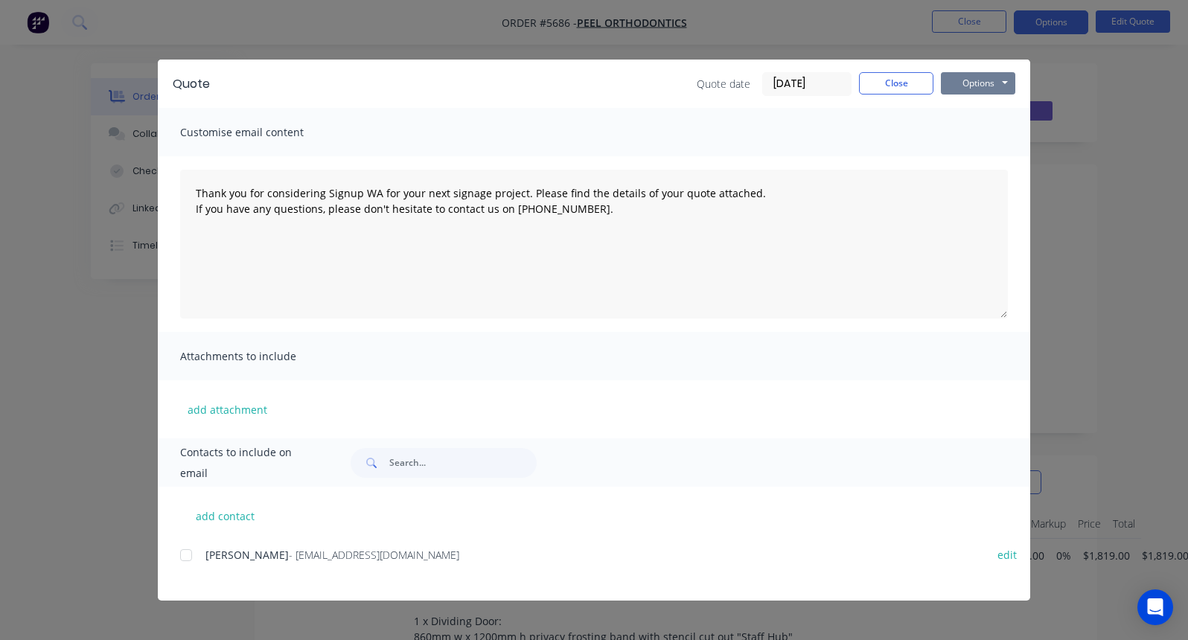
click at [987, 90] on button "Options" at bounding box center [978, 83] width 74 height 22
click at [972, 130] on button "Print" at bounding box center [988, 134] width 95 height 25
click at [896, 74] on button "Close" at bounding box center [896, 83] width 74 height 22
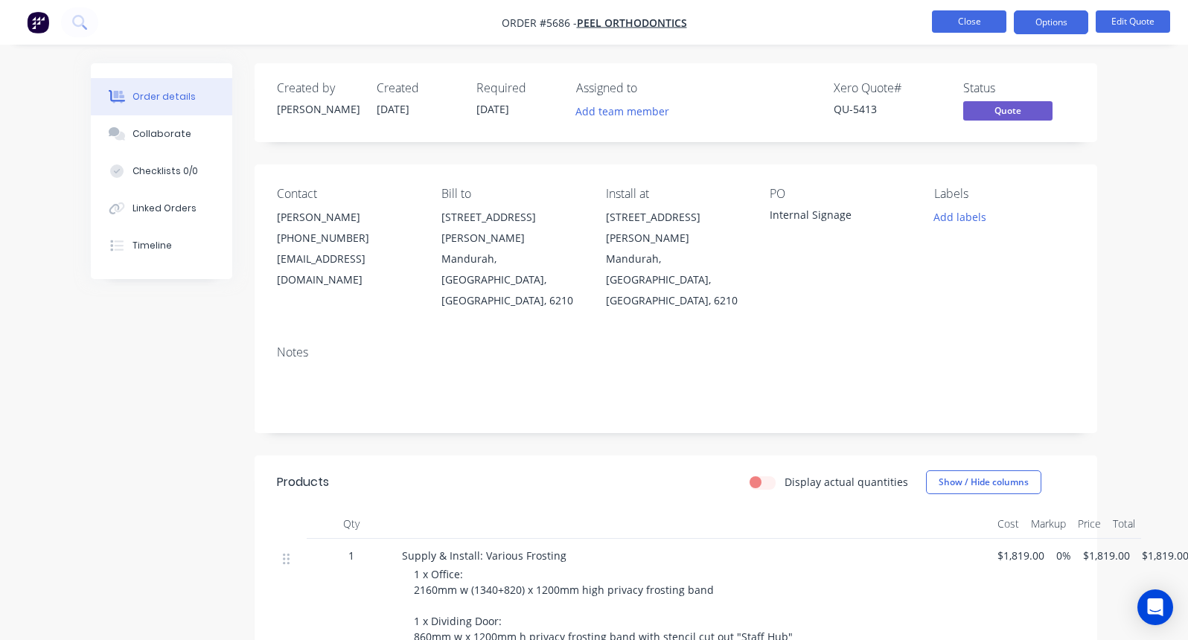
click at [966, 30] on button "Close" at bounding box center [969, 21] width 74 height 22
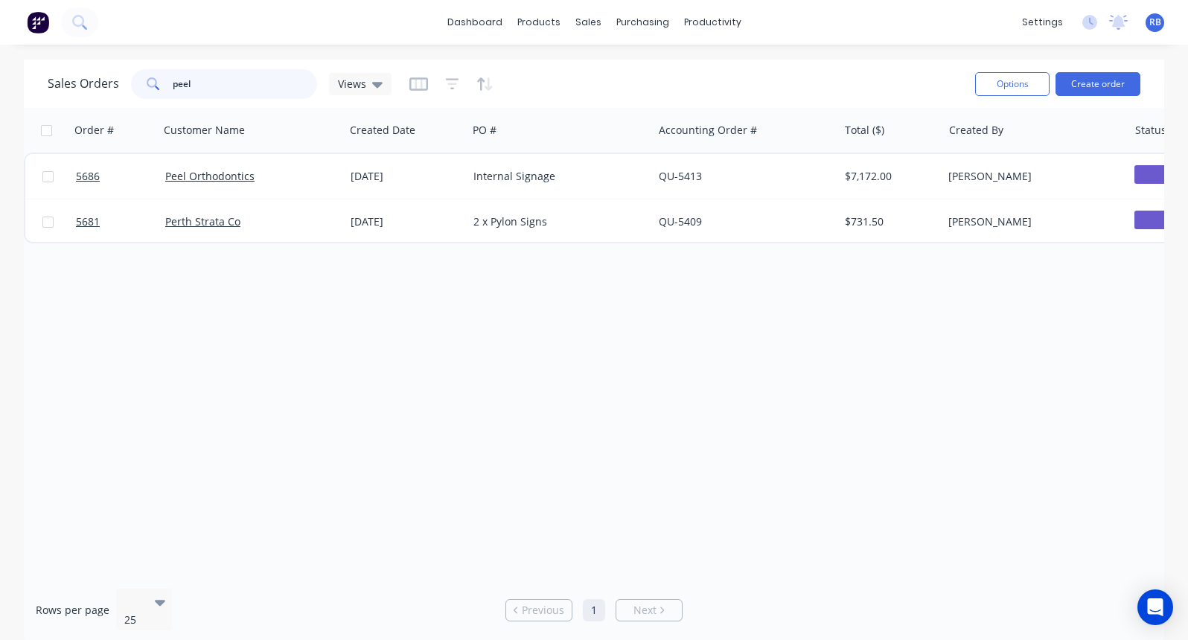
drag, startPoint x: 241, startPoint y: 83, endPoint x: 114, endPoint y: 83, distance: 127.3
click at [114, 83] on div "Sales Orders peel Views" at bounding box center [220, 84] width 344 height 30
type input "[PERSON_NAME]"
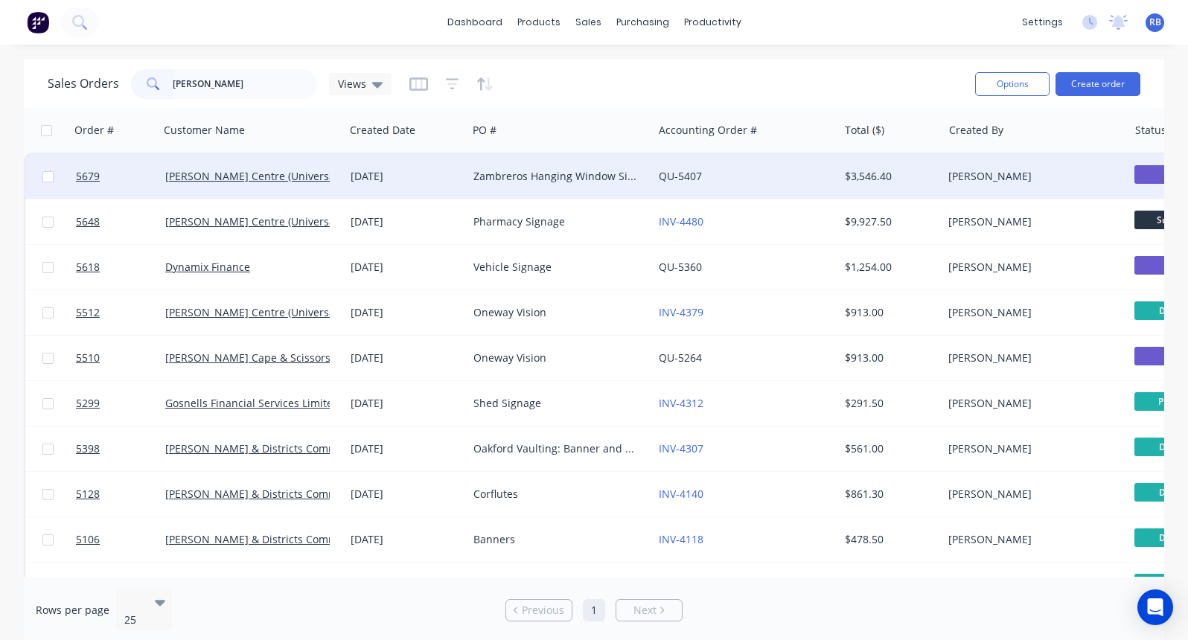
click at [549, 181] on div "Zambreros Hanging Window Sign" at bounding box center [555, 176] width 165 height 15
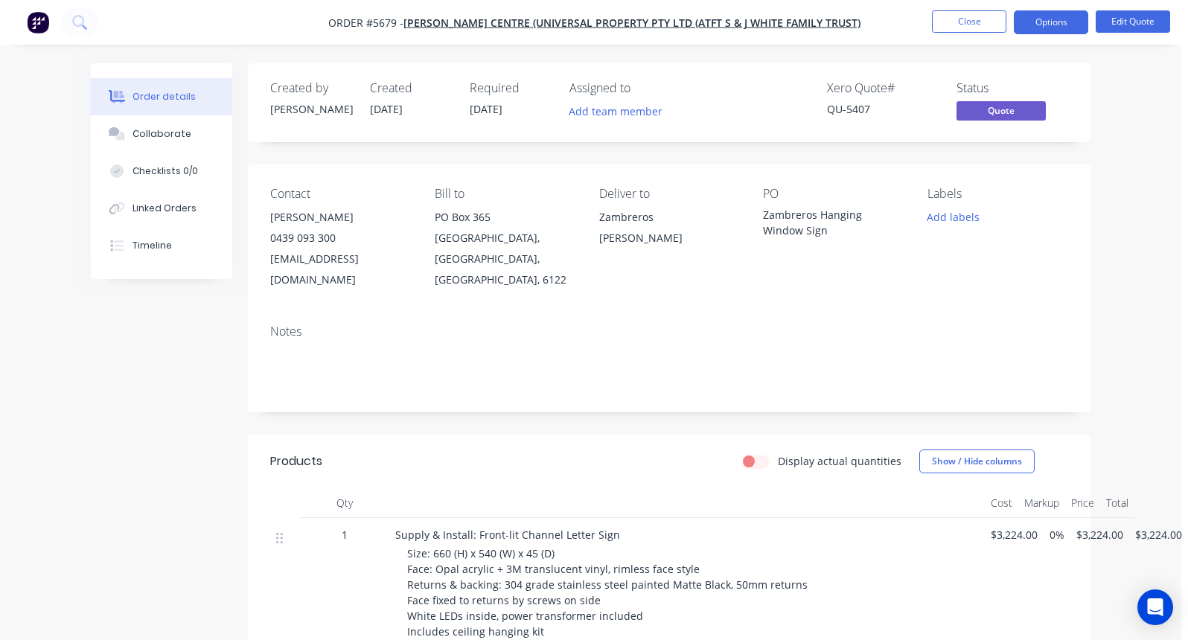
scroll to position [0, 7]
click at [952, 19] on button "Close" at bounding box center [969, 21] width 74 height 22
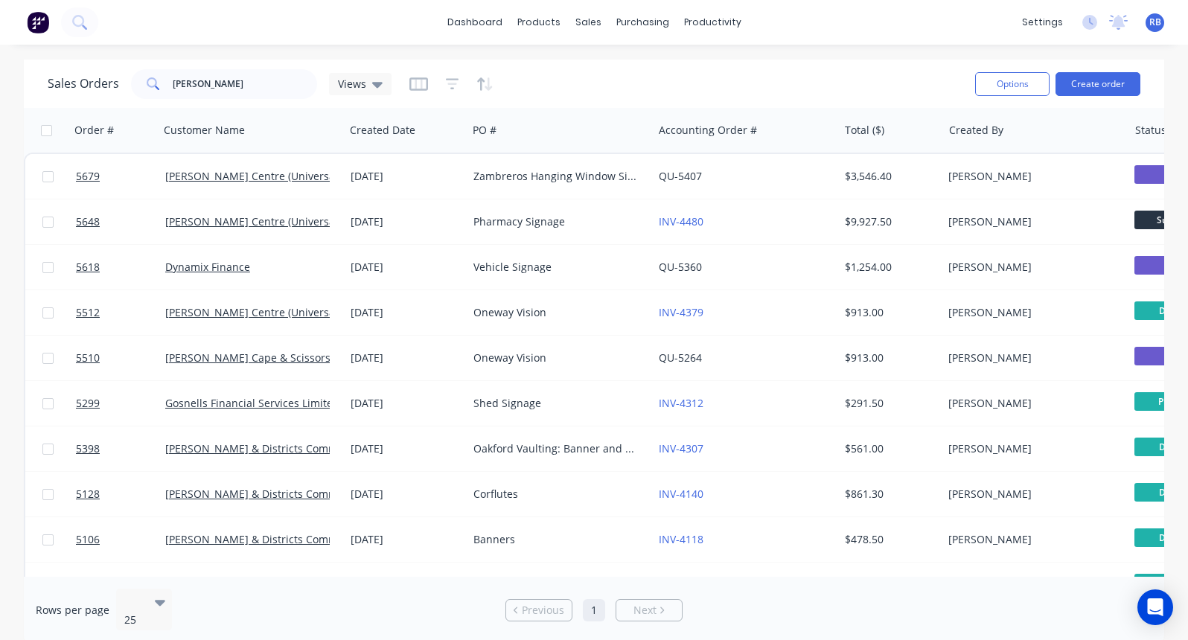
click at [1155, 20] on span "RB" at bounding box center [1155, 22] width 12 height 13
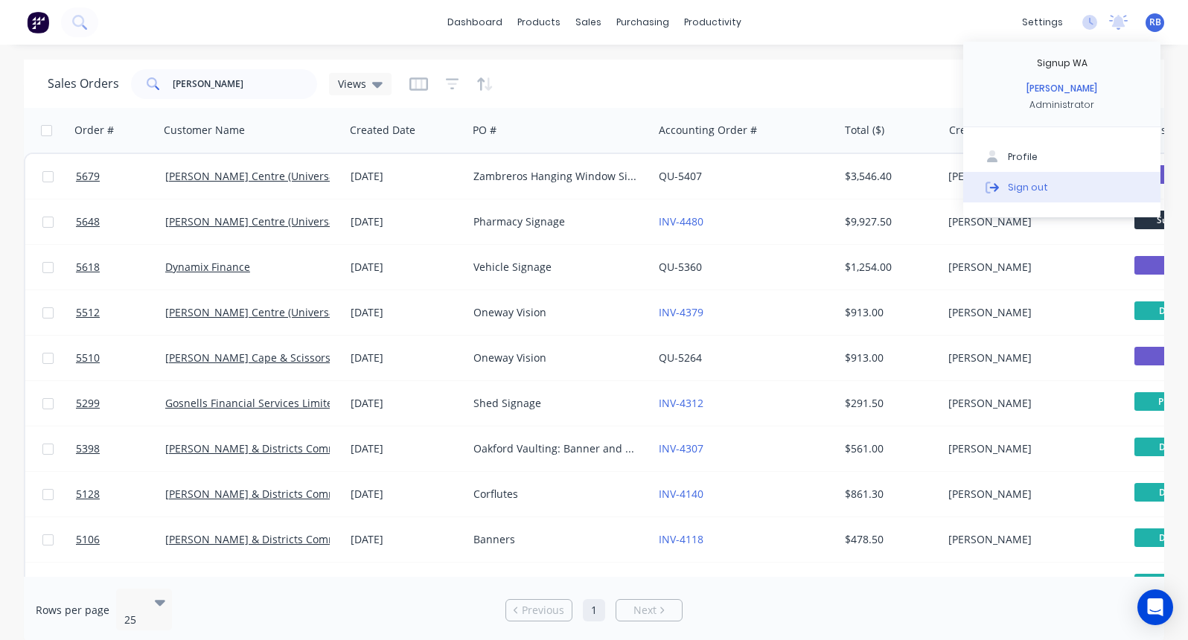
click at [1053, 186] on button "Sign out" at bounding box center [1061, 187] width 197 height 30
